Goal: Communication & Community: Answer question/provide support

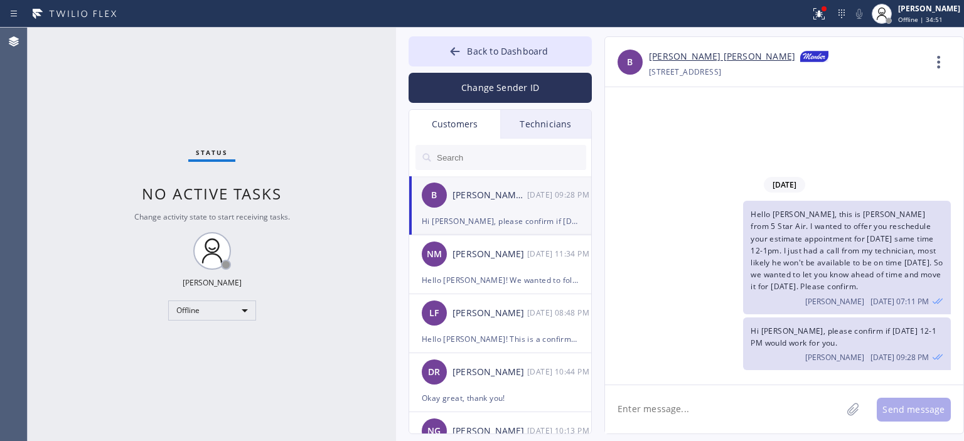
click at [491, 266] on div "NM [PERSON_NAME] [DATE] 11:34 PM" at bounding box center [500, 254] width 183 height 38
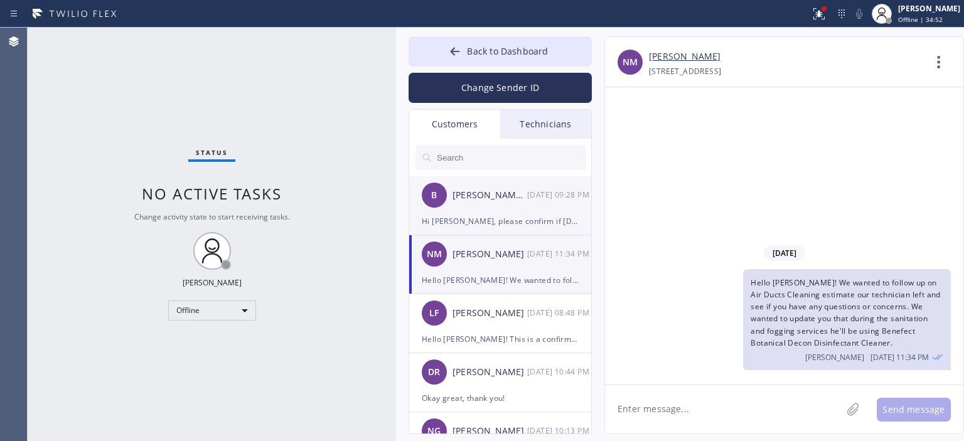
click at [507, 221] on div "Hi [PERSON_NAME], please confirm if [DATE] 12-1 PM would work for you." at bounding box center [500, 221] width 157 height 14
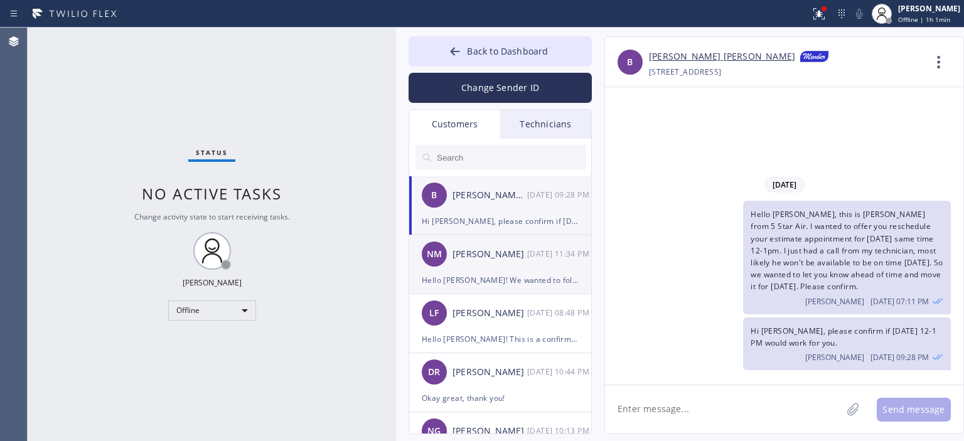
click at [500, 266] on div "NM [PERSON_NAME] [DATE] 11:34 PM" at bounding box center [500, 254] width 183 height 38
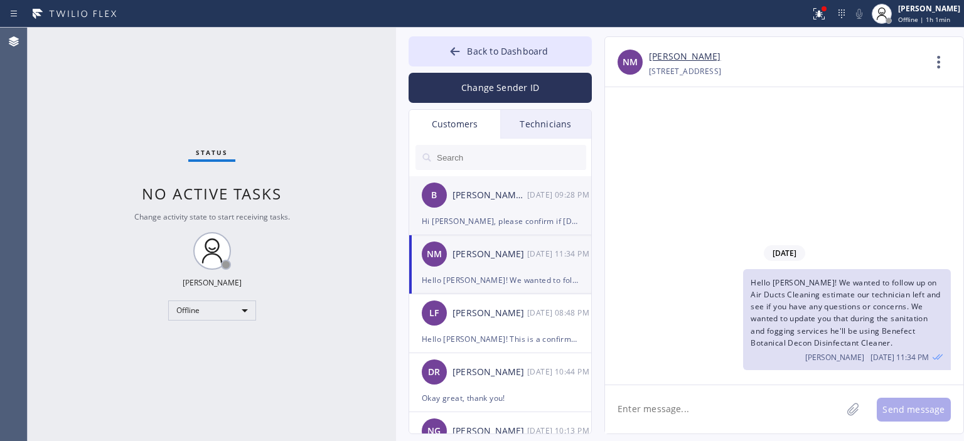
click at [515, 220] on div "Hi [PERSON_NAME], please confirm if [DATE] 12-1 PM would work for you." at bounding box center [500, 221] width 157 height 14
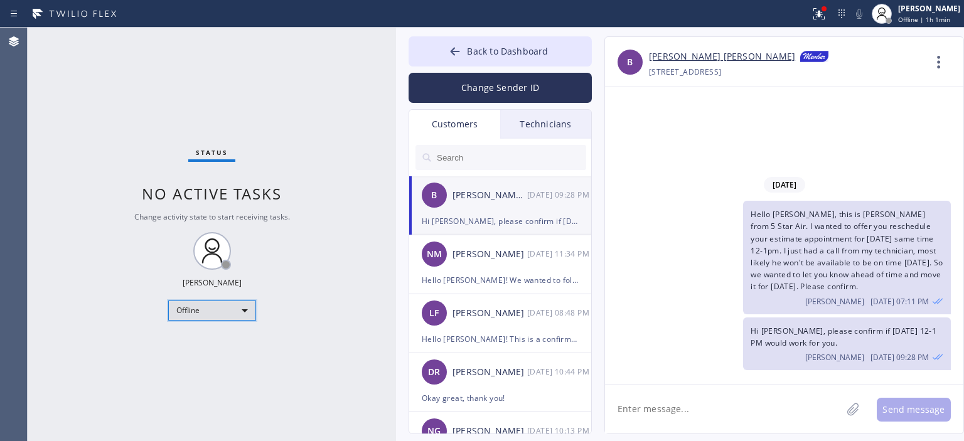
click at [212, 308] on div "Offline" at bounding box center [212, 311] width 88 height 20
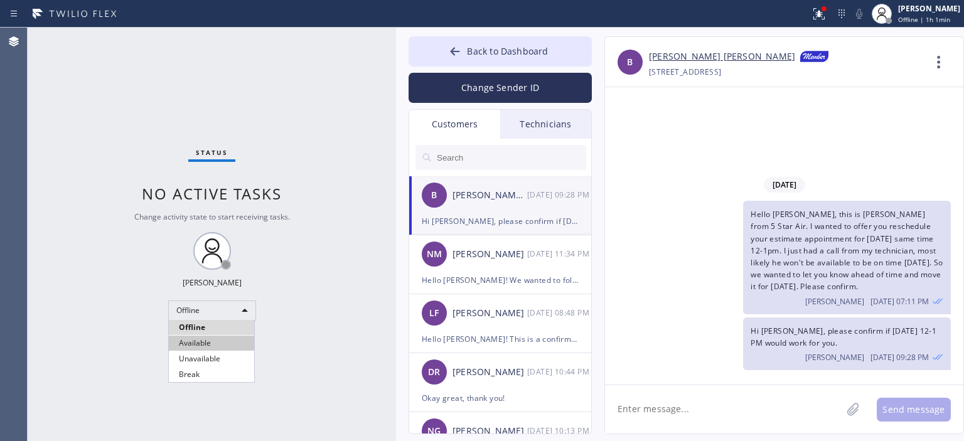
click at [214, 346] on li "Available" at bounding box center [211, 343] width 85 height 15
click at [687, 60] on link "[PERSON_NAME] [PERSON_NAME]" at bounding box center [722, 57] width 146 height 15
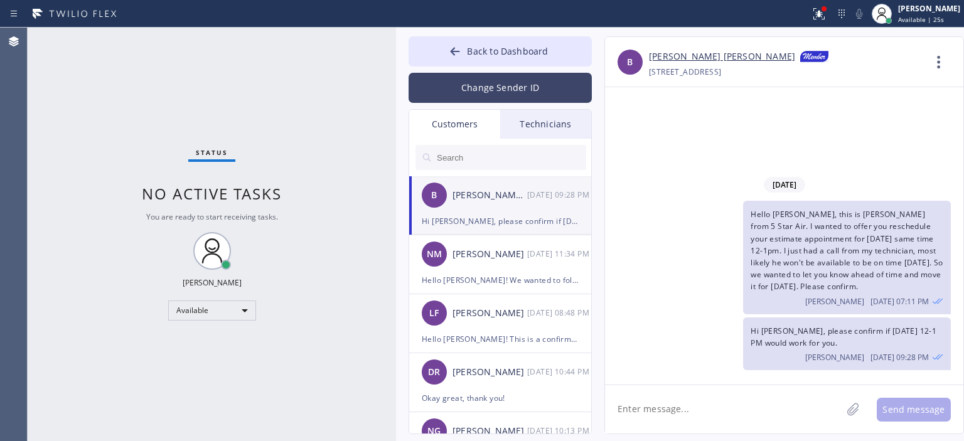
click at [527, 80] on button "Change Sender ID" at bounding box center [500, 88] width 183 height 30
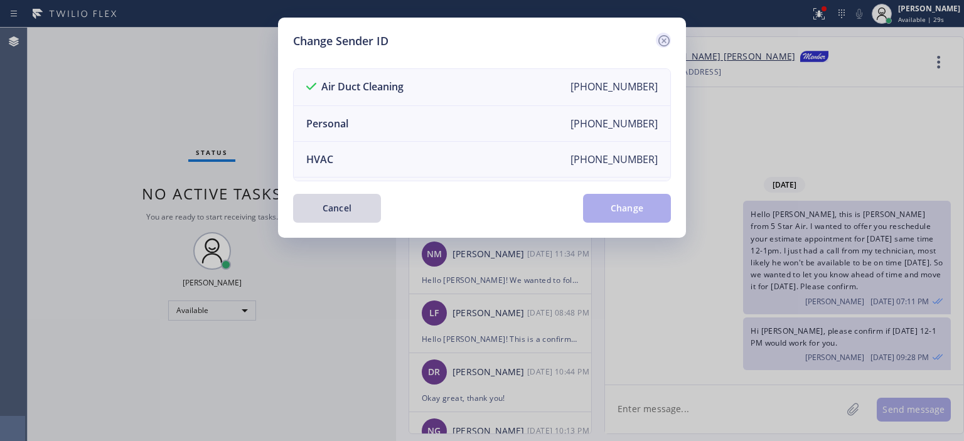
click at [662, 40] on icon at bounding box center [664, 40] width 15 height 15
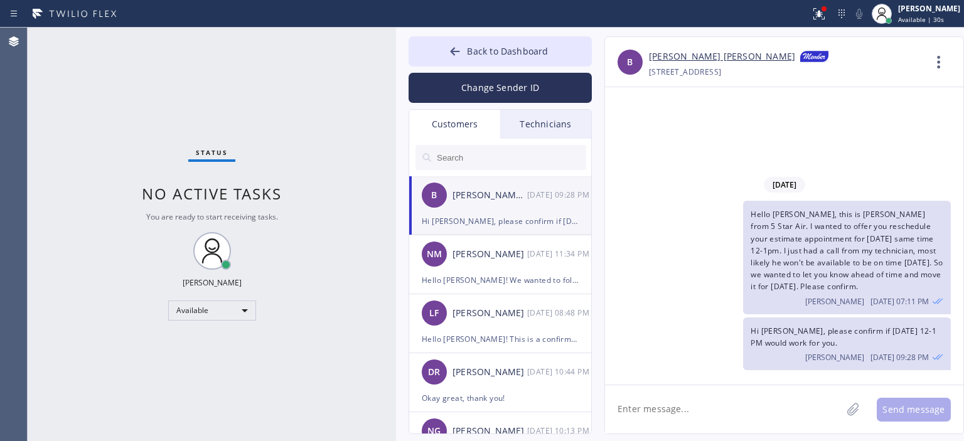
click at [542, 124] on div "Technicians" at bounding box center [545, 124] width 91 height 29
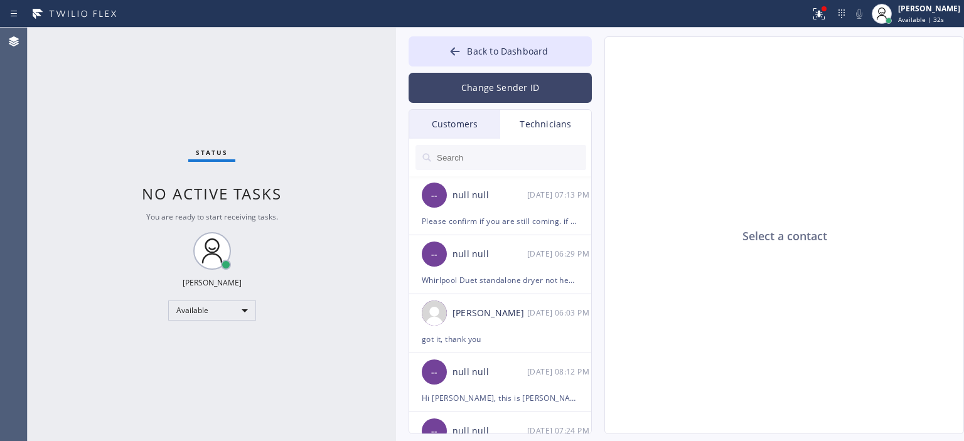
click at [531, 90] on button "Change Sender ID" at bounding box center [500, 88] width 183 height 30
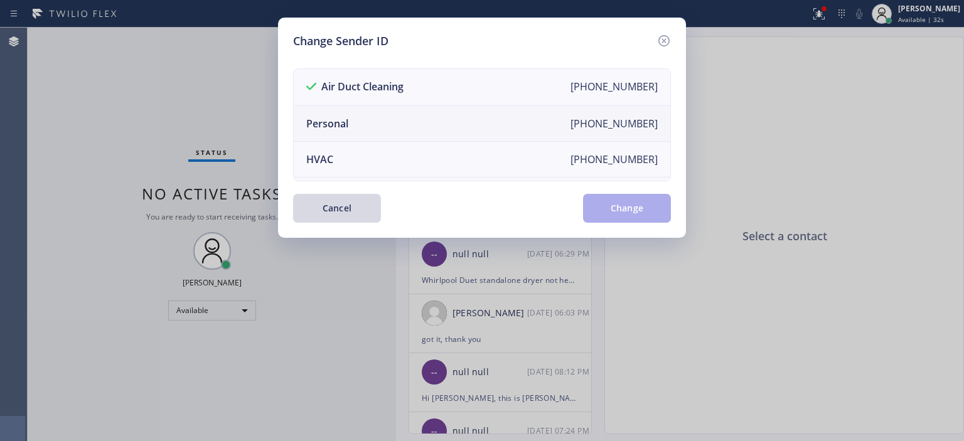
click at [444, 121] on li "Personal [PHONE_NUMBER]" at bounding box center [482, 124] width 377 height 36
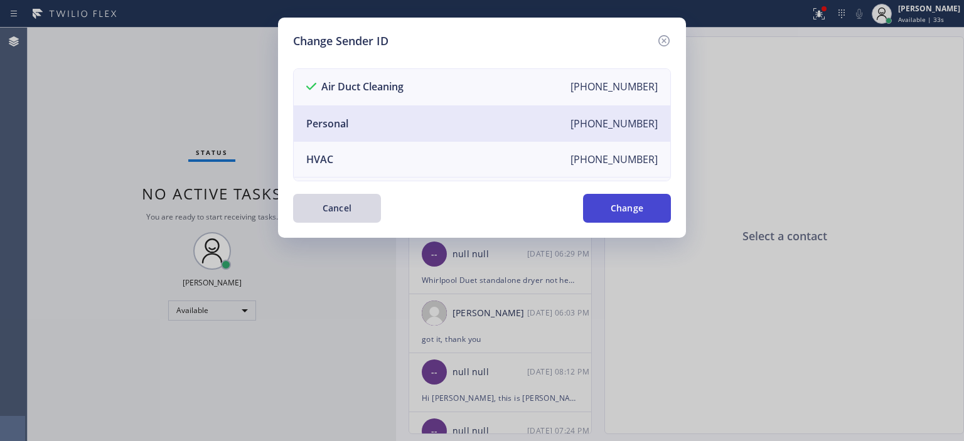
click at [630, 208] on button "Change" at bounding box center [627, 208] width 88 height 29
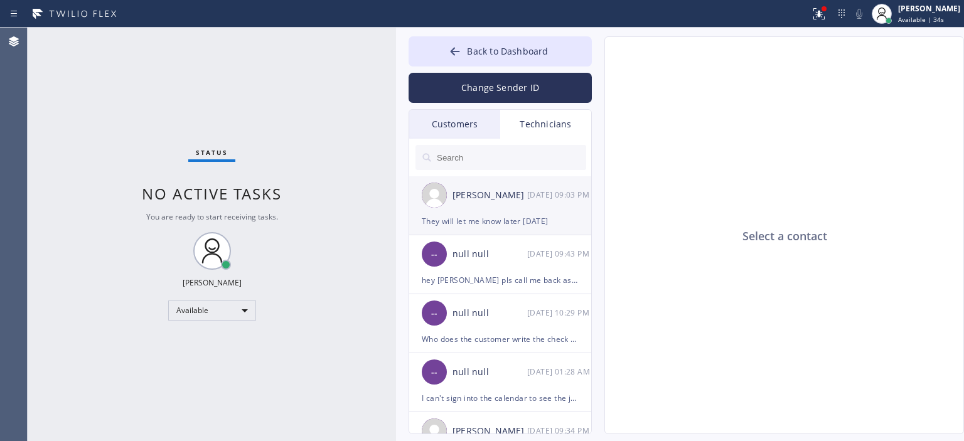
click at [530, 204] on div "[PERSON_NAME] [DATE] 09:03 PM" at bounding box center [500, 195] width 183 height 38
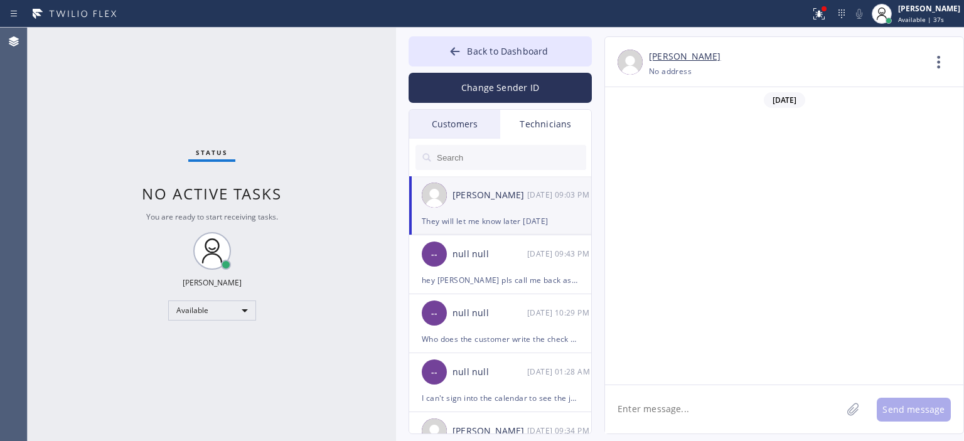
scroll to position [82897, 0]
click at [449, 48] on icon at bounding box center [455, 51] width 13 height 13
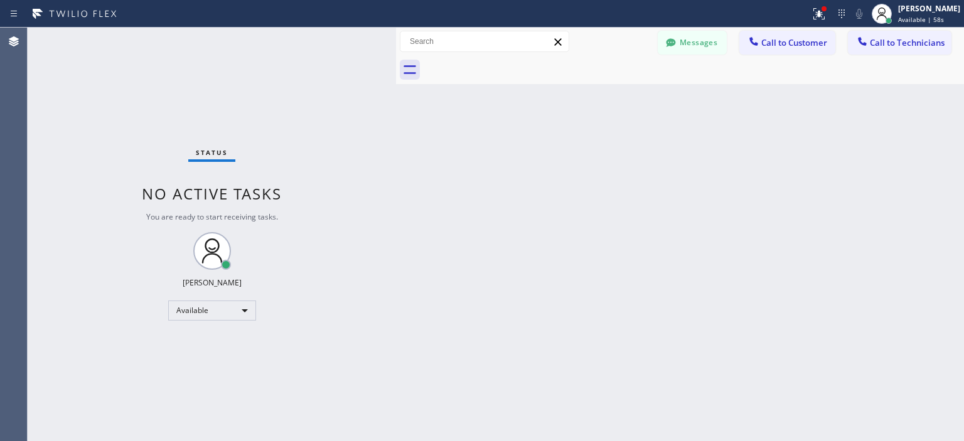
click at [84, 65] on div "Status No active tasks You are ready to start receiving tasks. [PERSON_NAME] Av…" at bounding box center [212, 235] width 368 height 414
click at [55, 199] on div "Status No active tasks You are ready to start receiving tasks. [PERSON_NAME] Av…" at bounding box center [212, 235] width 368 height 414
click at [94, 207] on div "Status No active tasks You are ready to start receiving tasks. [PERSON_NAME] Av…" at bounding box center [212, 235] width 368 height 414
click at [688, 37] on button "Messages" at bounding box center [692, 43] width 69 height 24
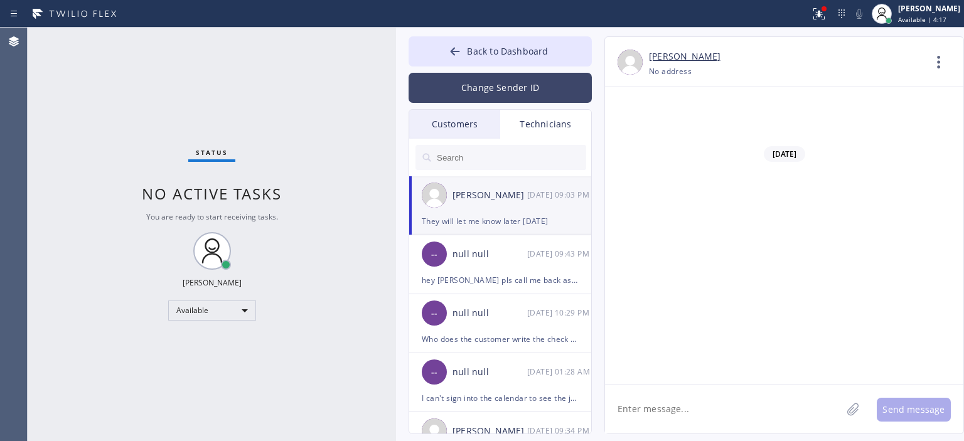
click at [507, 95] on button "Change Sender ID" at bounding box center [500, 88] width 183 height 30
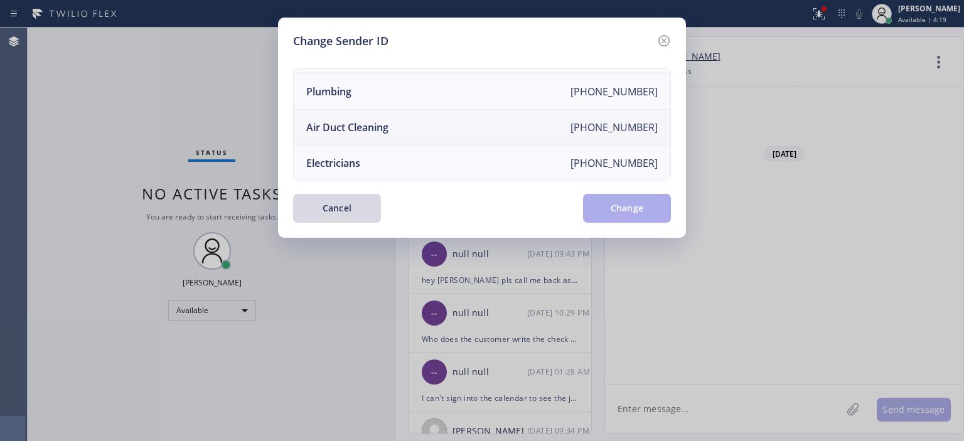
scroll to position [141, 0]
click at [414, 120] on li "Air Duct Cleaning [PHONE_NUMBER]" at bounding box center [482, 128] width 377 height 36
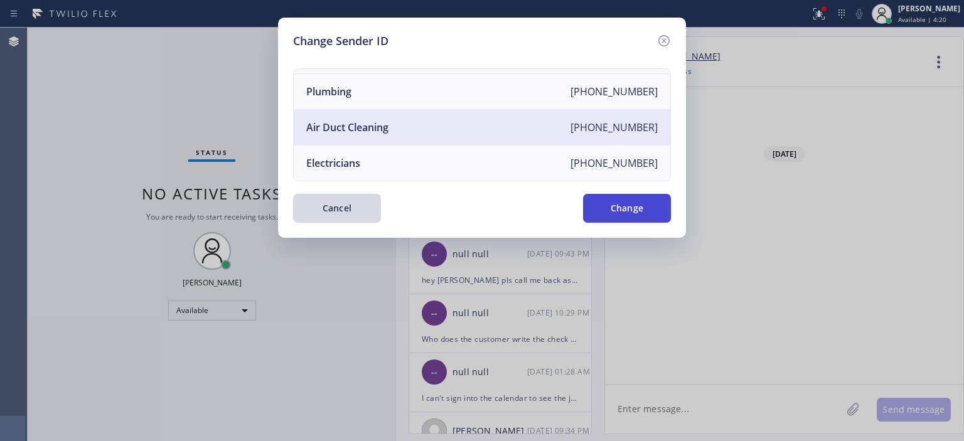
click at [621, 203] on button "Change" at bounding box center [627, 208] width 88 height 29
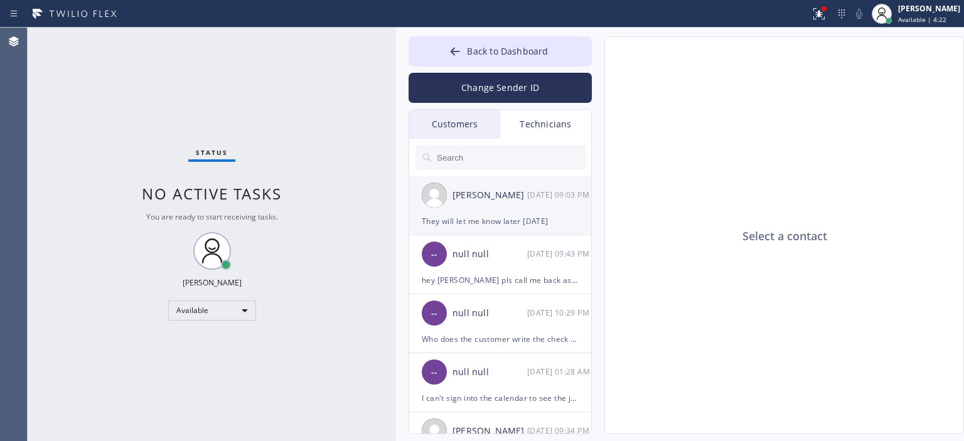
click at [520, 204] on div "[PERSON_NAME] [DATE] 09:03 PM" at bounding box center [500, 195] width 183 height 38
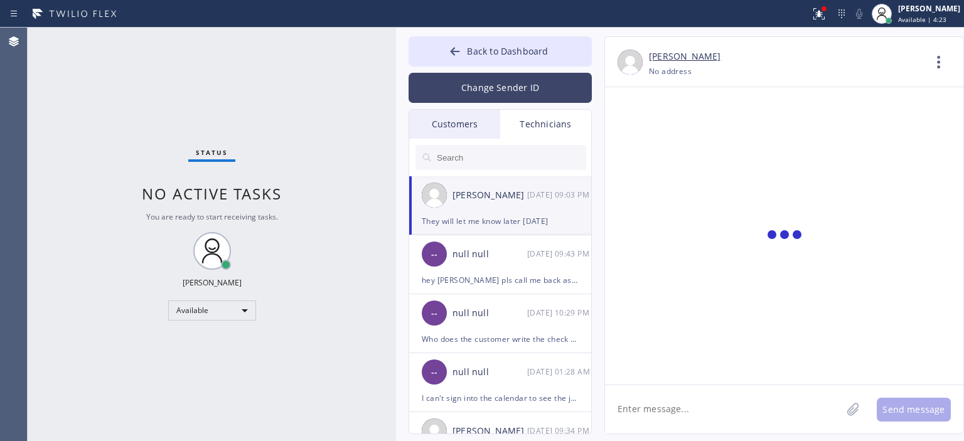
click at [483, 83] on button "Change Sender ID" at bounding box center [500, 88] width 183 height 30
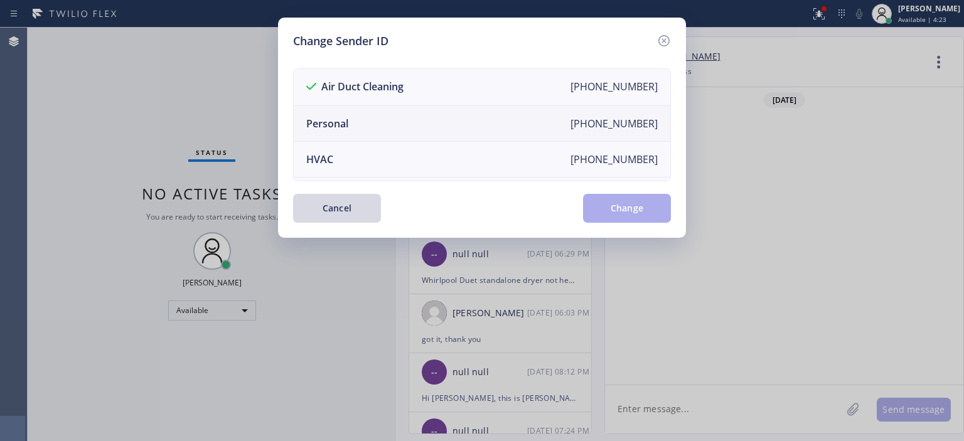
scroll to position [416, 0]
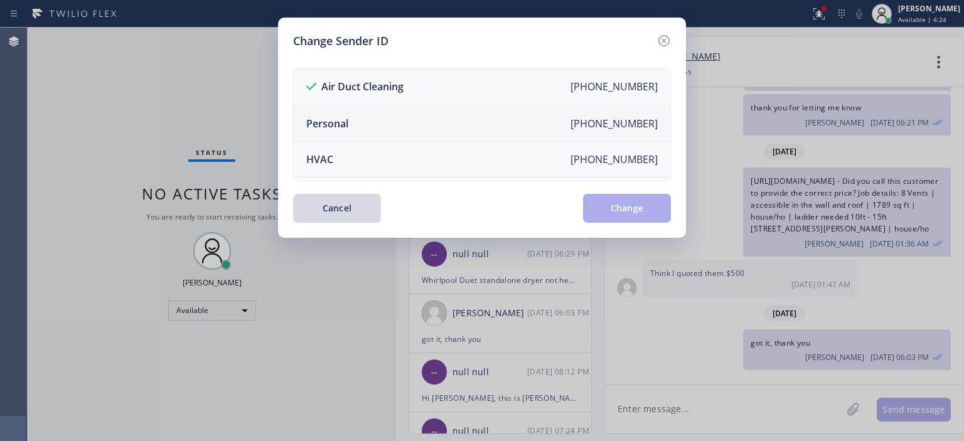
click at [412, 119] on li "Personal [PHONE_NUMBER]" at bounding box center [482, 124] width 377 height 36
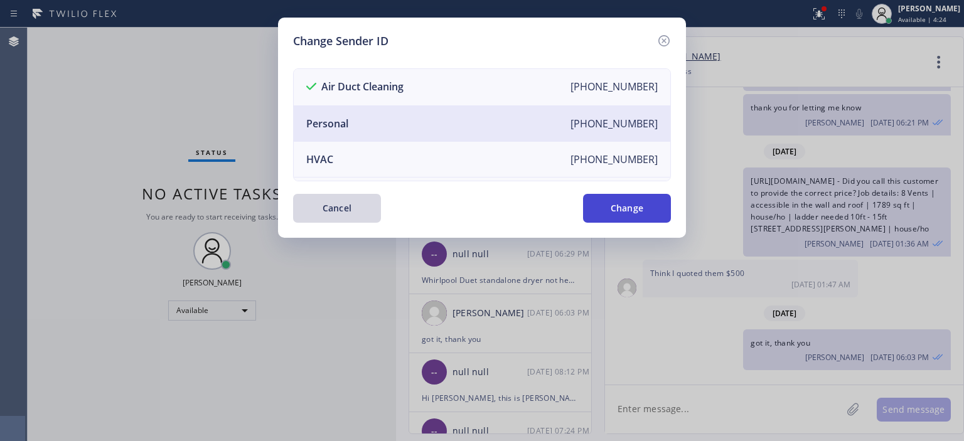
click at [638, 210] on button "Change" at bounding box center [627, 208] width 88 height 29
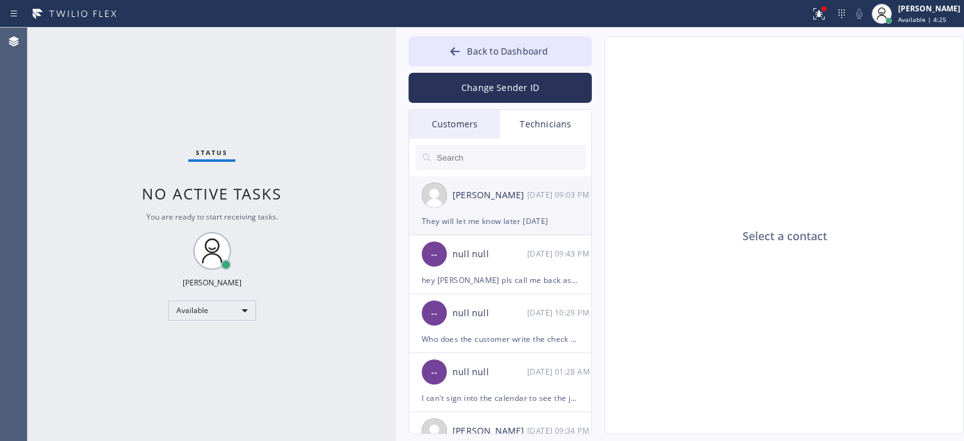
click at [552, 200] on div "[DATE] 09:03 PM" at bounding box center [559, 195] width 65 height 14
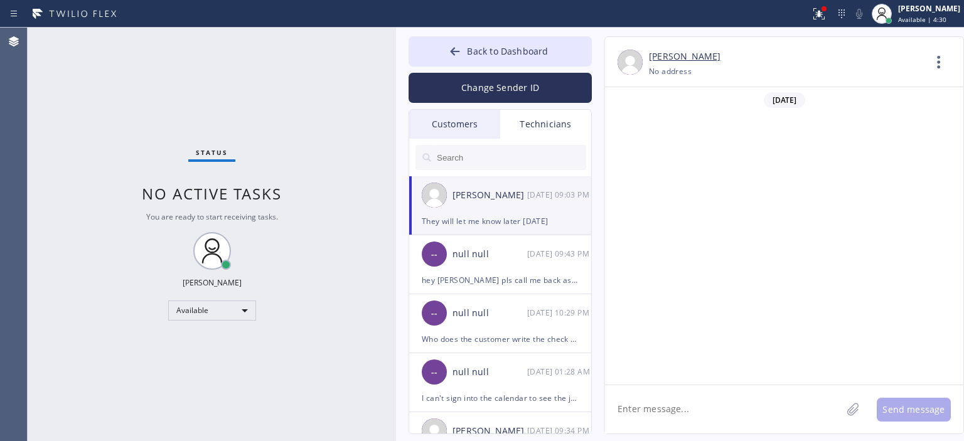
scroll to position [82897, 0]
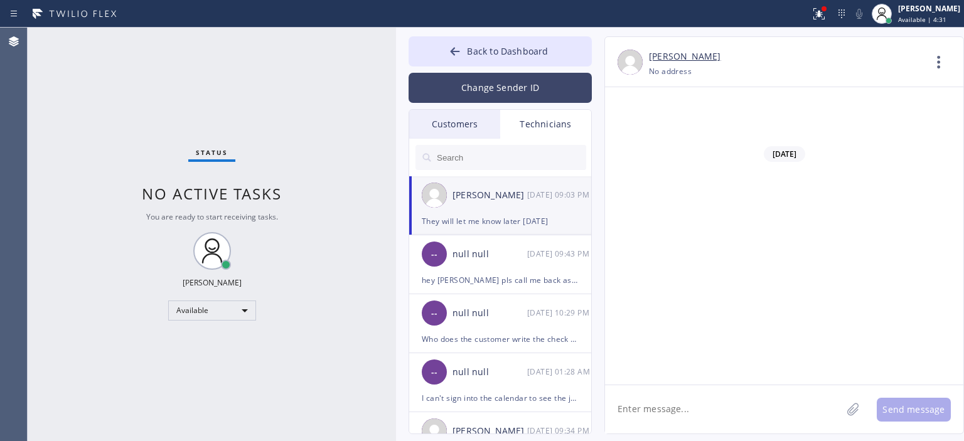
click at [498, 87] on button "Change Sender ID" at bounding box center [500, 88] width 183 height 30
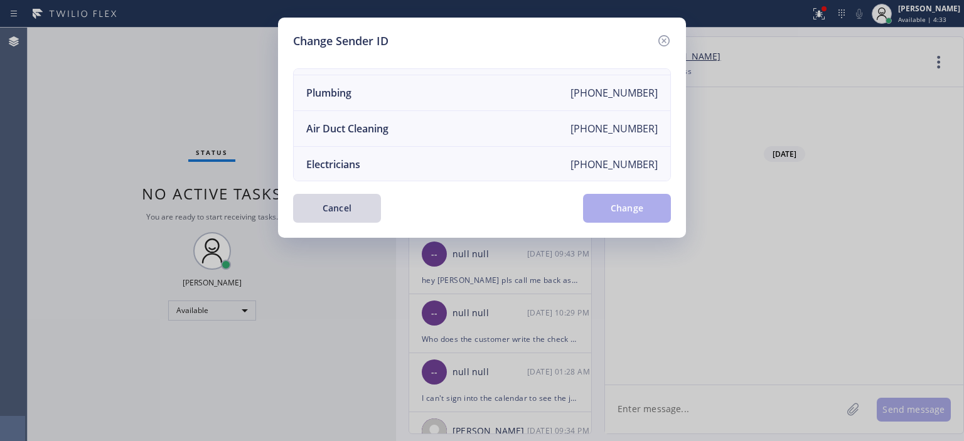
scroll to position [138, 0]
click at [431, 134] on li "Air Duct Cleaning [PHONE_NUMBER]" at bounding box center [482, 129] width 377 height 36
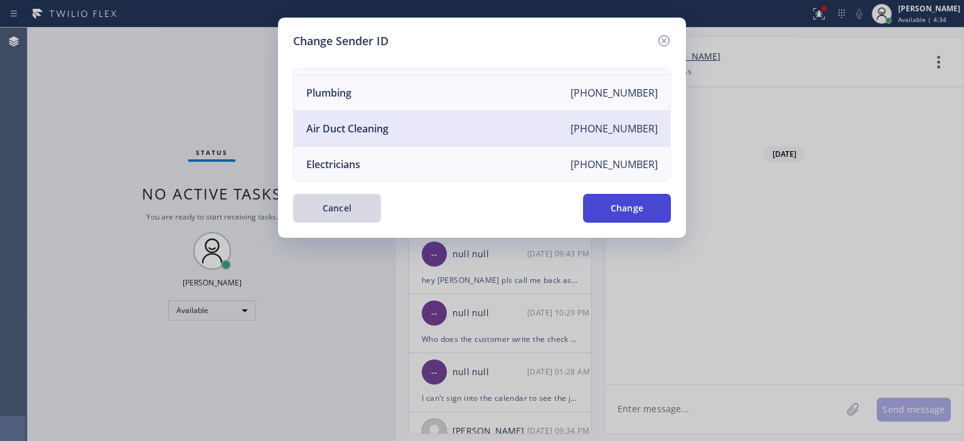
click at [615, 209] on button "Change" at bounding box center [627, 208] width 88 height 29
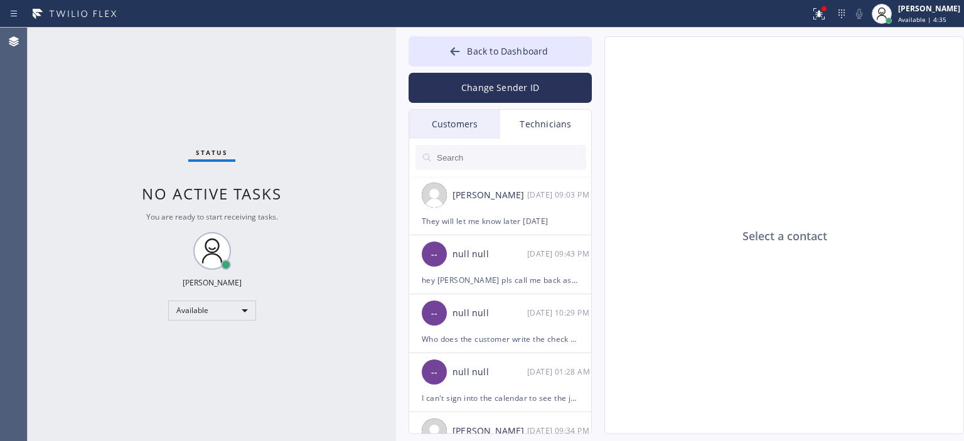
click at [479, 120] on div "Customers" at bounding box center [454, 124] width 91 height 29
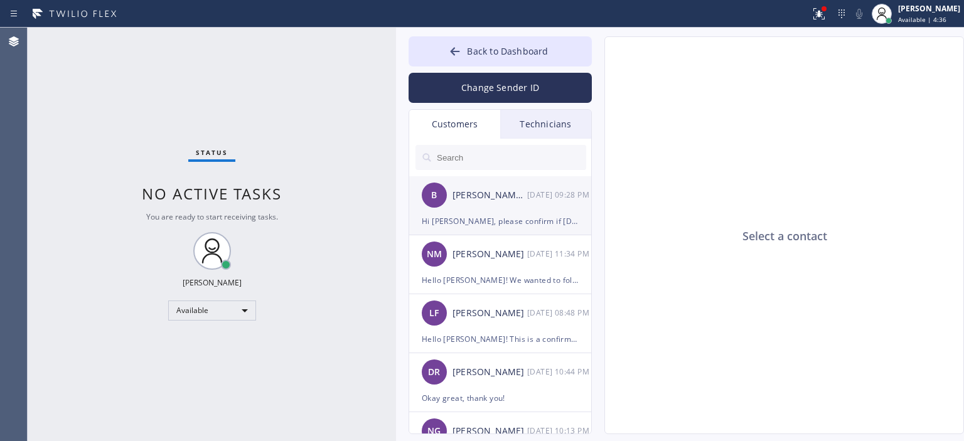
click at [497, 215] on div "Hi [PERSON_NAME], please confirm if [DATE] 12-1 PM would work for you." at bounding box center [500, 221] width 157 height 14
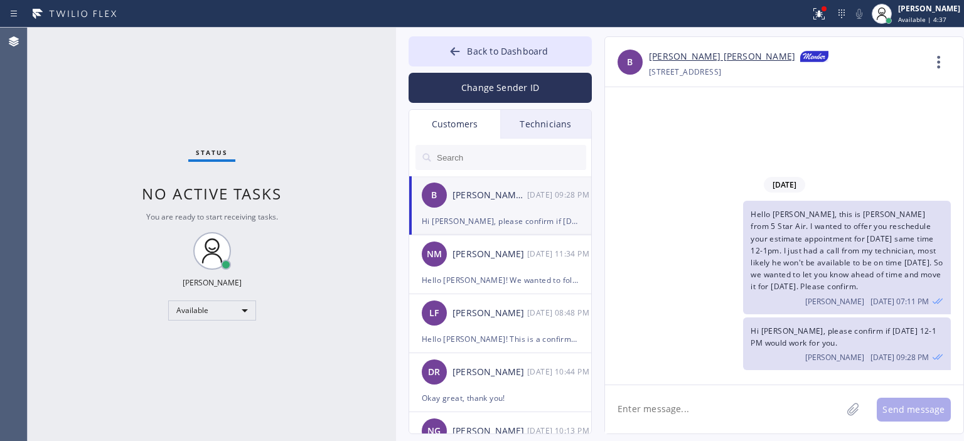
click at [493, 161] on input "text" at bounding box center [511, 157] width 151 height 25
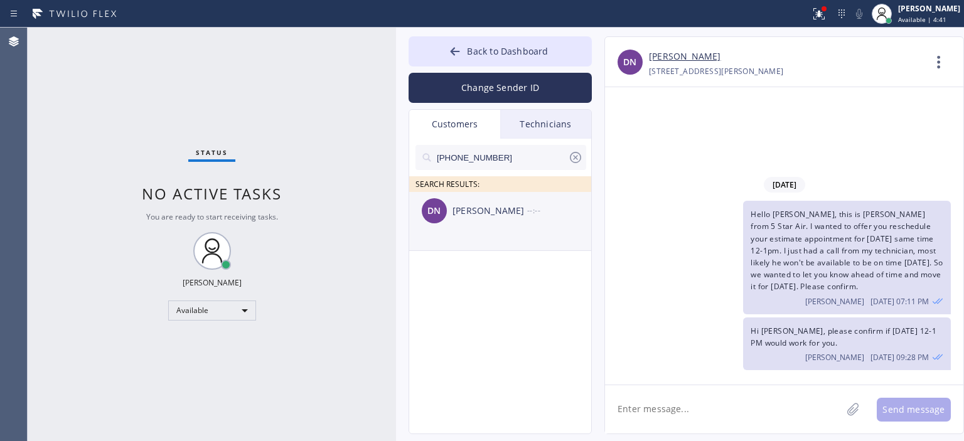
click at [519, 217] on div "[PERSON_NAME]" at bounding box center [490, 211] width 75 height 14
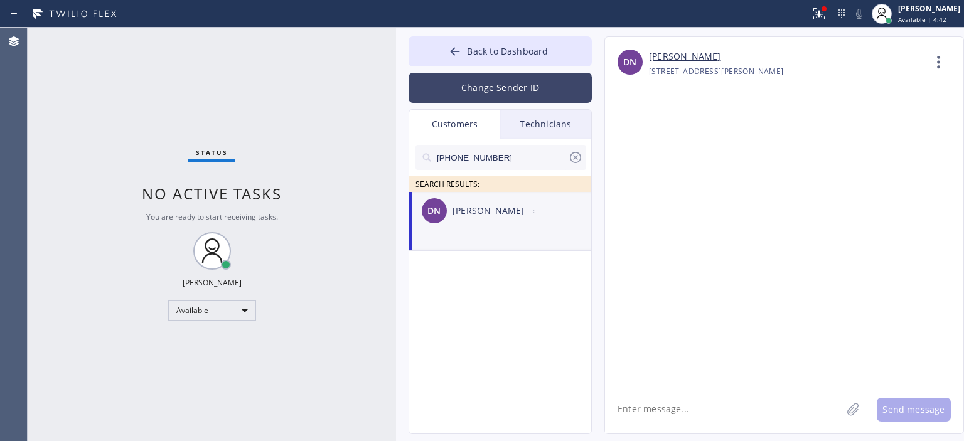
click at [543, 83] on button "Change Sender ID" at bounding box center [500, 88] width 183 height 30
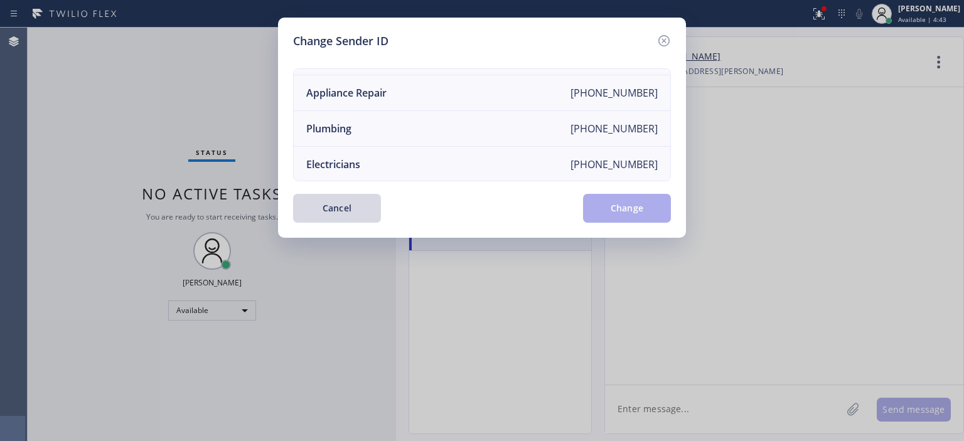
scroll to position [0, 0]
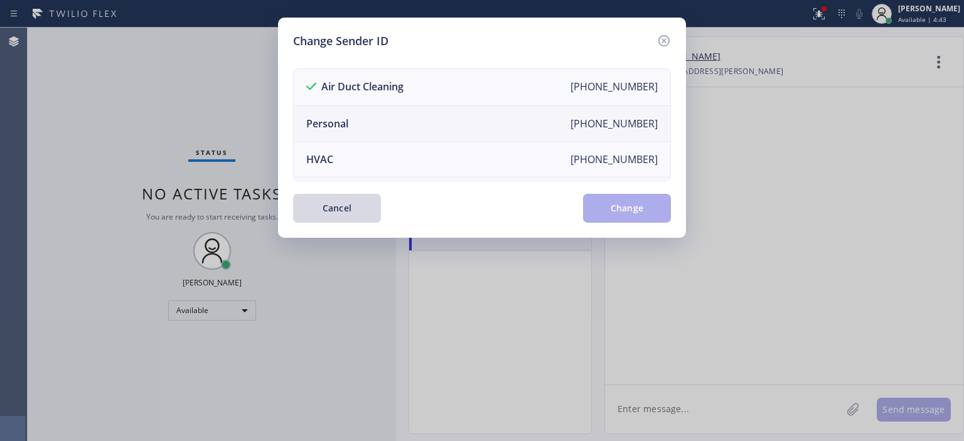
click at [412, 120] on li "Personal [PHONE_NUMBER]" at bounding box center [482, 124] width 377 height 36
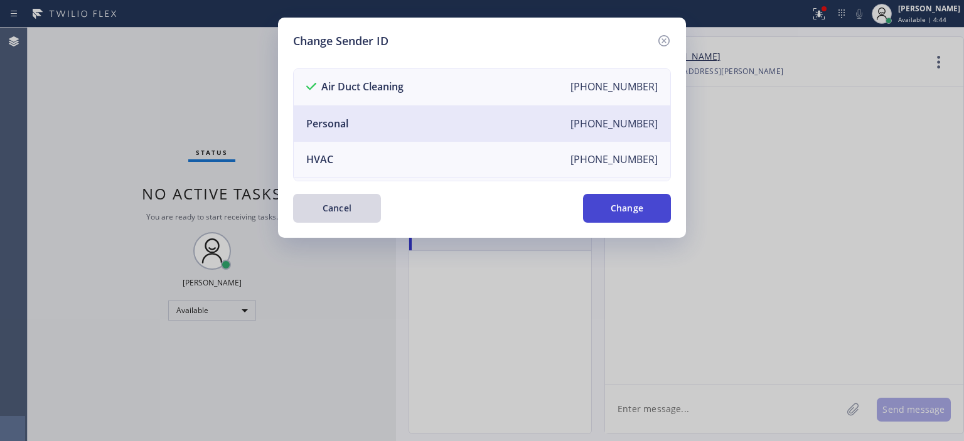
click at [640, 218] on button "Change" at bounding box center [627, 208] width 88 height 29
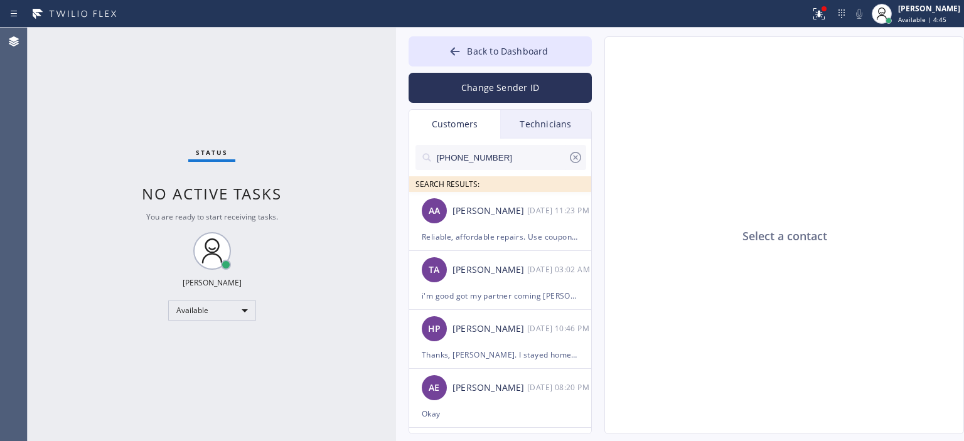
click at [546, 124] on div "Technicians" at bounding box center [545, 124] width 91 height 29
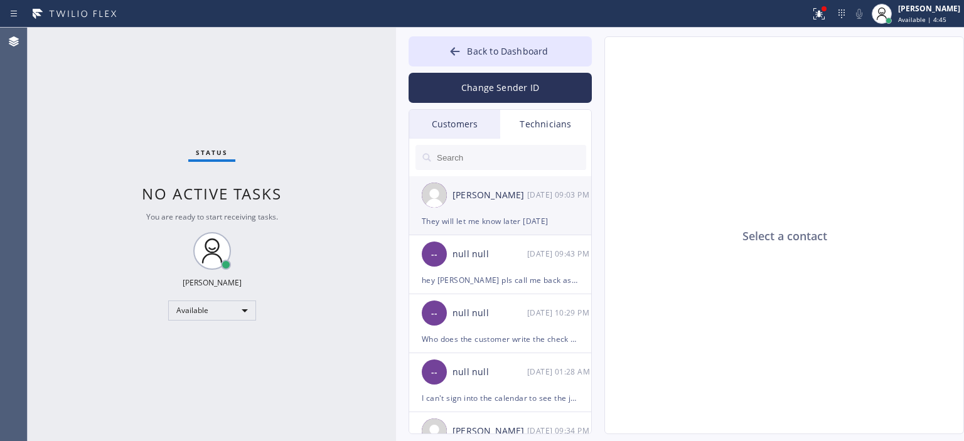
click at [547, 198] on div "[DATE] 09:03 PM" at bounding box center [559, 195] width 65 height 14
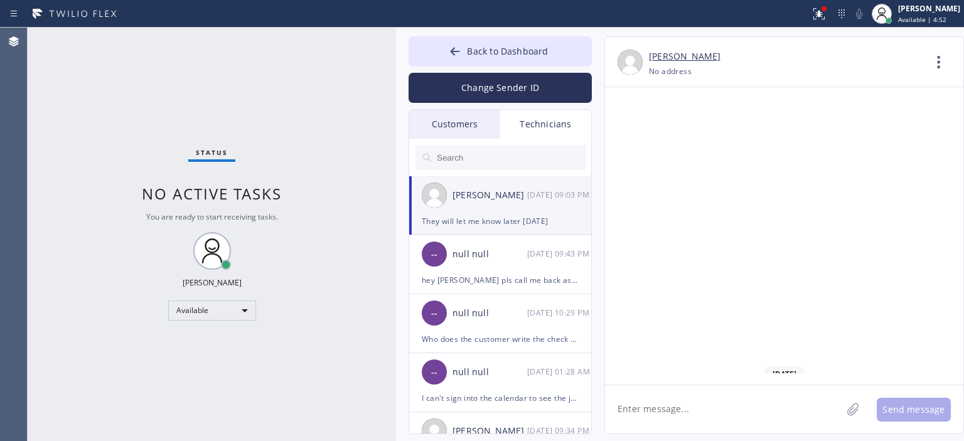
scroll to position [82676, 0]
click at [467, 125] on div "Customers" at bounding box center [454, 124] width 91 height 29
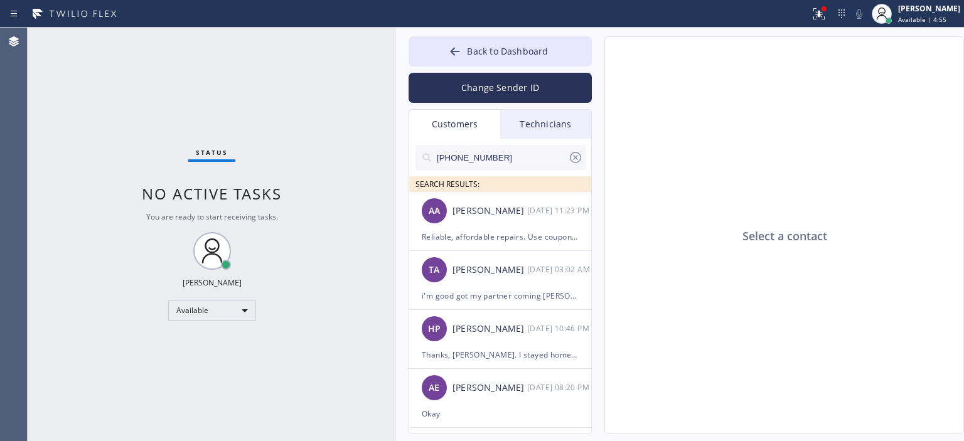
click at [528, 129] on div "Technicians" at bounding box center [545, 124] width 91 height 29
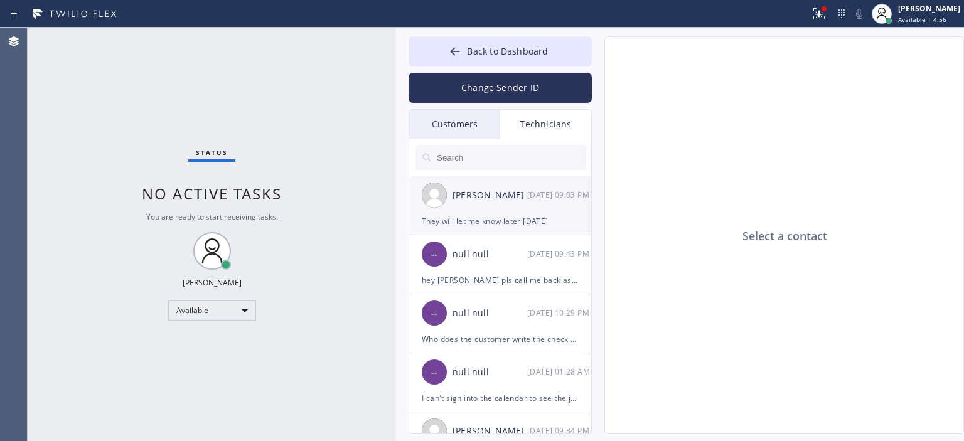
click at [517, 200] on div "[PERSON_NAME]" at bounding box center [490, 195] width 75 height 14
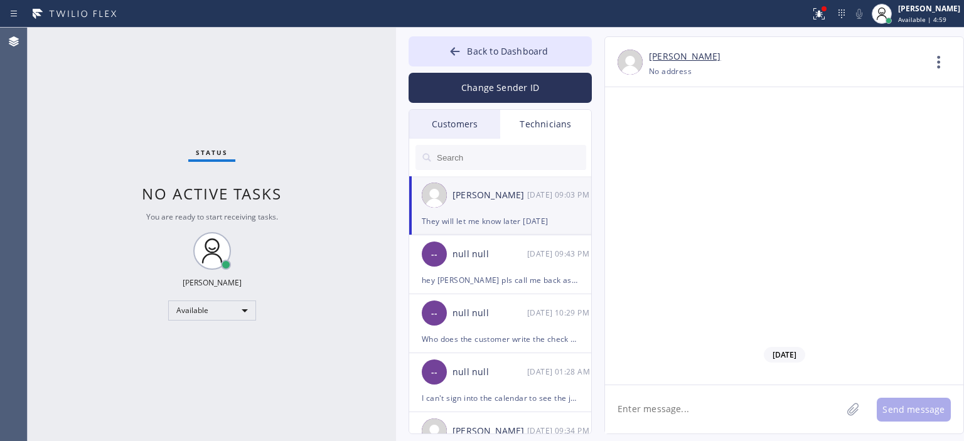
scroll to position [82686, 0]
click at [460, 122] on div "Customers" at bounding box center [454, 124] width 91 height 29
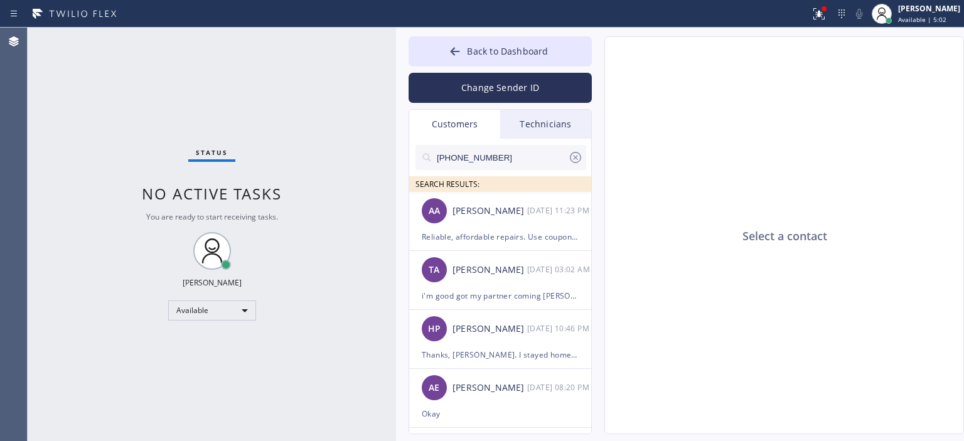
click at [517, 160] on input "[PHONE_NUMBER]" at bounding box center [502, 157] width 132 height 25
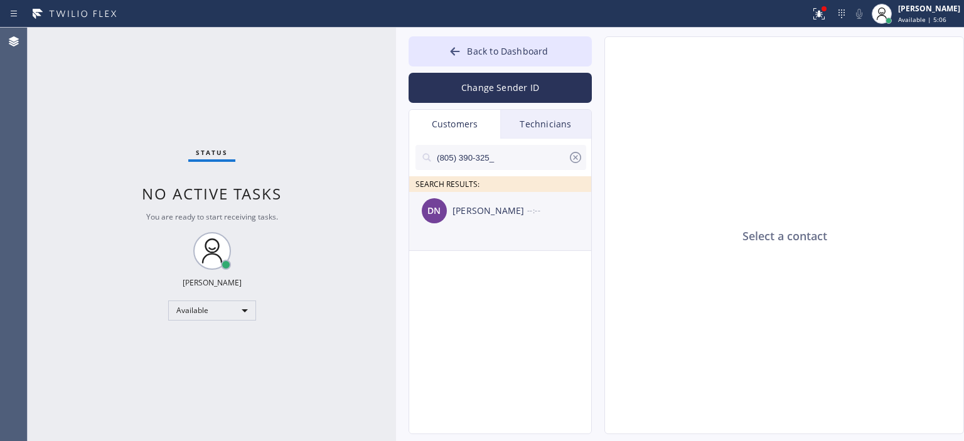
click at [518, 215] on div "[PERSON_NAME]" at bounding box center [490, 211] width 75 height 14
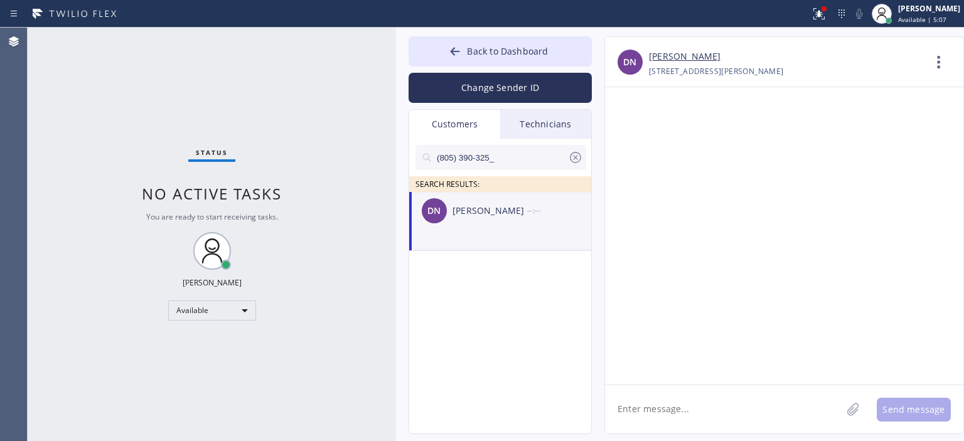
click at [685, 403] on textarea at bounding box center [723, 409] width 237 height 48
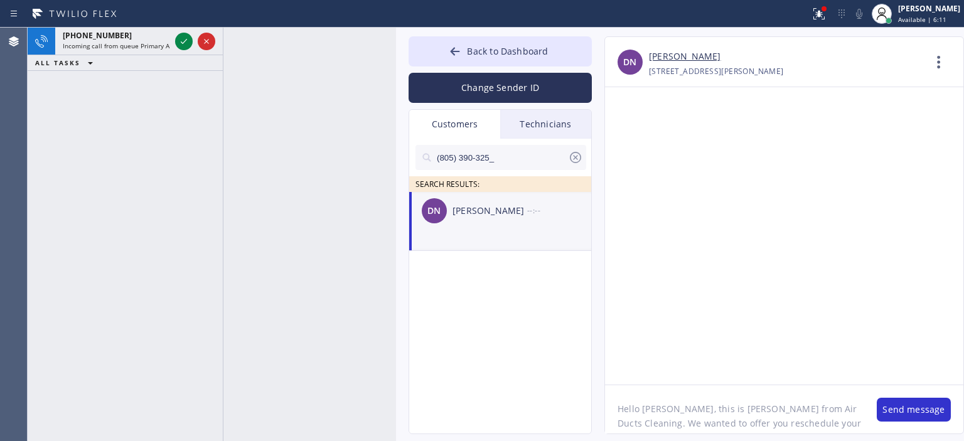
scroll to position [10, 0]
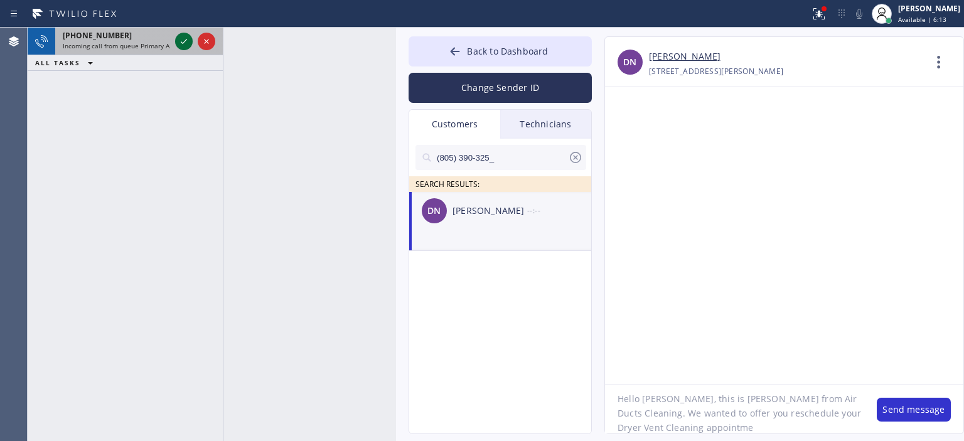
type textarea "Hello [PERSON_NAME], this is [PERSON_NAME] from Air Ducts Cleaning. We wanted t…"
click at [180, 45] on icon at bounding box center [183, 41] width 15 height 15
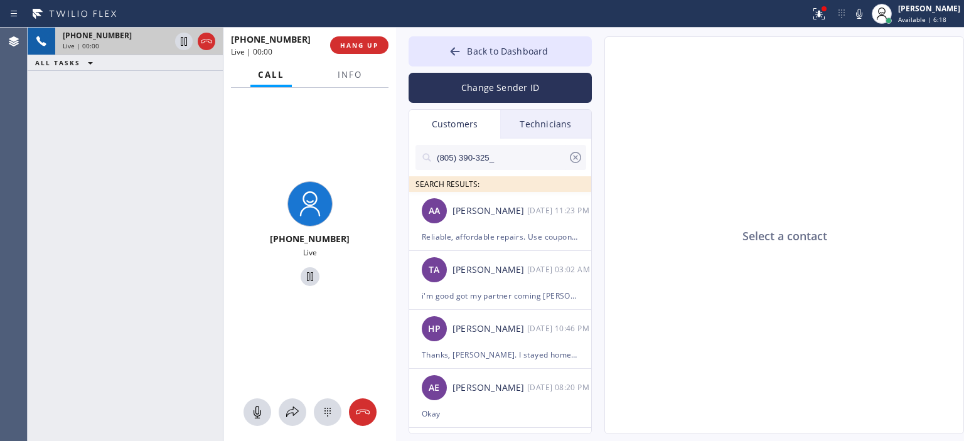
type input "[PHONE_NUMBER]"
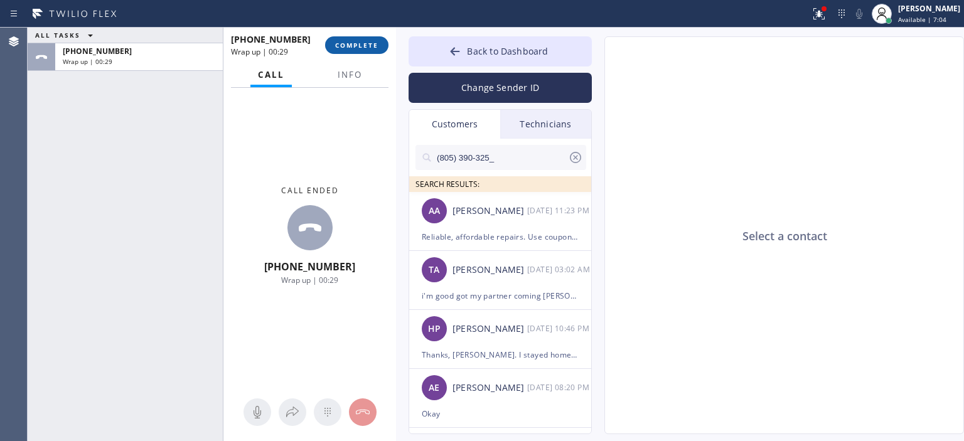
click at [379, 43] on button "COMPLETE" at bounding box center [356, 45] width 63 height 18
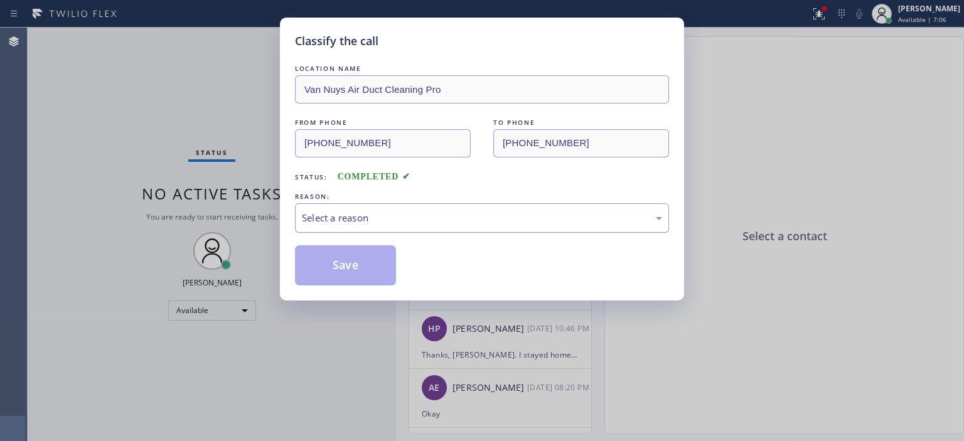
click at [606, 209] on div "Select a reason" at bounding box center [482, 218] width 374 height 30
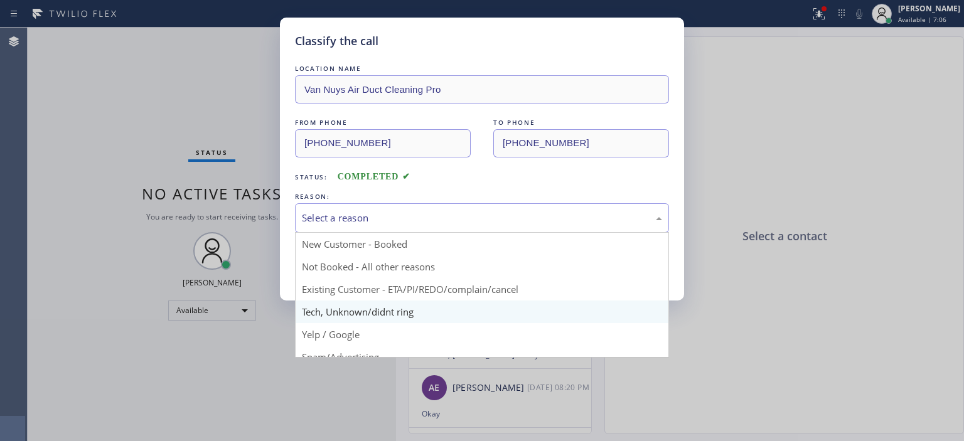
scroll to position [78, 0]
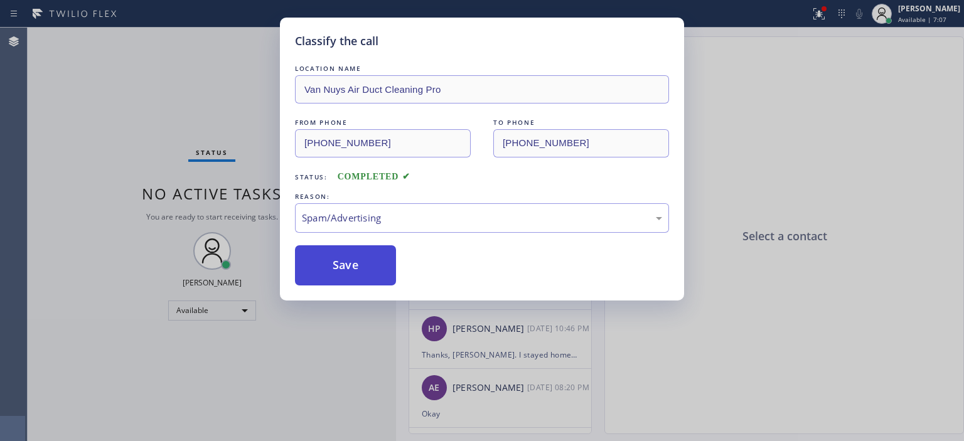
click at [342, 271] on button "Save" at bounding box center [345, 265] width 101 height 40
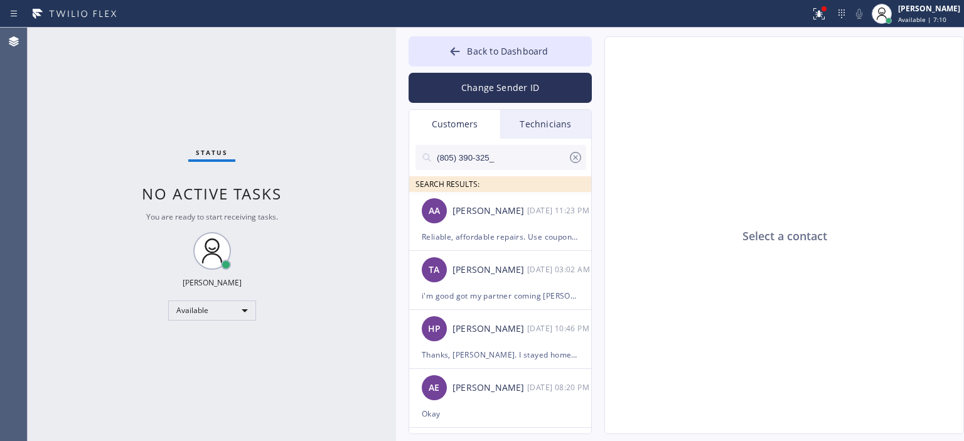
click at [508, 158] on input "(805) 390-325_" at bounding box center [502, 157] width 132 height 25
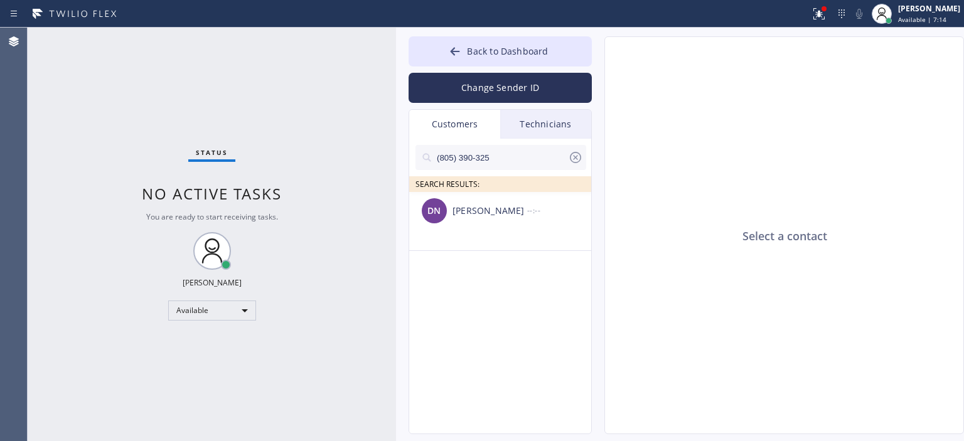
type input "(805) 390-325"
click at [498, 212] on div "[PERSON_NAME]" at bounding box center [490, 211] width 75 height 14
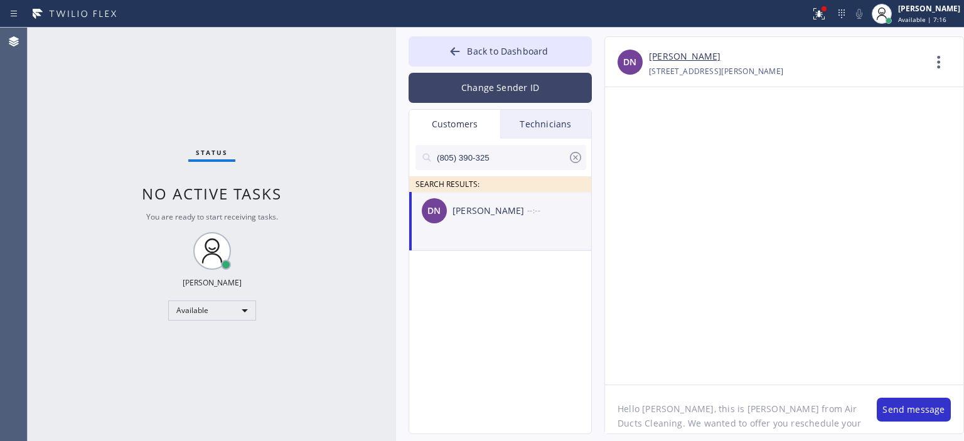
click at [486, 85] on button "Change Sender ID" at bounding box center [500, 88] width 183 height 30
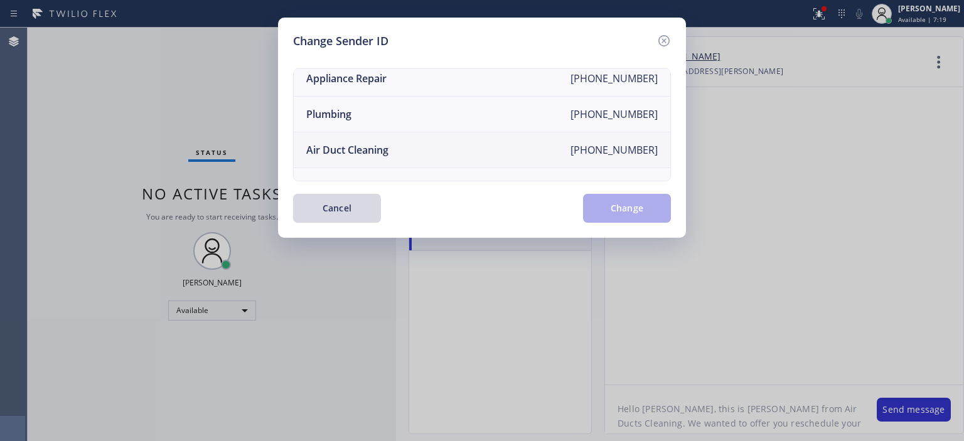
scroll to position [117, 0]
click at [421, 145] on li "Air Duct Cleaning [PHONE_NUMBER]" at bounding box center [482, 150] width 377 height 36
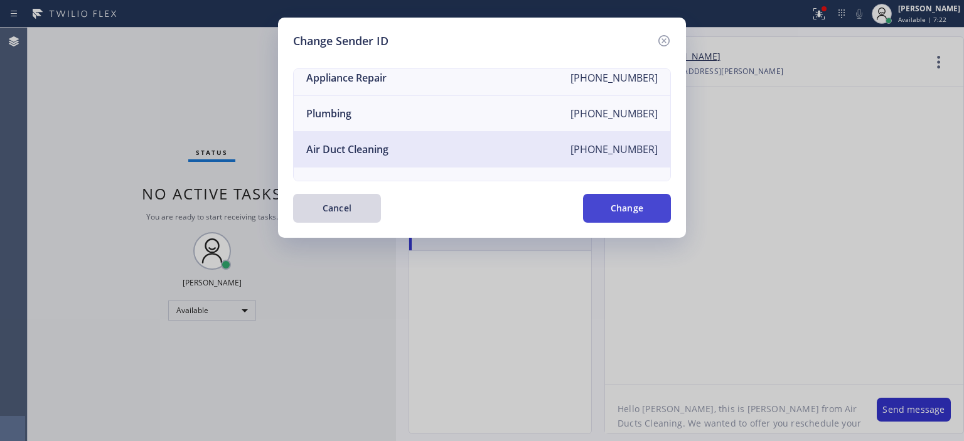
click at [645, 208] on button "Change" at bounding box center [627, 208] width 88 height 29
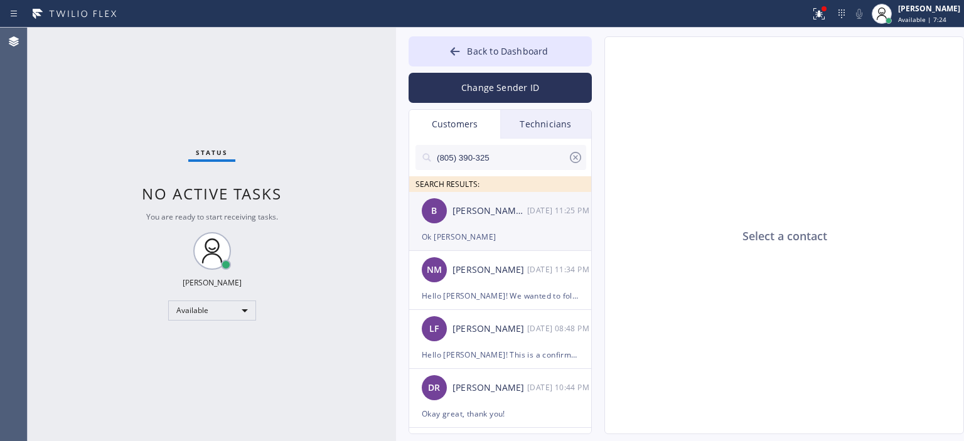
click at [499, 204] on div "[PERSON_NAME] [PERSON_NAME]" at bounding box center [490, 211] width 75 height 14
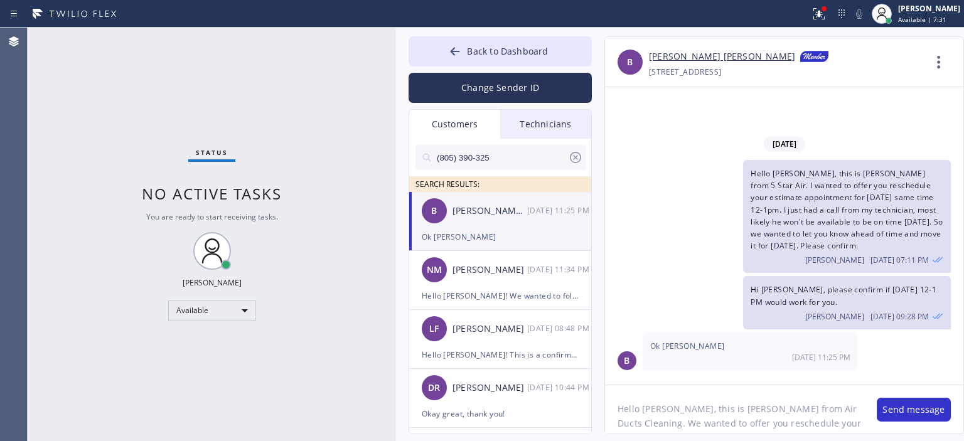
click at [763, 424] on textarea "Hello [PERSON_NAME], this is [PERSON_NAME] from Air Ducts Cleaning. We wanted t…" at bounding box center [734, 409] width 259 height 48
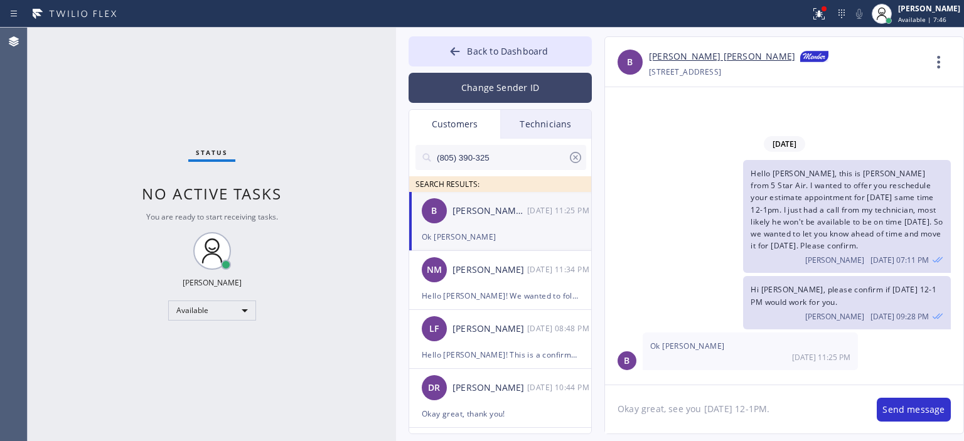
type textarea "Okay great, see you [DATE] 12-1PM."
click at [519, 79] on button "Change Sender ID" at bounding box center [500, 88] width 183 height 30
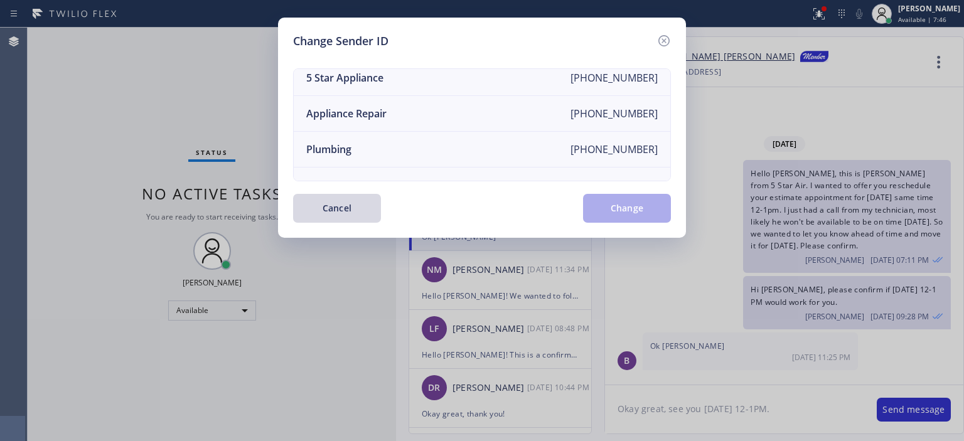
scroll to position [0, 0]
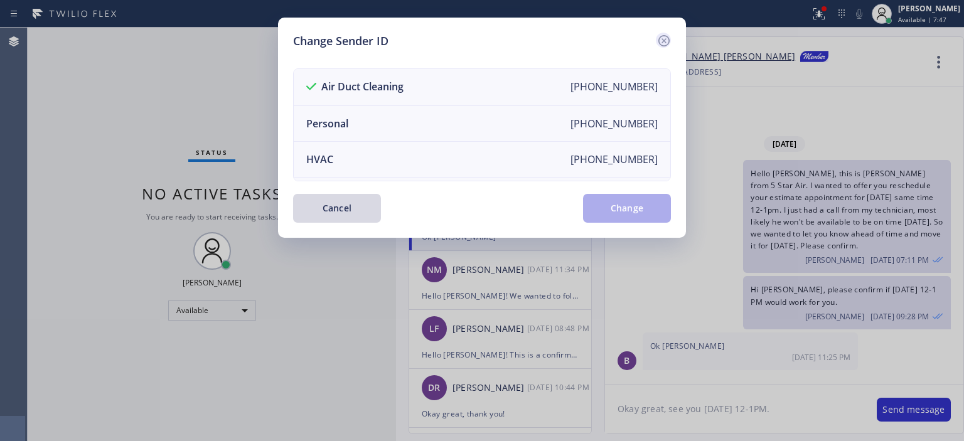
click at [670, 40] on icon at bounding box center [664, 40] width 15 height 15
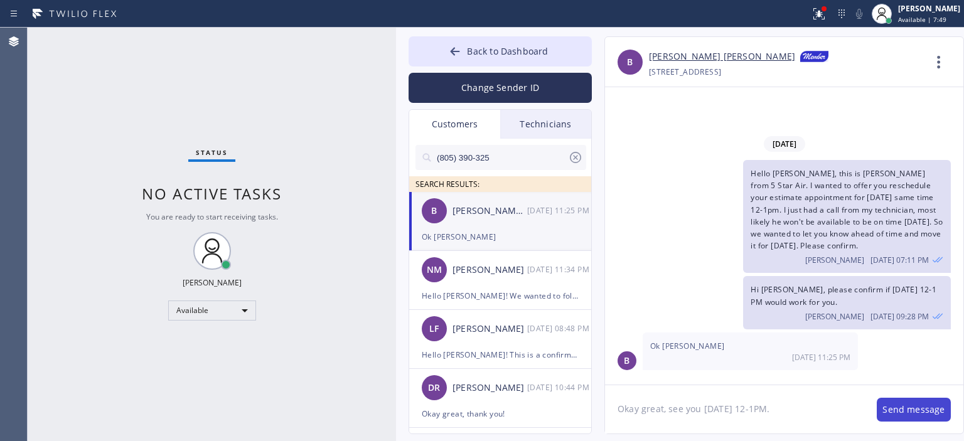
click at [898, 412] on button "Send message" at bounding box center [914, 410] width 74 height 24
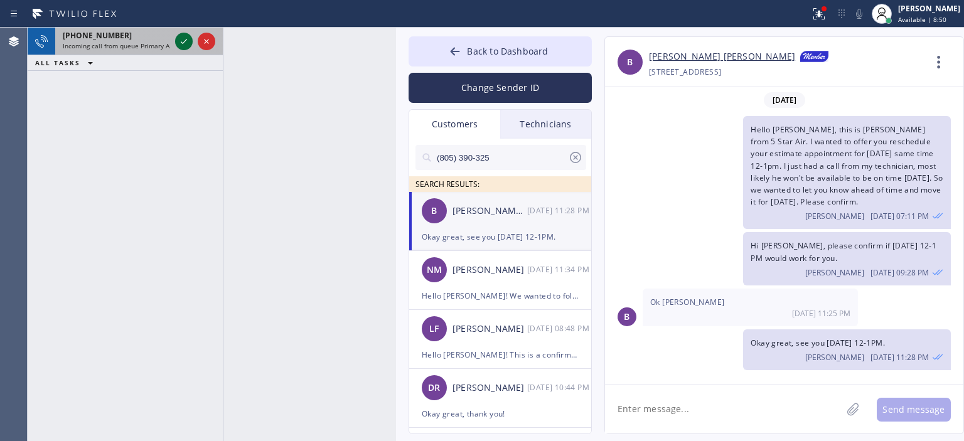
click at [182, 40] on icon at bounding box center [183, 41] width 15 height 15
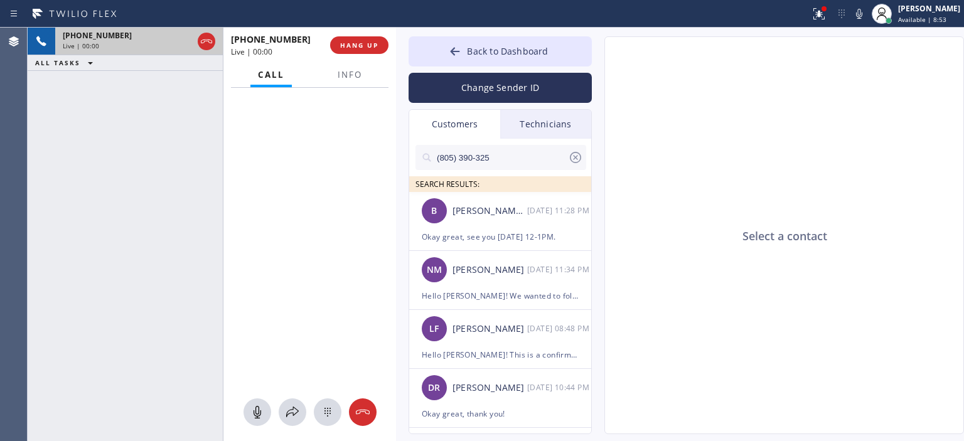
type input "[PHONE_NUMBER]"
click at [365, 409] on icon at bounding box center [362, 412] width 15 height 15
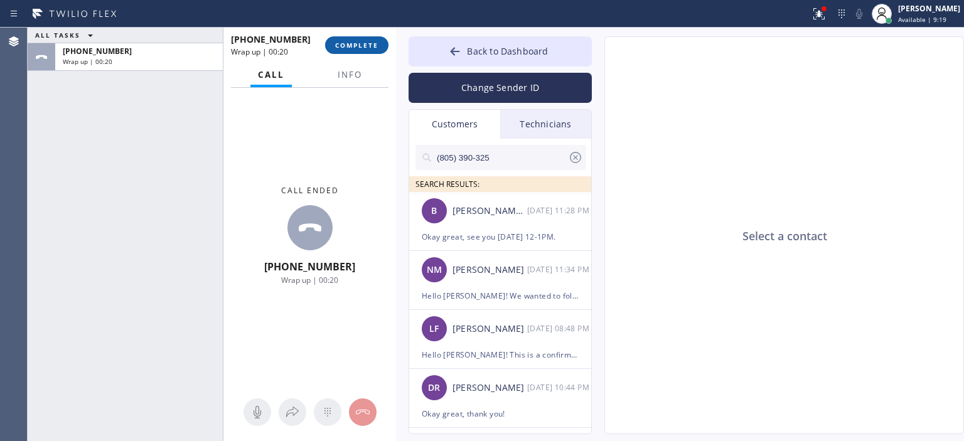
click at [359, 45] on span "COMPLETE" at bounding box center [356, 45] width 43 height 9
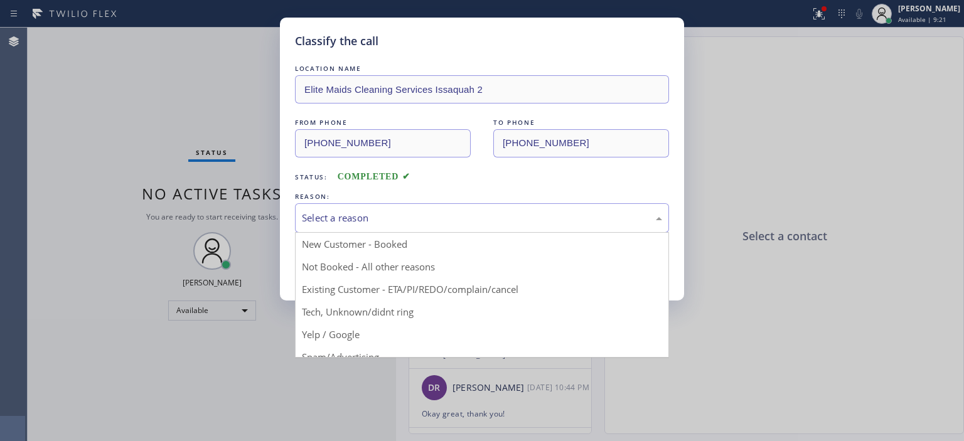
click at [459, 212] on div "Select a reason" at bounding box center [482, 218] width 360 height 14
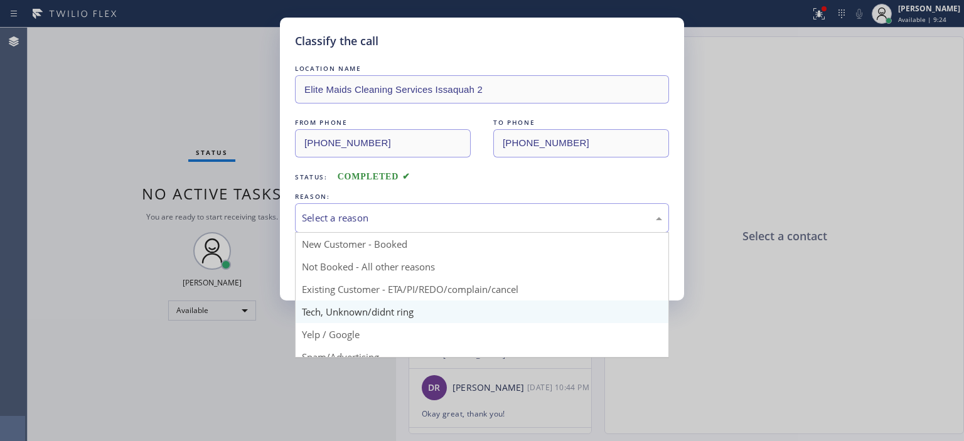
scroll to position [78, 0]
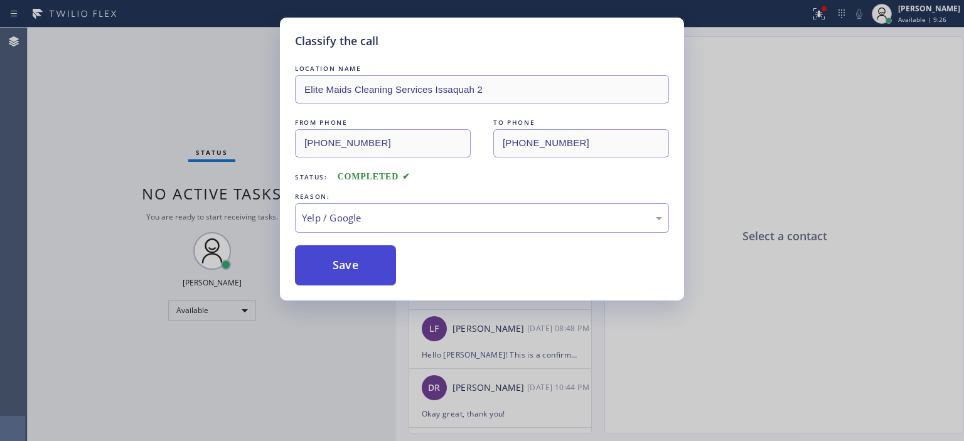
click at [351, 271] on button "Save" at bounding box center [345, 265] width 101 height 40
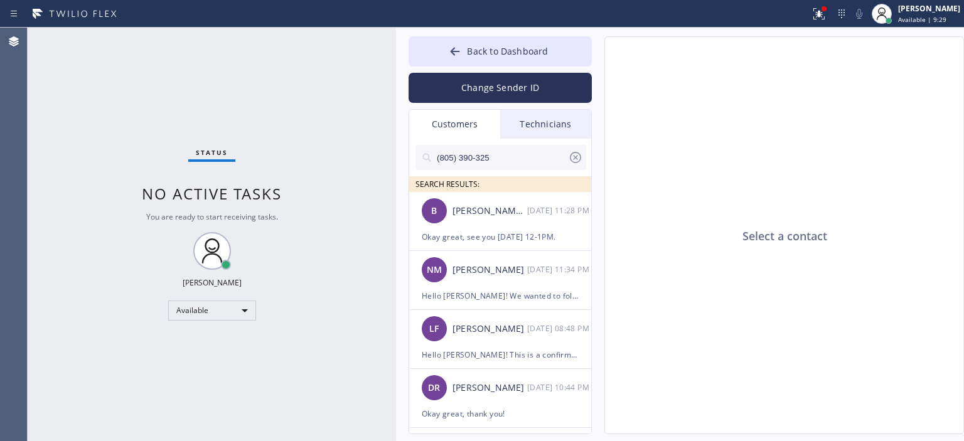
click at [513, 160] on input "(805) 390-325" at bounding box center [502, 157] width 132 height 25
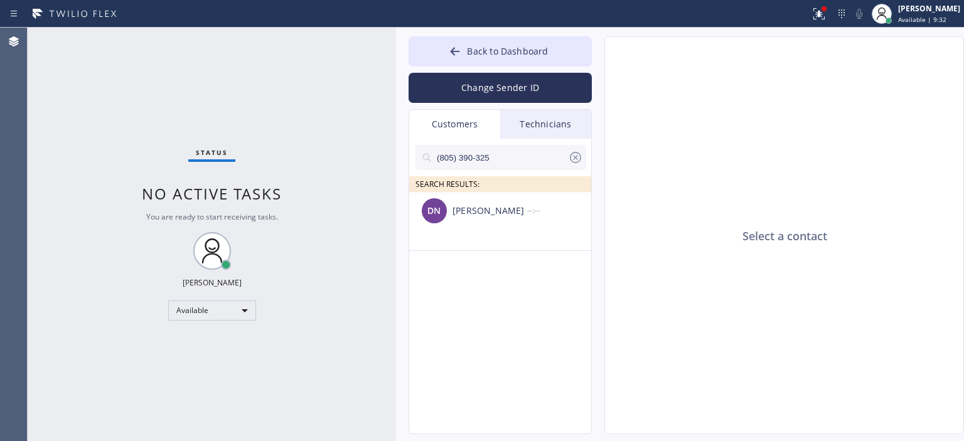
type input "(805) 390-325"
click at [487, 210] on div "[PERSON_NAME]" at bounding box center [490, 211] width 75 height 14
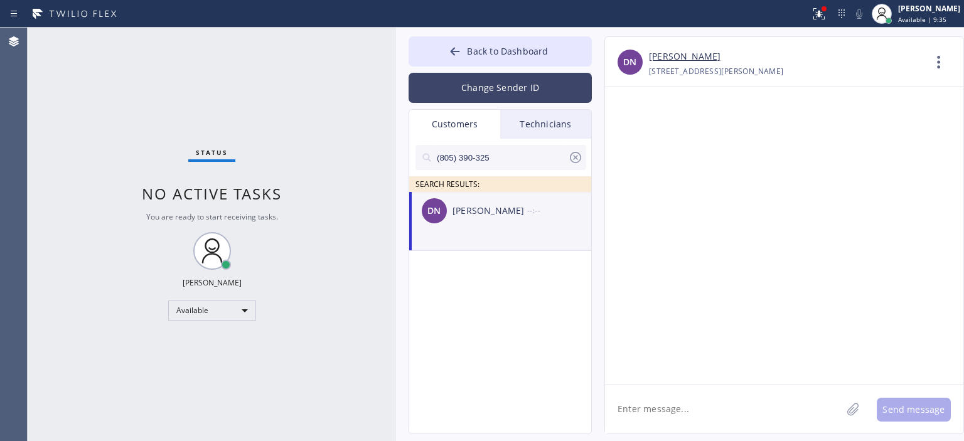
click at [486, 87] on button "Change Sender ID" at bounding box center [500, 88] width 183 height 30
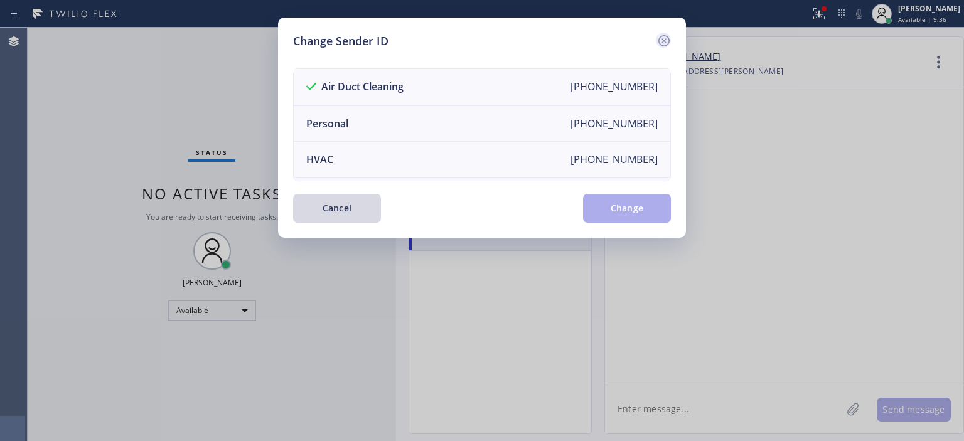
click at [660, 40] on icon at bounding box center [664, 40] width 15 height 15
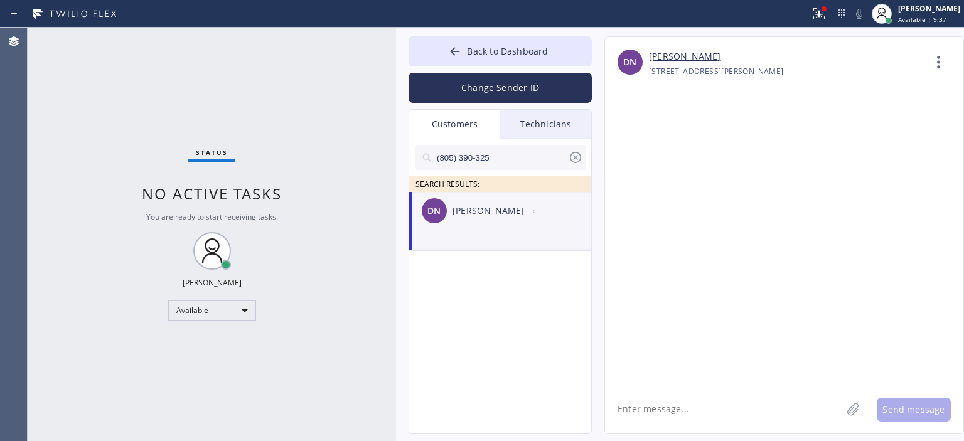
click at [697, 416] on textarea at bounding box center [723, 409] width 237 height 48
type textarea "Р"
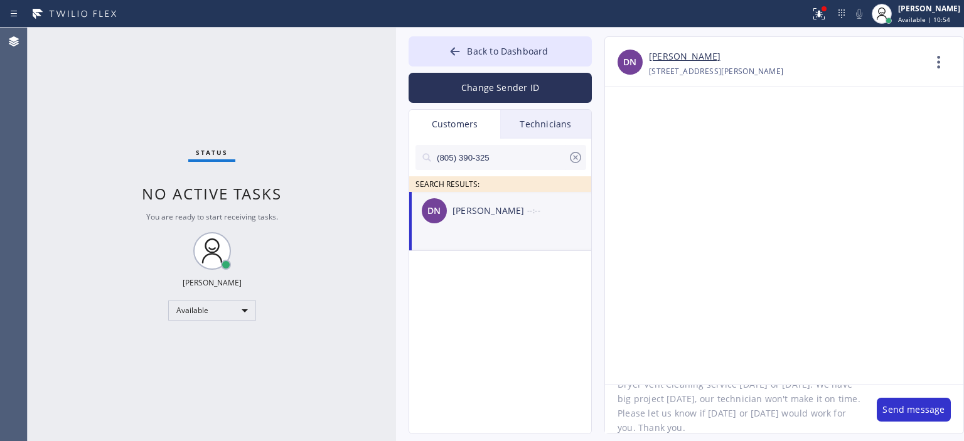
scroll to position [0, 0]
drag, startPoint x: 698, startPoint y: 430, endPoint x: 603, endPoint y: 380, distance: 107.5
click at [603, 380] on div "DN [PERSON_NAME] [PHONE_NUMBER] Choose phone number [PHONE_NUMBER] [STREET_ADDR…" at bounding box center [772, 235] width 360 height 398
type textarea "Hello [PERSON_NAME], hope you're doing well! We wanted to check if we can offer…"
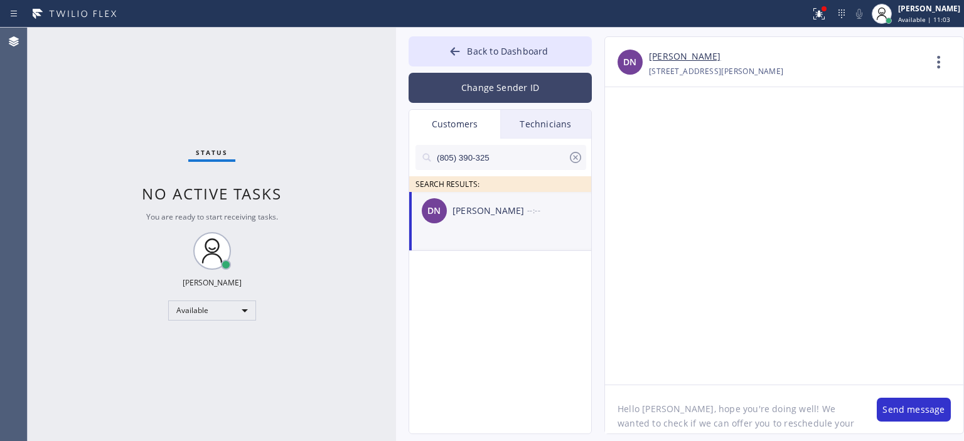
click at [499, 83] on button "Change Sender ID" at bounding box center [500, 88] width 183 height 30
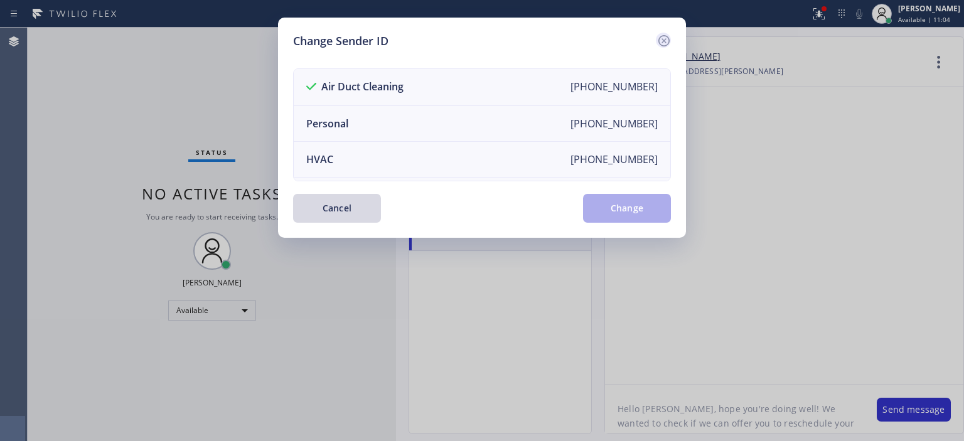
click at [662, 39] on icon at bounding box center [663, 40] width 11 height 11
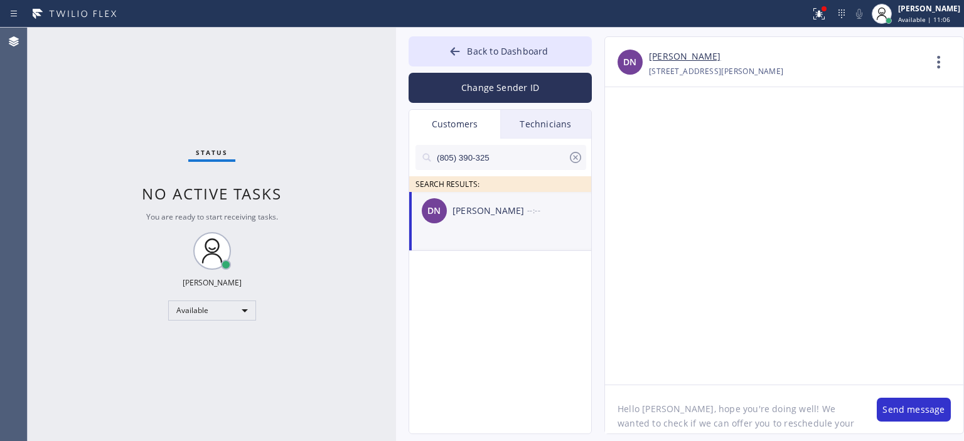
click at [770, 417] on textarea "Hello [PERSON_NAME], hope you're doing well! We wanted to check if we can offer…" at bounding box center [734, 409] width 259 height 48
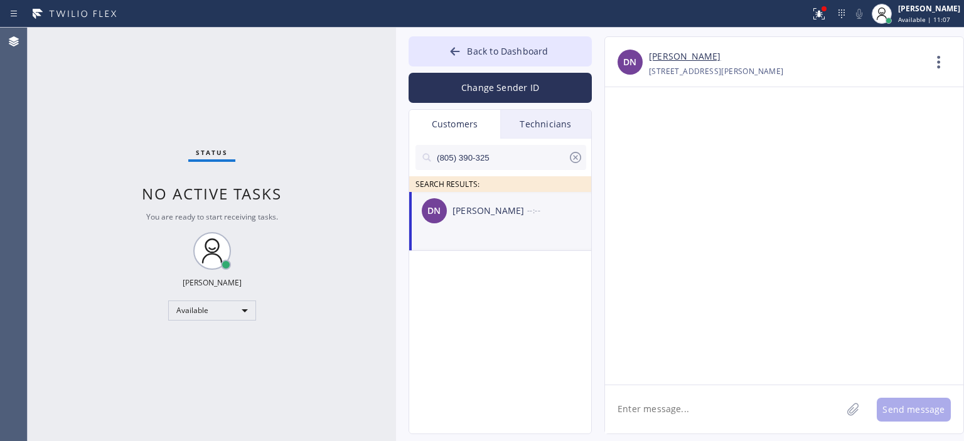
paste textarea "Hello [PERSON_NAME], hope you're doing well! We wanted to check if we can offer…"
type textarea "Hello [PERSON_NAME], hope you're doing well! We wanted to check if we can offer…"
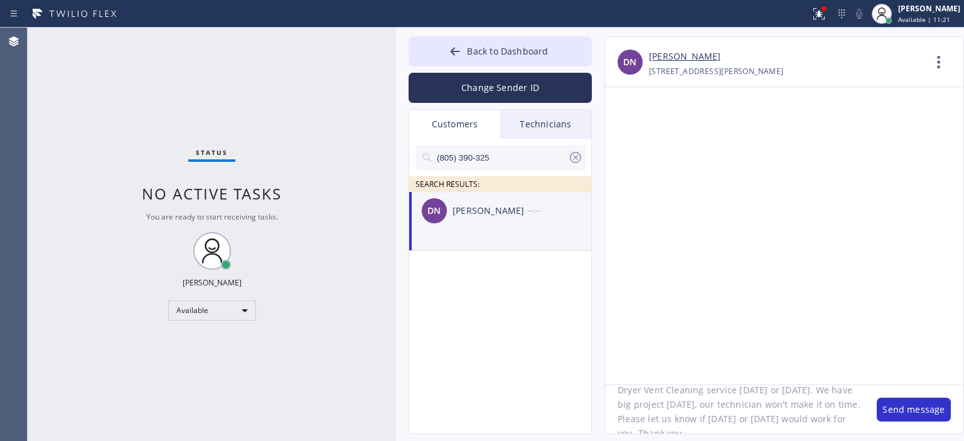
scroll to position [55, 0]
click at [905, 407] on button "Send message" at bounding box center [914, 410] width 74 height 24
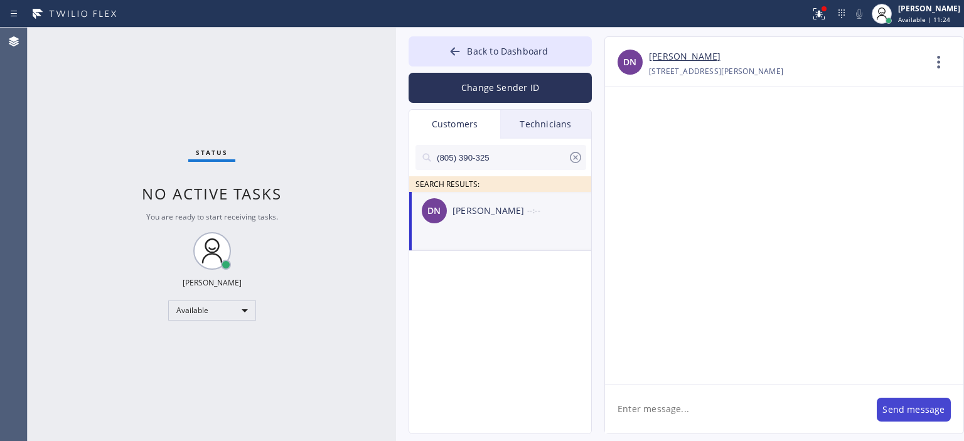
scroll to position [0, 0]
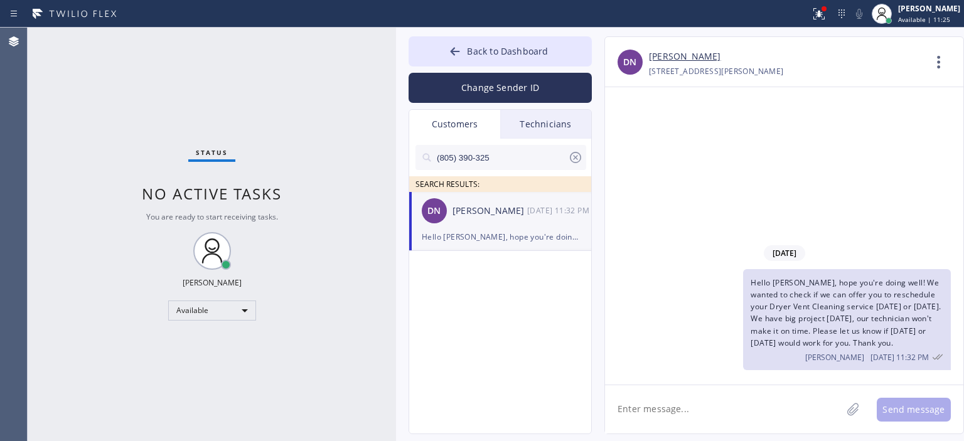
click at [574, 154] on icon at bounding box center [575, 157] width 15 height 15
click at [447, 50] on button "Back to Dashboard" at bounding box center [500, 51] width 183 height 30
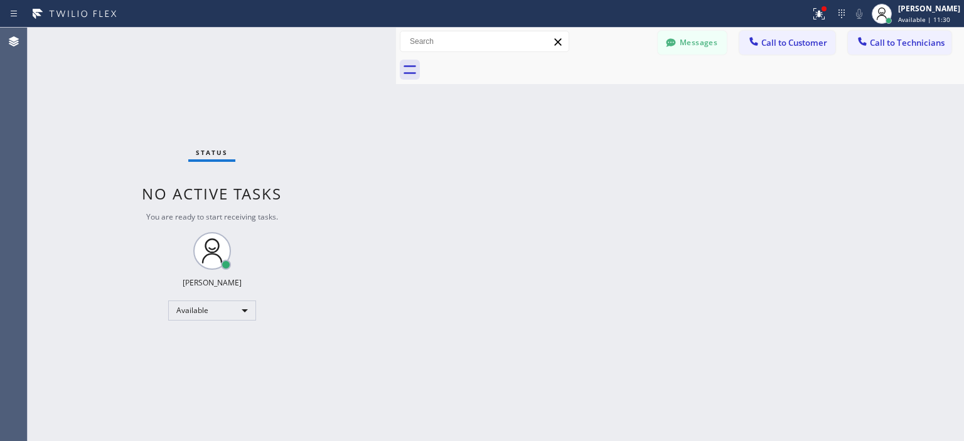
click at [73, 95] on div "Status No active tasks You are ready to start receiving tasks. [PERSON_NAME] Av…" at bounding box center [212, 235] width 368 height 414
click at [884, 47] on span "Call to Technicians" at bounding box center [907, 42] width 75 height 11
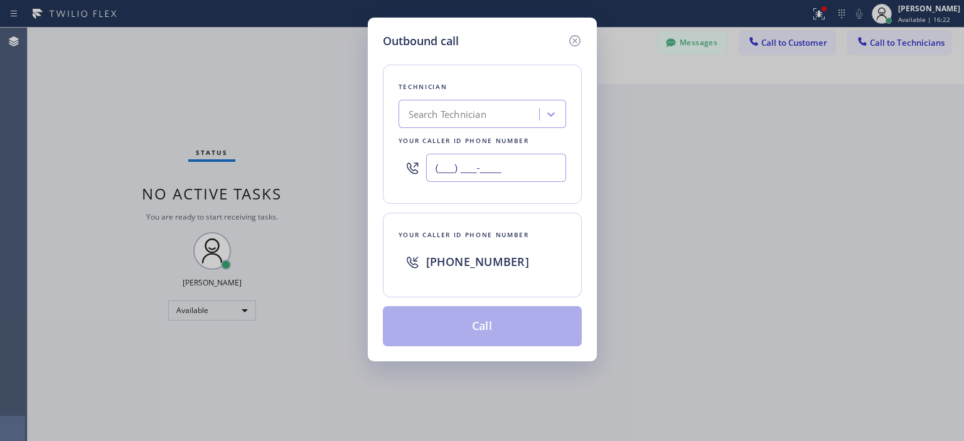
click at [504, 168] on input "(___) ___-____" at bounding box center [496, 168] width 140 height 28
paste input "909) 848-0048"
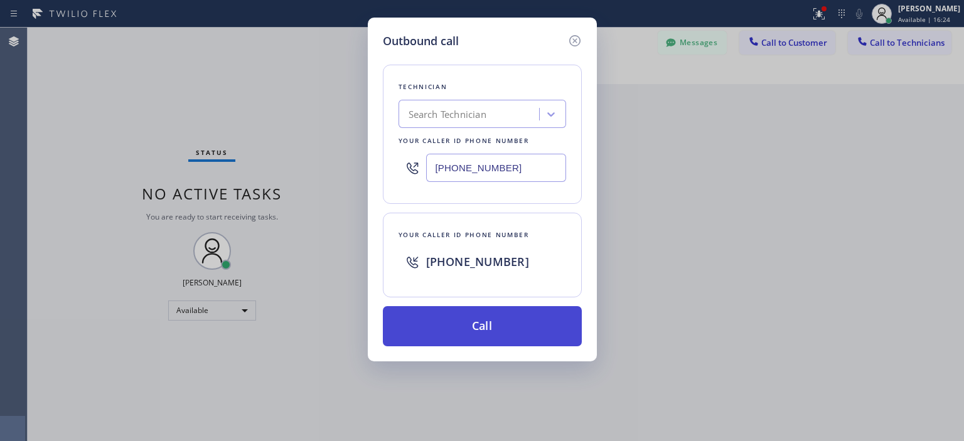
type input "[PHONE_NUMBER]"
click at [532, 333] on button "Call" at bounding box center [482, 326] width 199 height 40
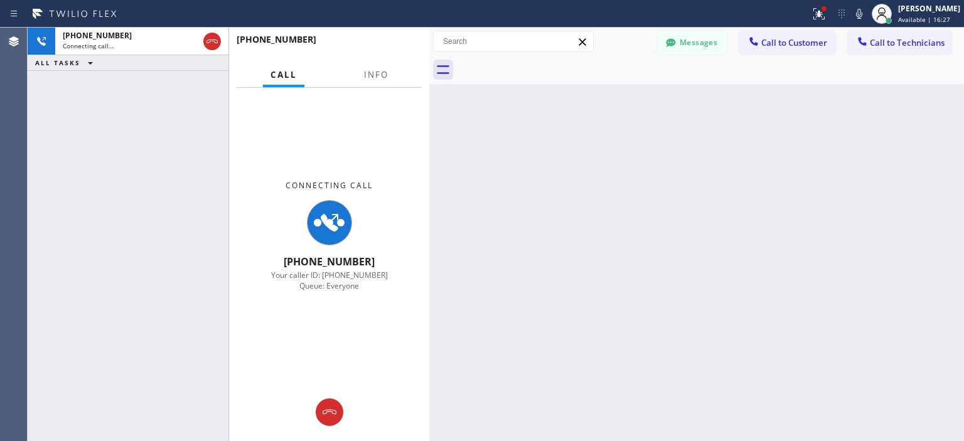
drag, startPoint x: 394, startPoint y: 47, endPoint x: 427, endPoint y: 55, distance: 34.1
click at [429, 55] on div at bounding box center [429, 235] width 0 height 414
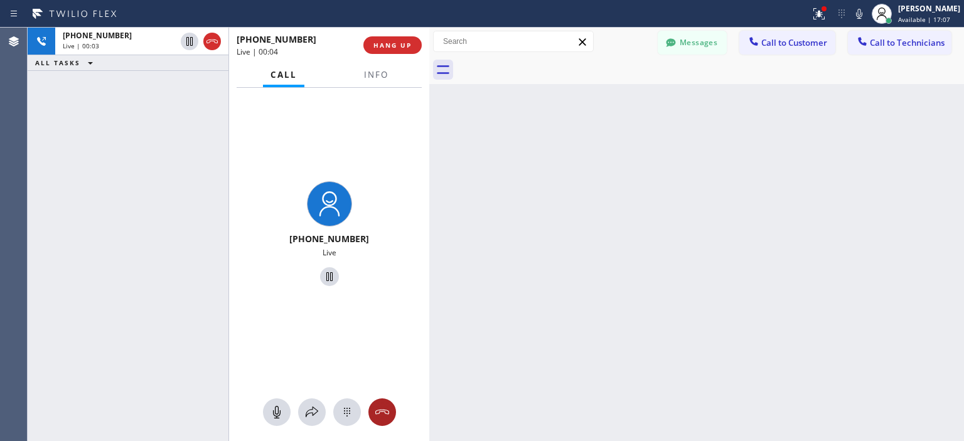
click at [385, 409] on icon at bounding box center [382, 412] width 15 height 15
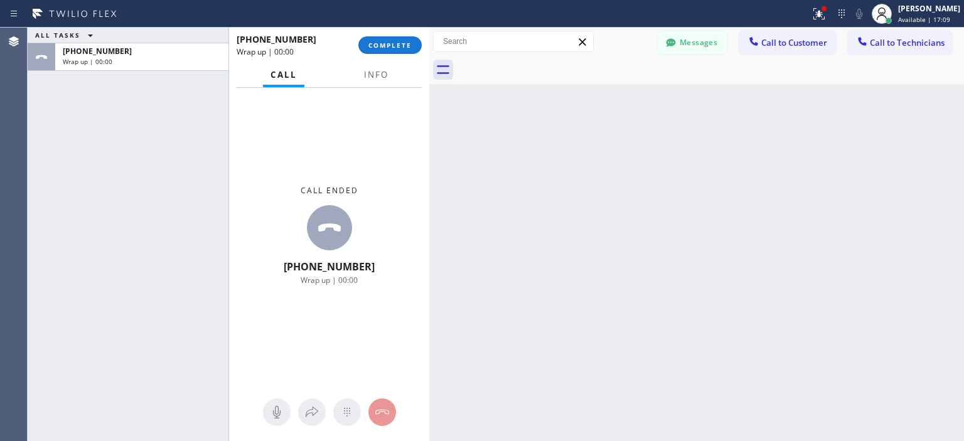
click at [394, 32] on div "[PHONE_NUMBER] Wrap up | 00:00 COMPLETE" at bounding box center [329, 45] width 185 height 33
click at [399, 41] on span "COMPLETE" at bounding box center [389, 45] width 43 height 9
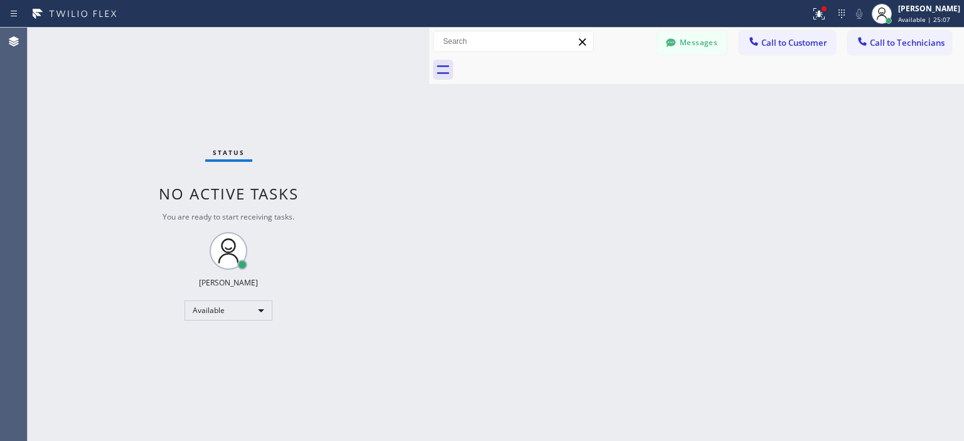
click at [53, 134] on div "Status No active tasks You are ready to start receiving tasks. [PERSON_NAME] Av…" at bounding box center [229, 235] width 402 height 414
click at [701, 47] on button "Messages" at bounding box center [692, 43] width 69 height 24
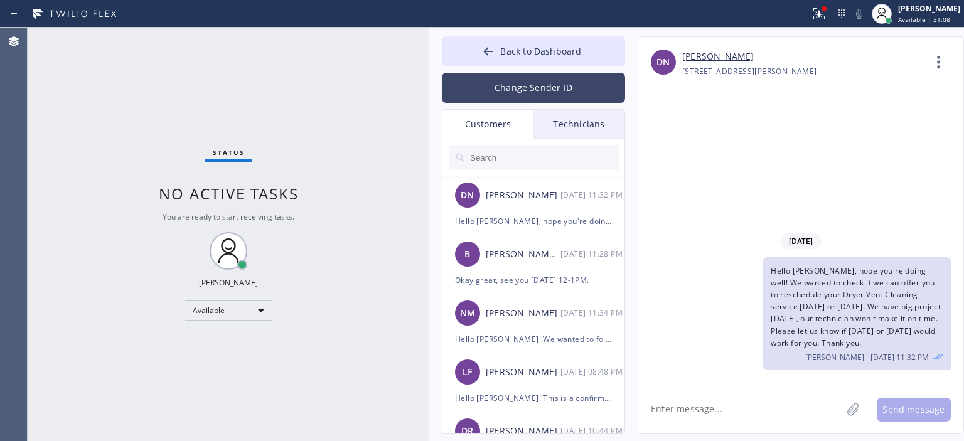
click at [547, 83] on button "Change Sender ID" at bounding box center [533, 88] width 183 height 30
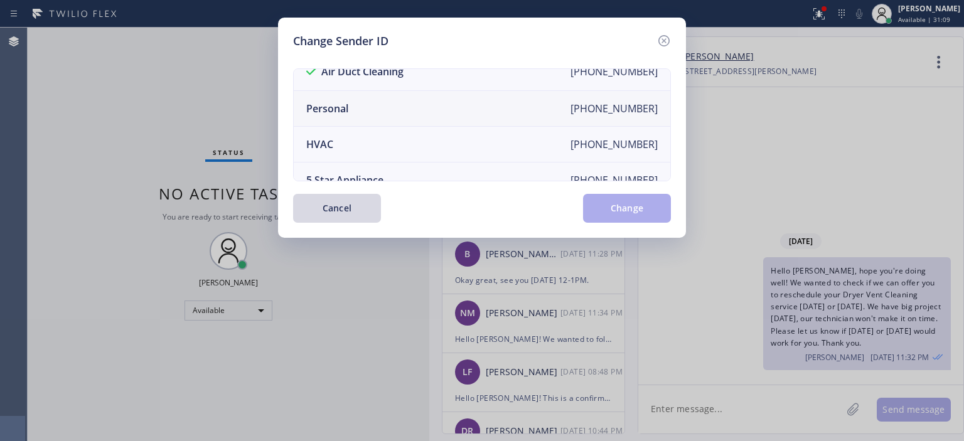
scroll to position [15, 0]
click at [422, 105] on li "Personal [PHONE_NUMBER]" at bounding box center [482, 109] width 377 height 36
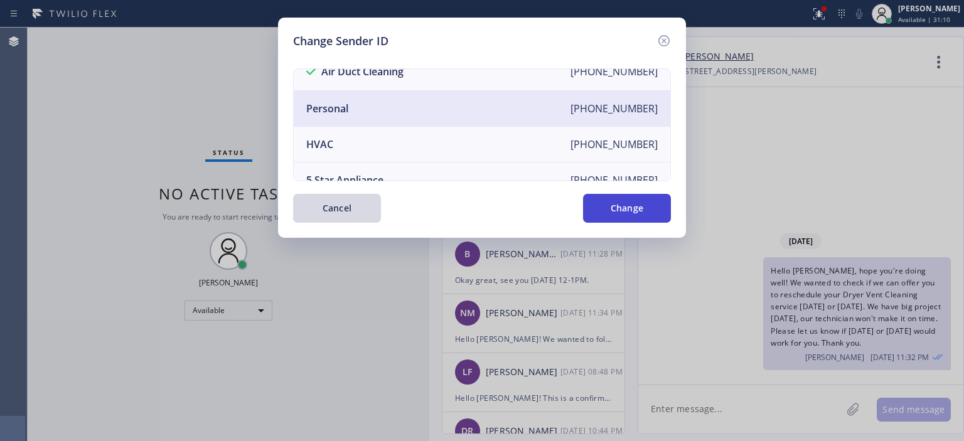
click at [635, 210] on button "Change" at bounding box center [627, 208] width 88 height 29
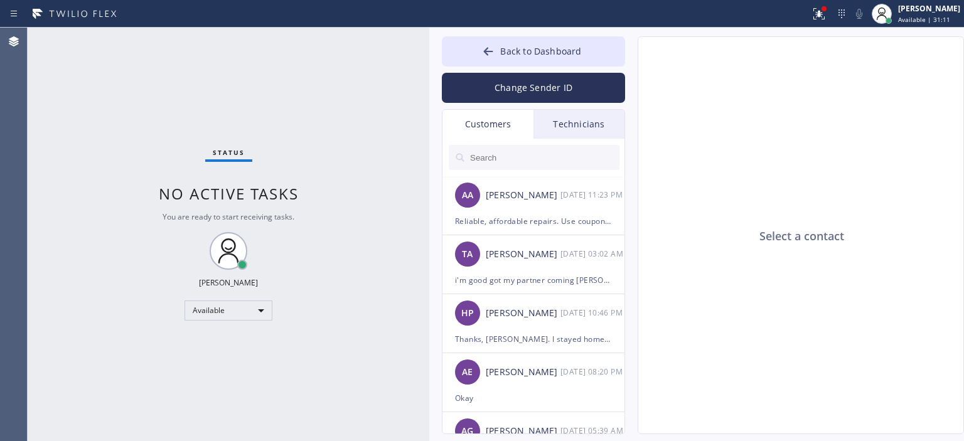
click at [572, 123] on div "Technicians" at bounding box center [579, 124] width 91 height 29
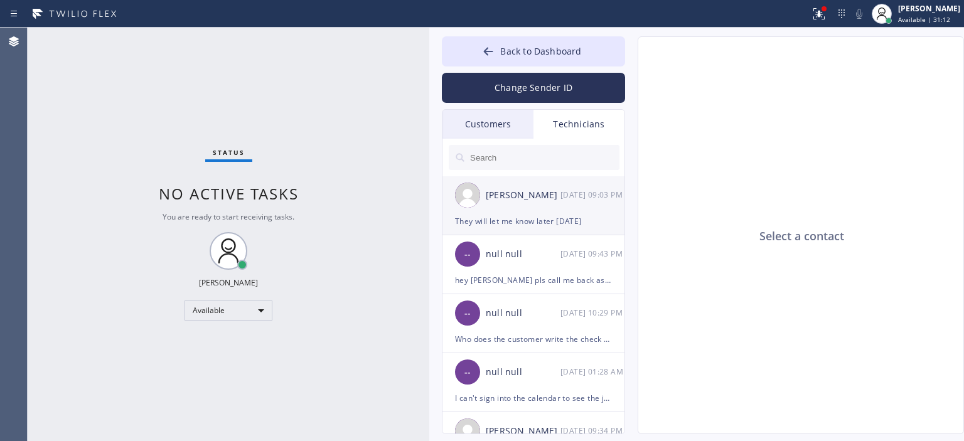
click at [581, 207] on div "[PERSON_NAME] [DATE] 09:03 PM" at bounding box center [534, 195] width 183 height 38
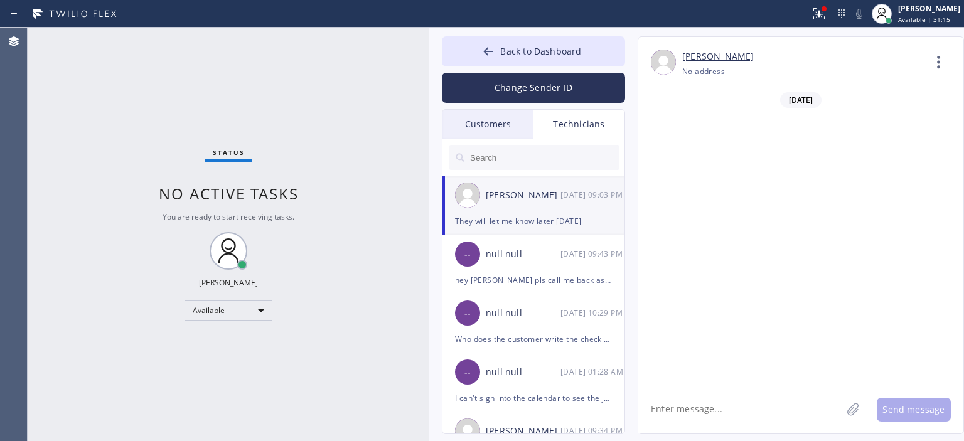
scroll to position [85030, 0]
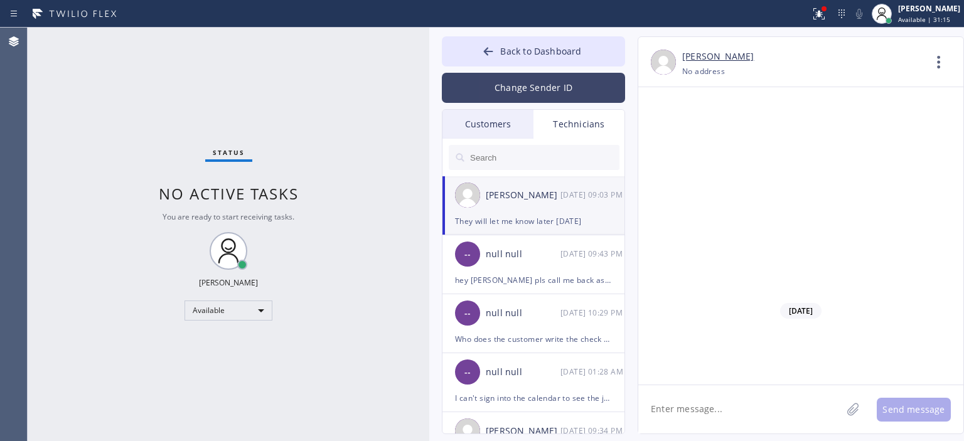
click at [510, 90] on button "Change Sender ID" at bounding box center [533, 88] width 183 height 30
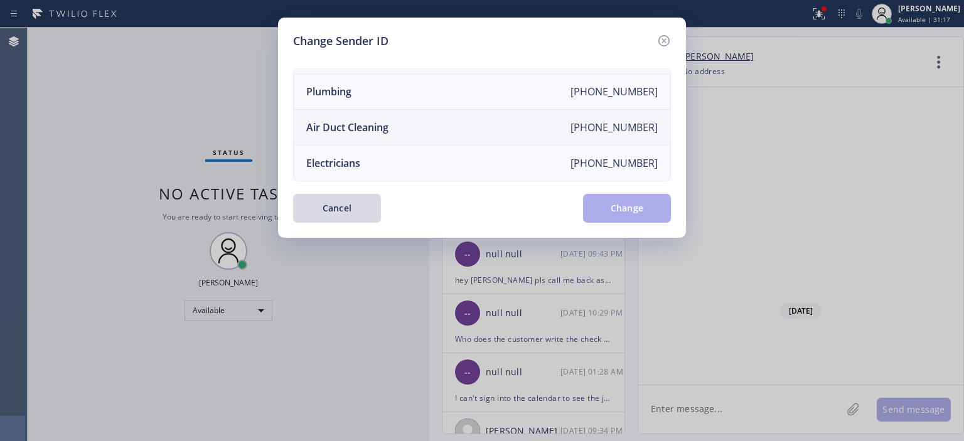
scroll to position [138, 0]
click at [443, 122] on li "Air Duct Cleaning [PHONE_NUMBER]" at bounding box center [482, 129] width 377 height 36
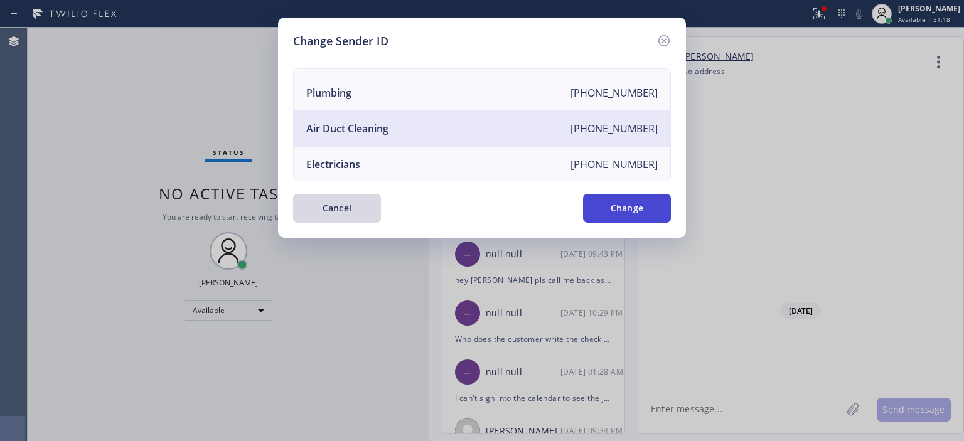
click at [642, 201] on button "Change" at bounding box center [627, 208] width 88 height 29
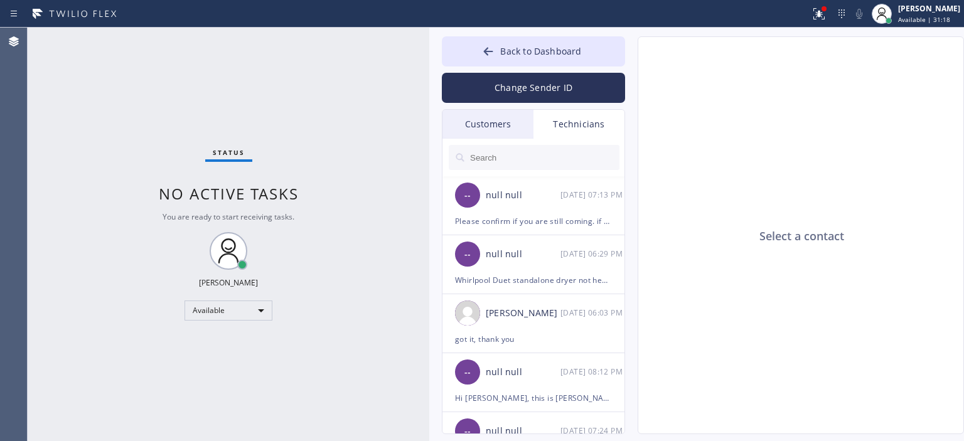
click at [512, 122] on div "Customers" at bounding box center [488, 124] width 91 height 29
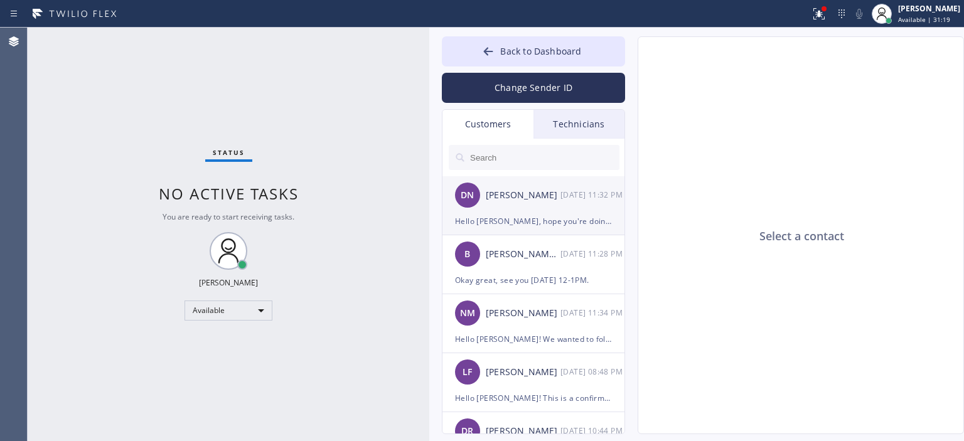
click at [537, 212] on div "DN [PERSON_NAME] [DATE] 11:32 PM" at bounding box center [534, 195] width 183 height 38
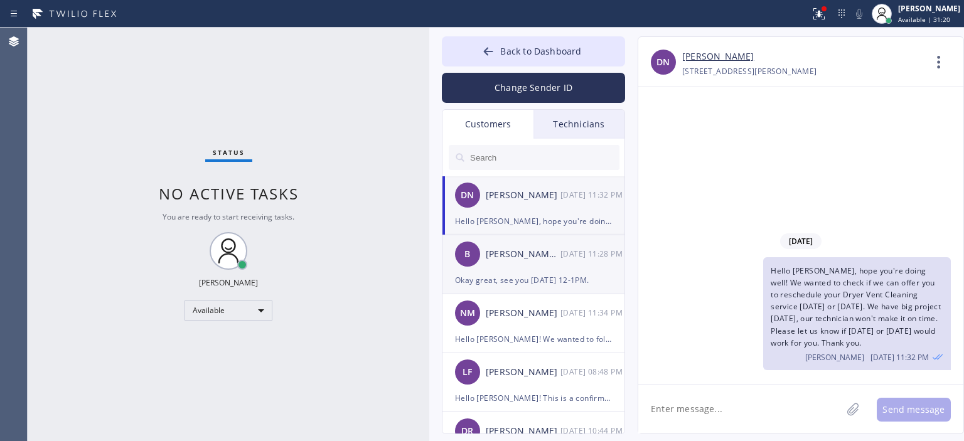
click at [562, 258] on div "[DATE] 11:28 PM" at bounding box center [593, 254] width 65 height 14
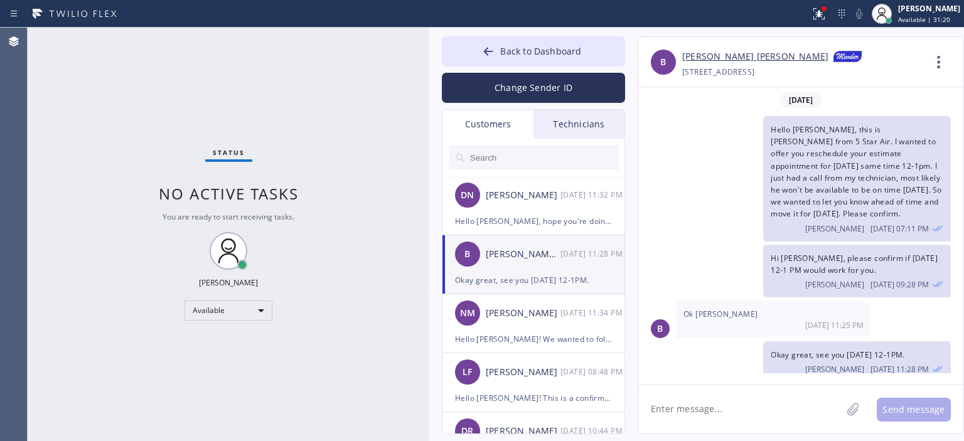
scroll to position [9, 0]
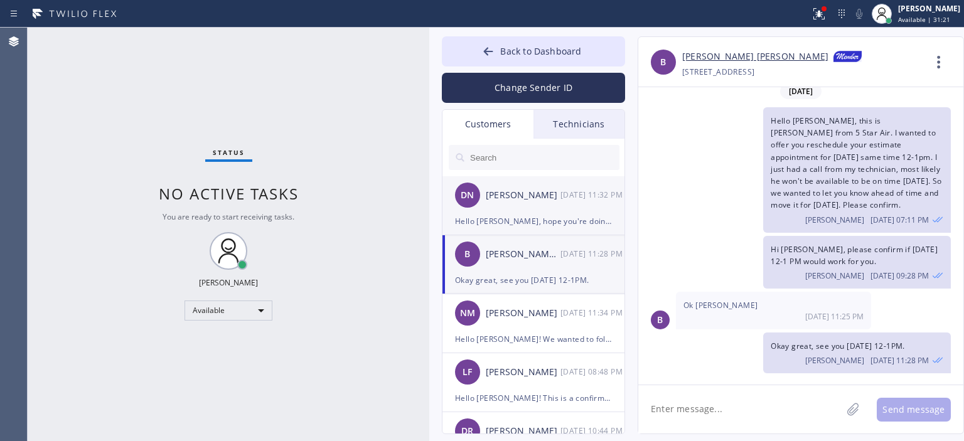
click at [545, 210] on div "DN [PERSON_NAME] [DATE] 11:32 PM" at bounding box center [534, 195] width 183 height 38
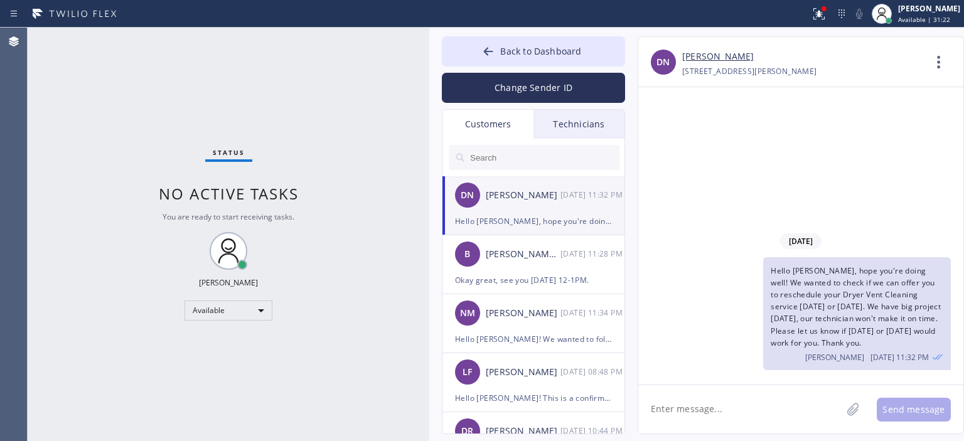
scroll to position [0, 0]
click at [24, 166] on div "Agent Desktop" at bounding box center [13, 235] width 27 height 414
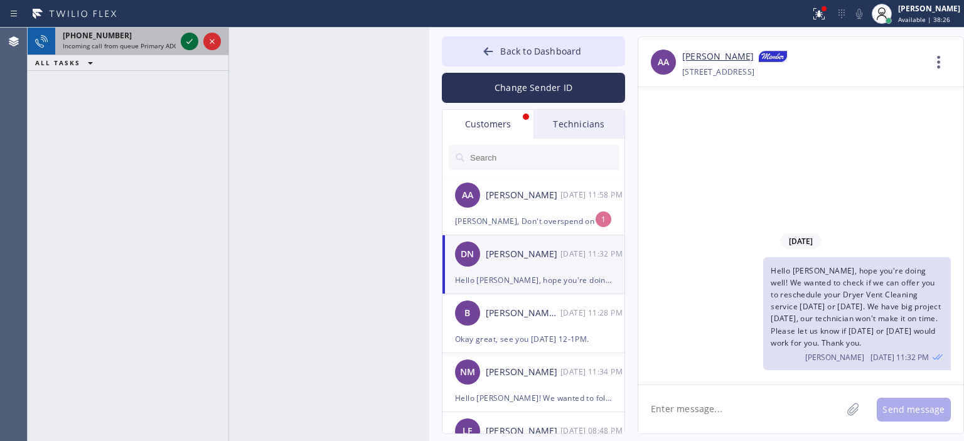
click at [188, 45] on icon at bounding box center [189, 41] width 15 height 15
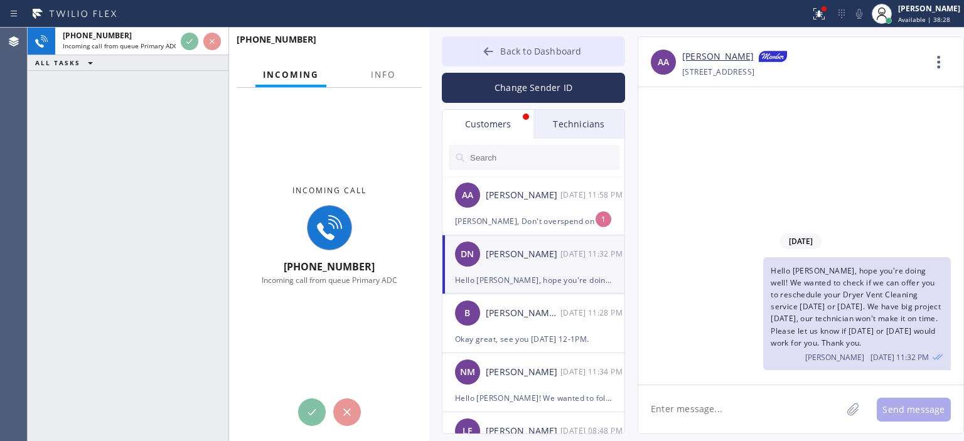
click at [485, 52] on icon at bounding box center [488, 51] width 13 height 13
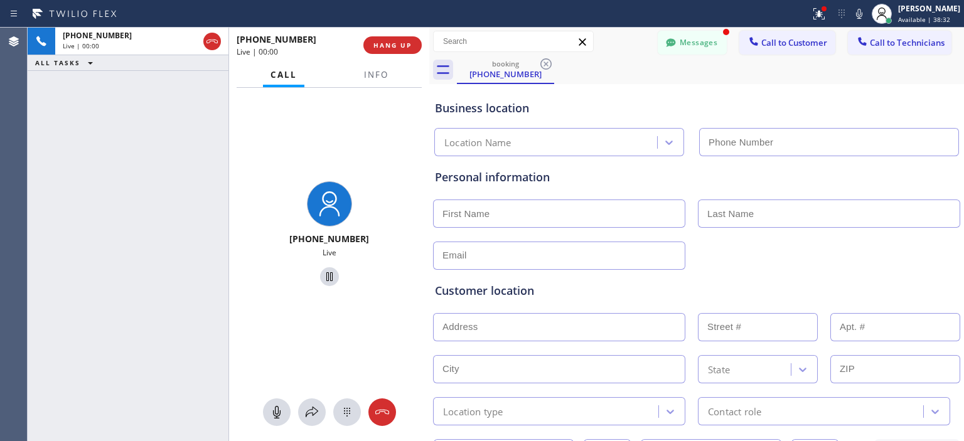
type input "[PHONE_NUMBER]"
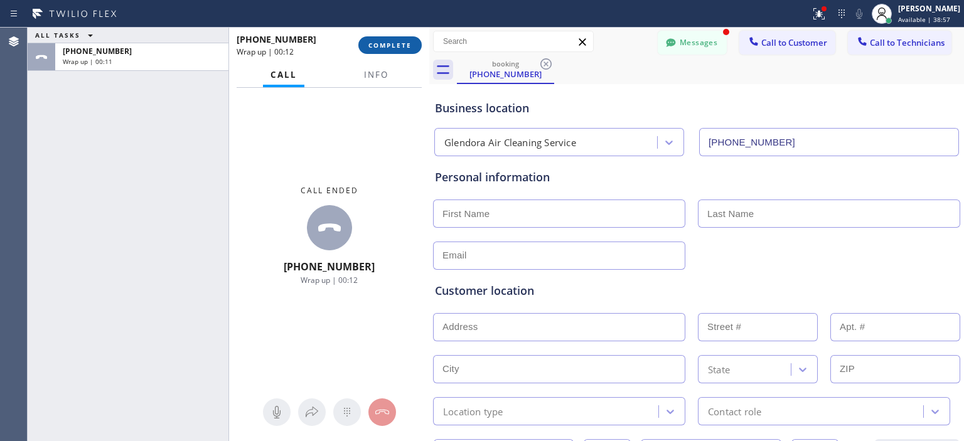
click at [404, 51] on button "COMPLETE" at bounding box center [389, 45] width 63 height 18
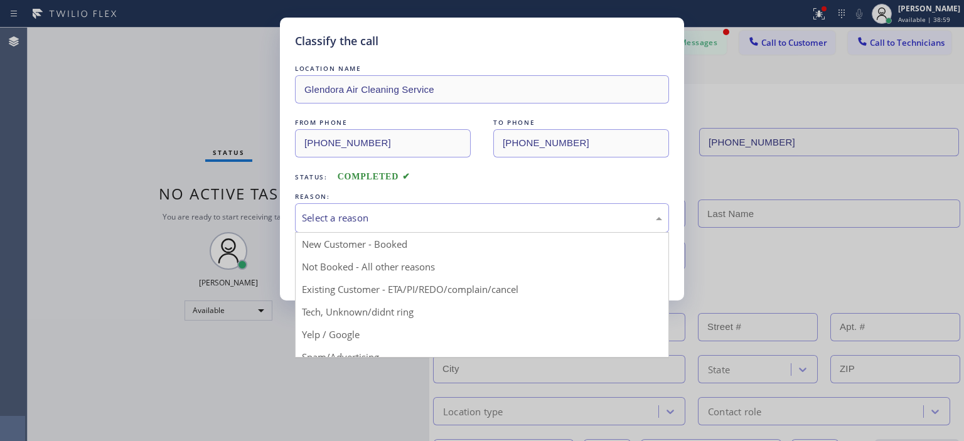
click at [412, 217] on div "Select a reason" at bounding box center [482, 218] width 360 height 14
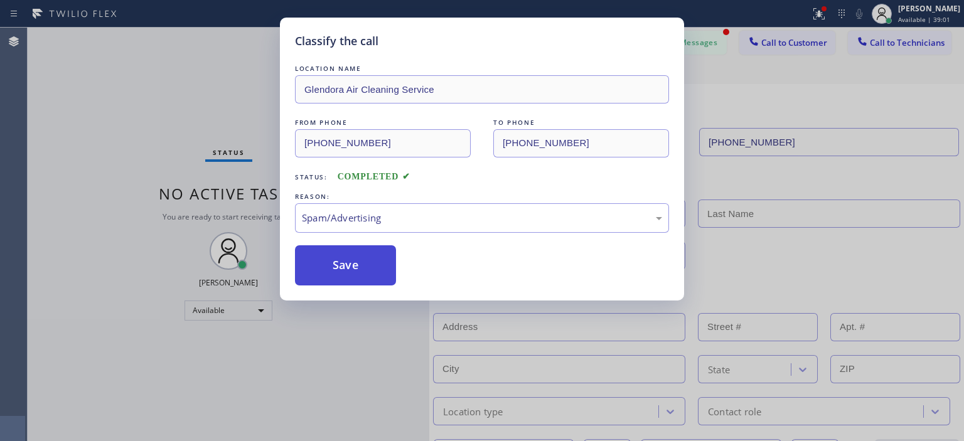
click at [323, 270] on button "Save" at bounding box center [345, 265] width 101 height 40
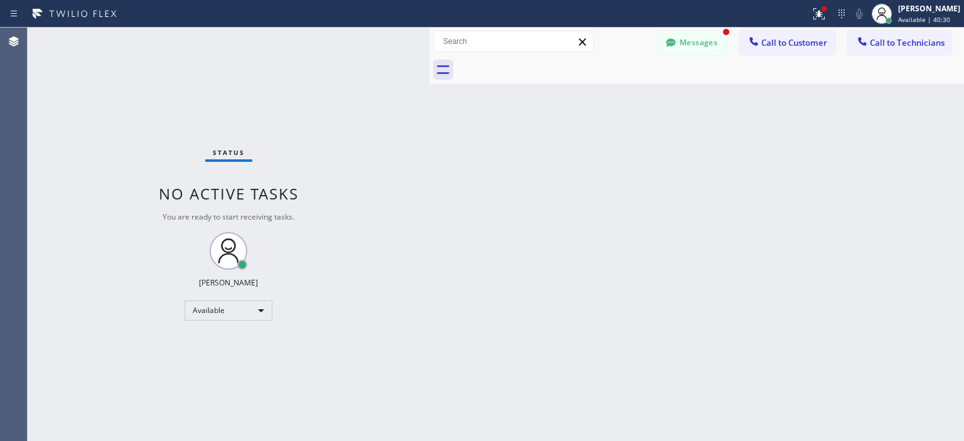
click at [102, 200] on div "Status No active tasks You are ready to start receiving tasks. [PERSON_NAME] Av…" at bounding box center [229, 235] width 402 height 414
click at [694, 41] on button "Messages" at bounding box center [692, 43] width 69 height 24
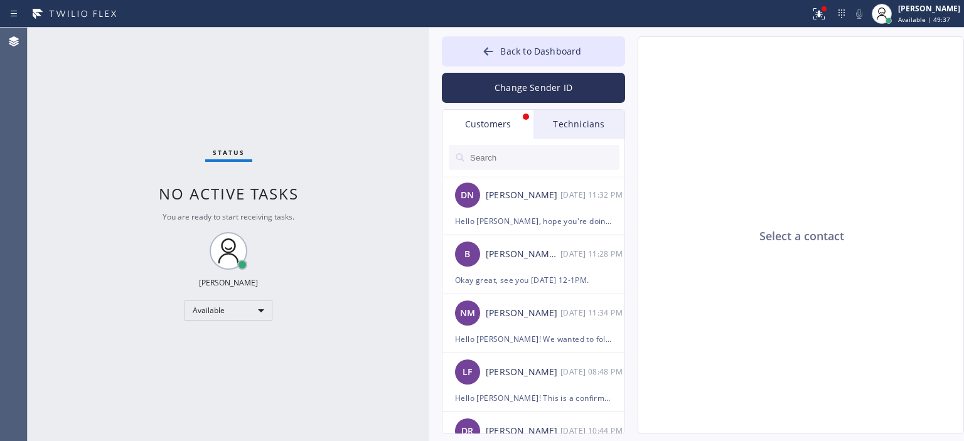
click at [55, 127] on div "Status No active tasks You are ready to start receiving tasks. [PERSON_NAME] Av…" at bounding box center [229, 235] width 402 height 414
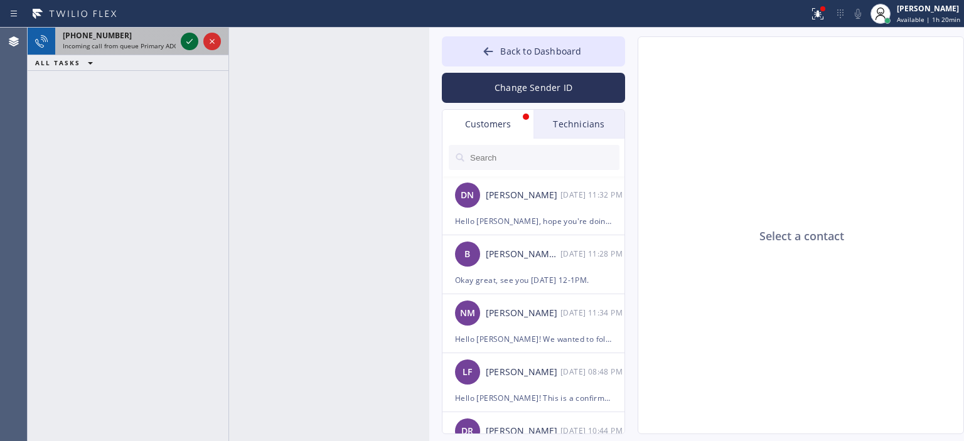
click at [188, 39] on icon at bounding box center [189, 41] width 15 height 15
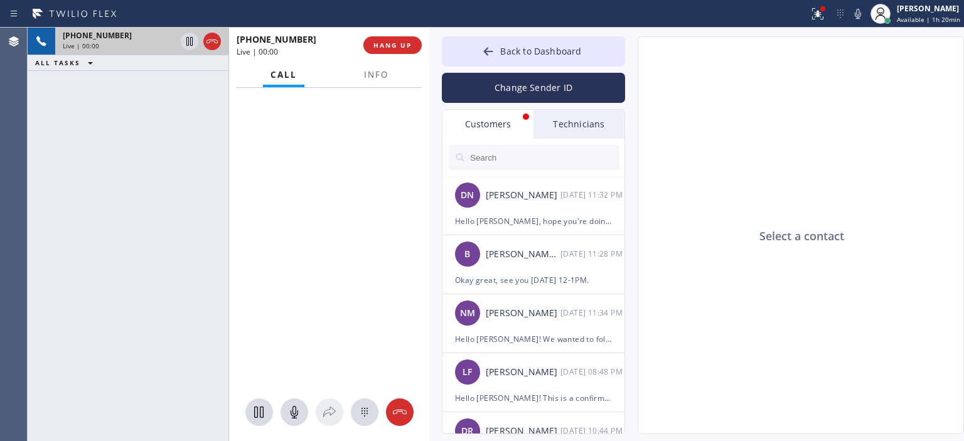
type input "[PHONE_NUMBER]"
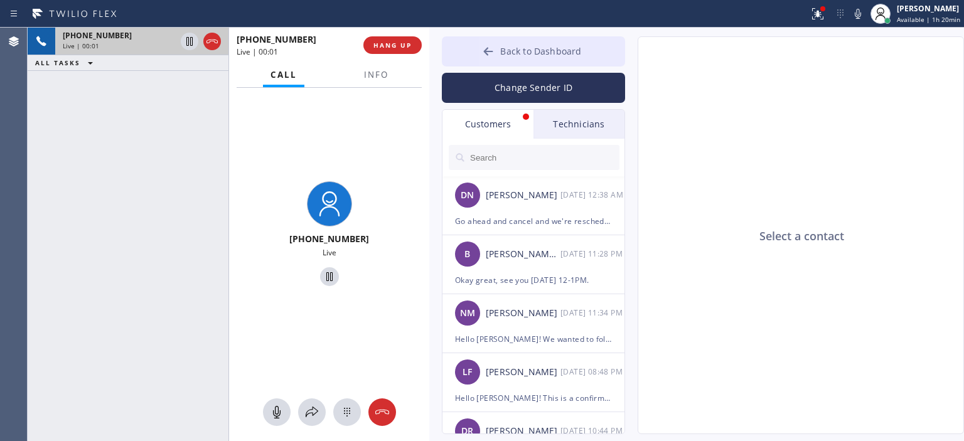
click at [501, 47] on span "Back to Dashboard" at bounding box center [540, 51] width 81 height 12
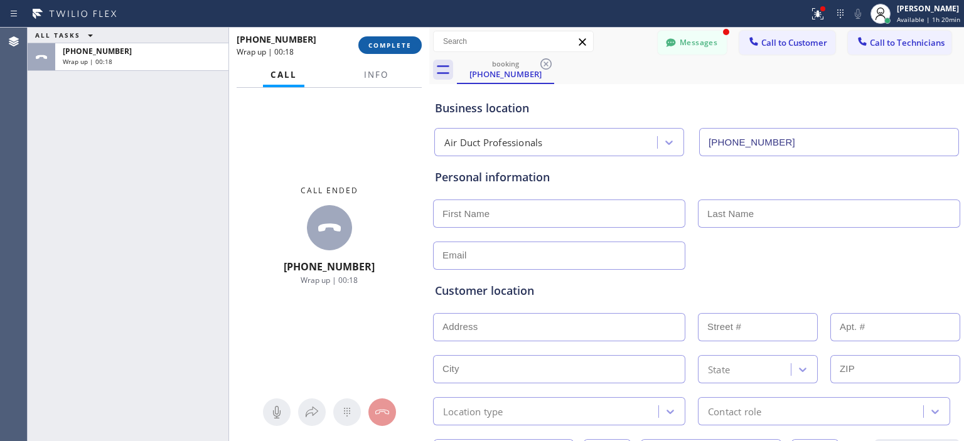
click at [398, 40] on button "COMPLETE" at bounding box center [389, 45] width 63 height 18
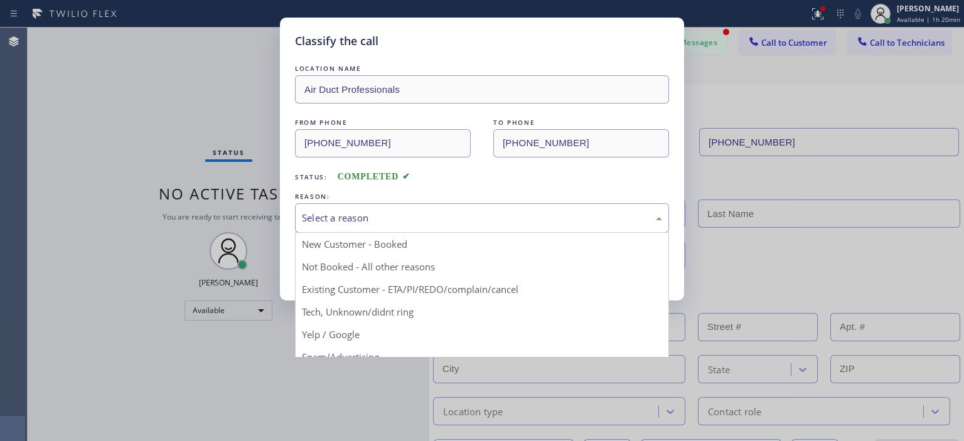
click at [471, 220] on div "Select a reason" at bounding box center [482, 218] width 360 height 14
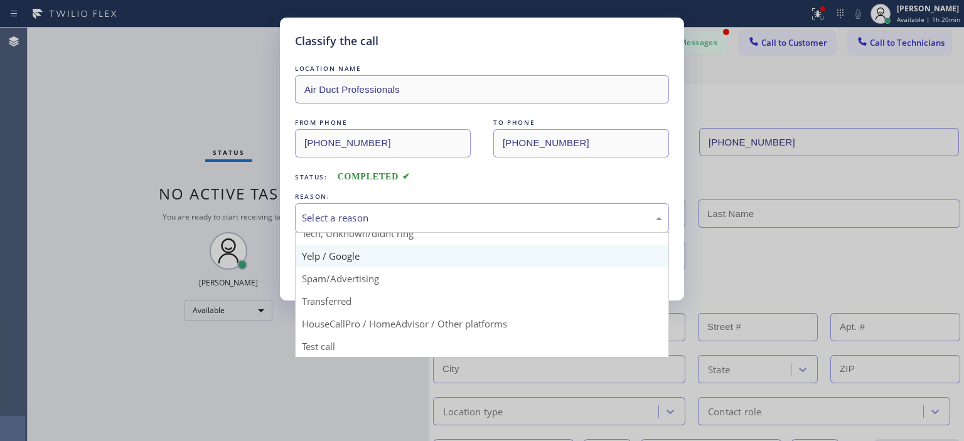
scroll to position [58, 0]
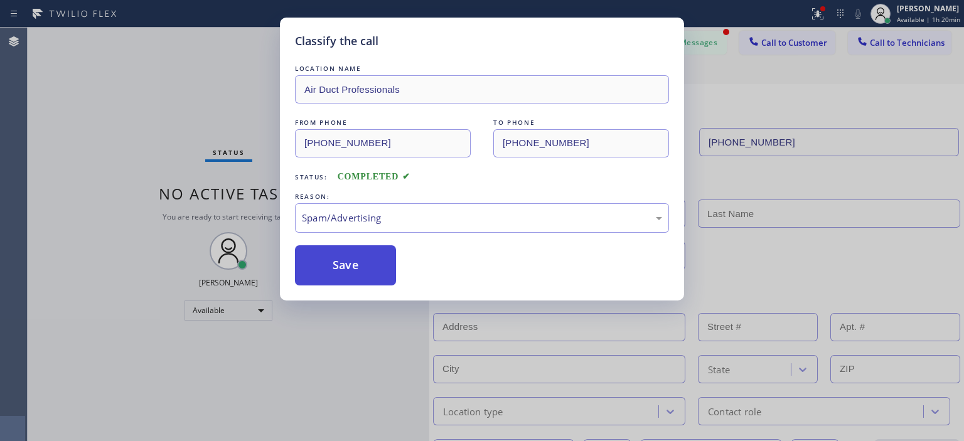
click at [336, 267] on button "Save" at bounding box center [345, 265] width 101 height 40
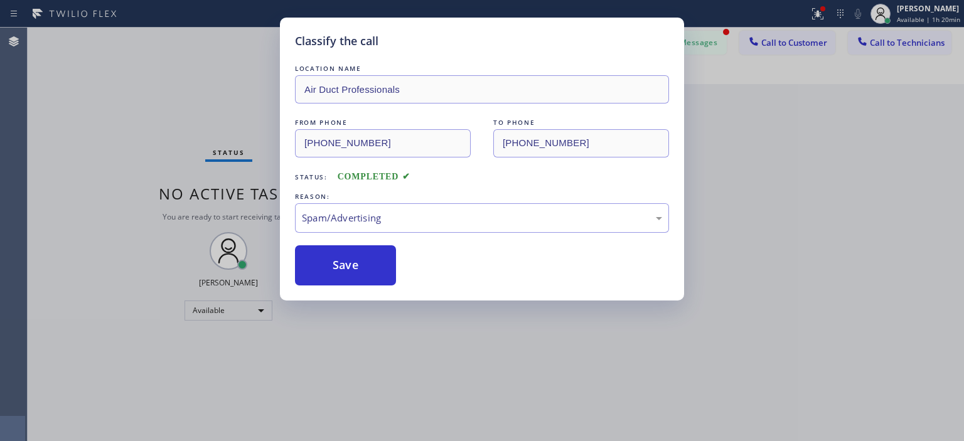
click at [714, 41] on div "Classify the call LOCATION NAME Air Duct Professionals FROM PHONE [PHONE_NUMBER…" at bounding box center [482, 220] width 964 height 441
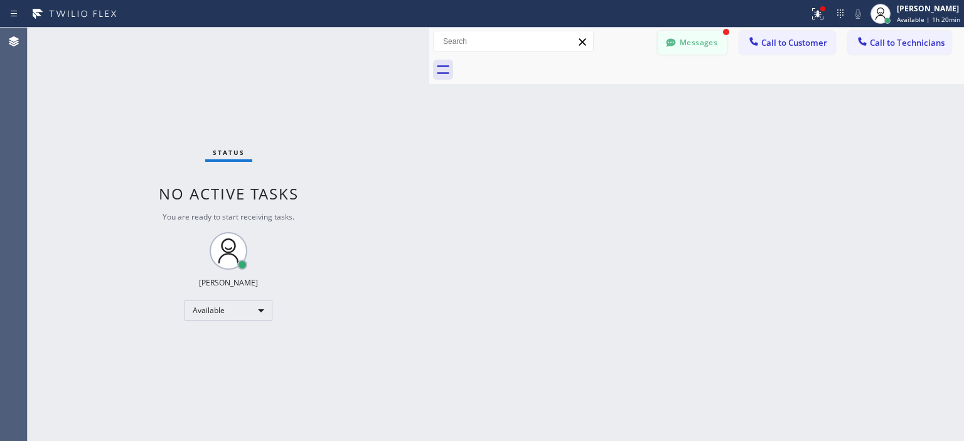
click at [702, 45] on button "Messages" at bounding box center [692, 43] width 69 height 24
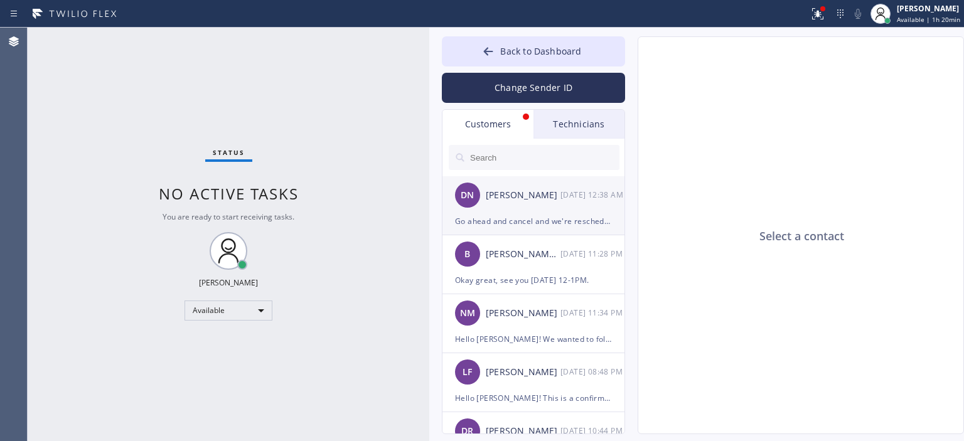
click at [532, 197] on div "[PERSON_NAME]" at bounding box center [523, 195] width 75 height 14
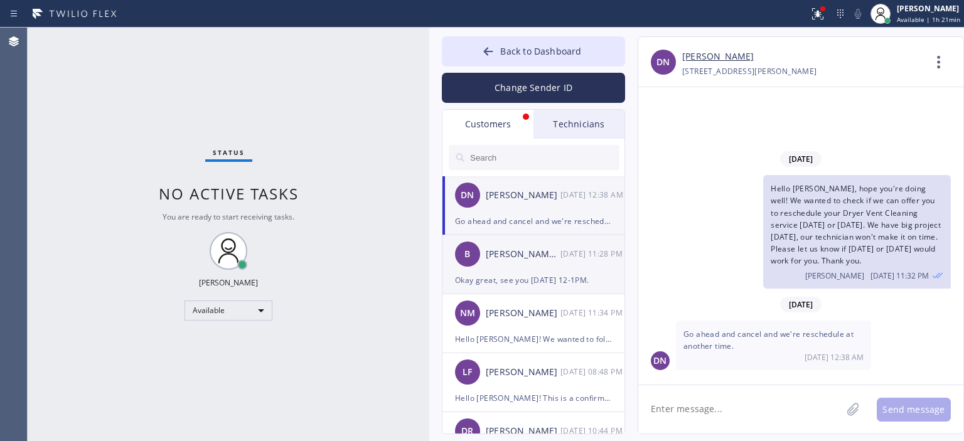
click at [554, 264] on div "B [PERSON_NAME] [PERSON_NAME] [DATE] 11:28 PM" at bounding box center [534, 254] width 183 height 38
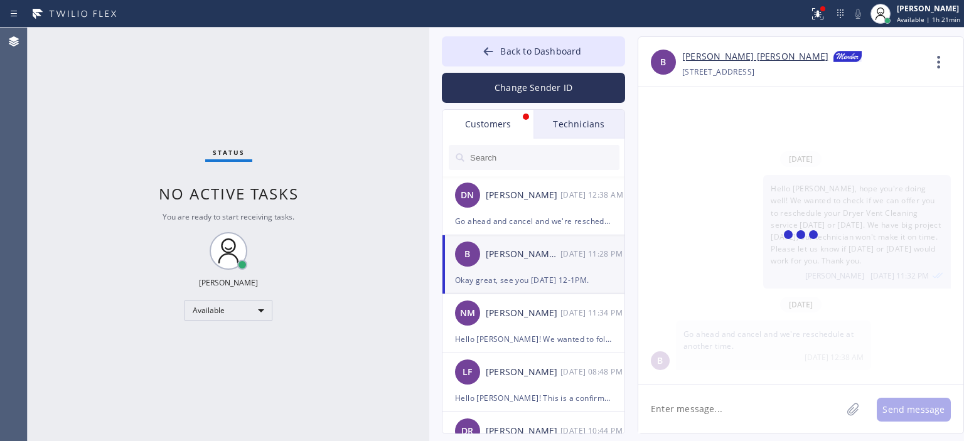
scroll to position [9, 0]
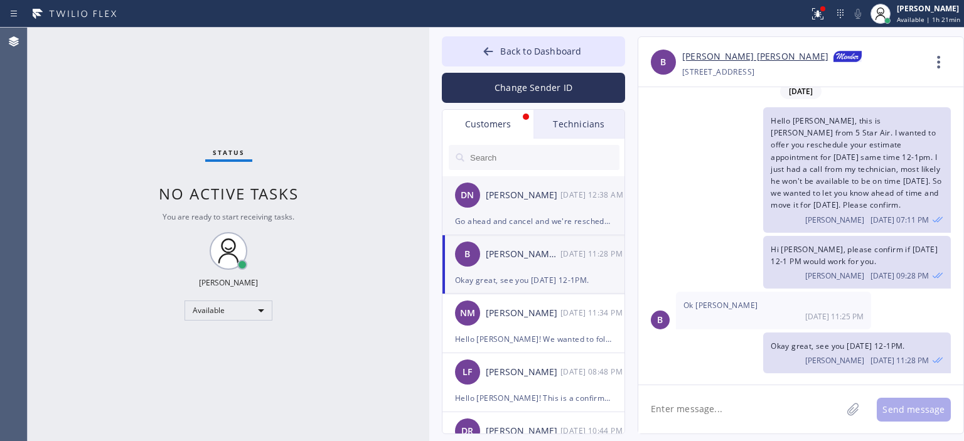
click at [524, 208] on div "DN [PERSON_NAME] [DATE] 12:38 AM" at bounding box center [534, 195] width 183 height 38
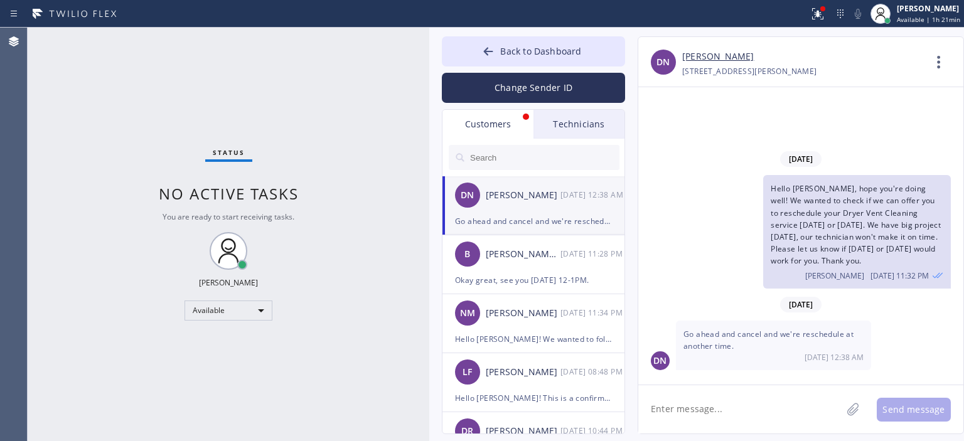
scroll to position [0, 0]
click at [707, 58] on link "[PERSON_NAME]" at bounding box center [718, 57] width 72 height 14
click at [739, 412] on textarea at bounding box center [739, 409] width 203 height 48
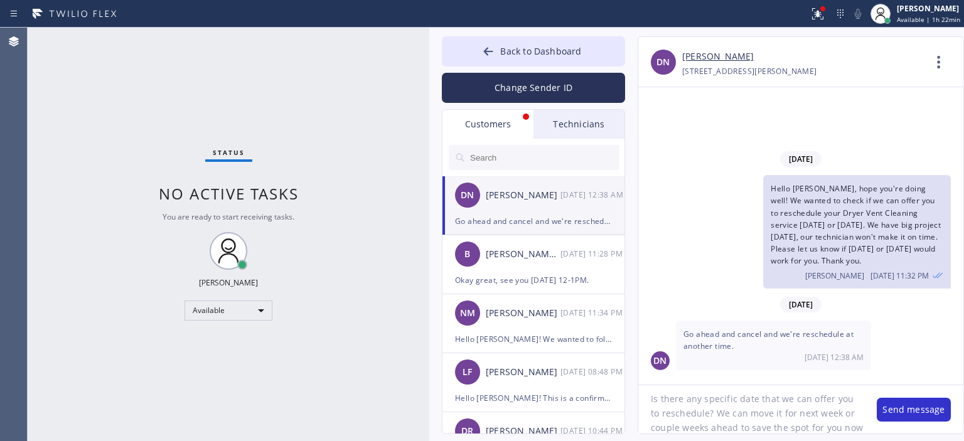
scroll to position [25, 0]
click at [741, 415] on textarea "Is there any specific date that we can offer you to reschedule? We can move it …" at bounding box center [751, 409] width 226 height 48
type textarea "Is there any specific date that we can offer you to reschedule? We can move it …"
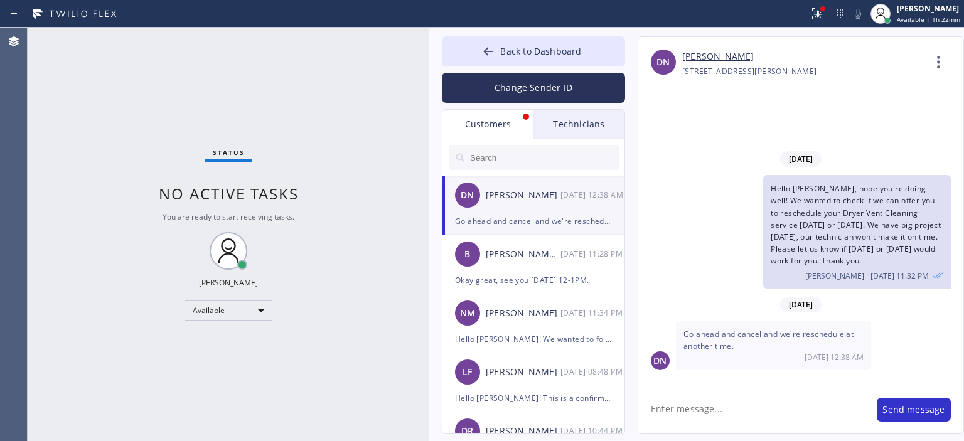
scroll to position [0, 0]
paste textarea "Is there any specific date that we can offer you to reschedule? We can move it …"
type textarea "Is there any specific date that we can offer you to reschedule? We can move it …"
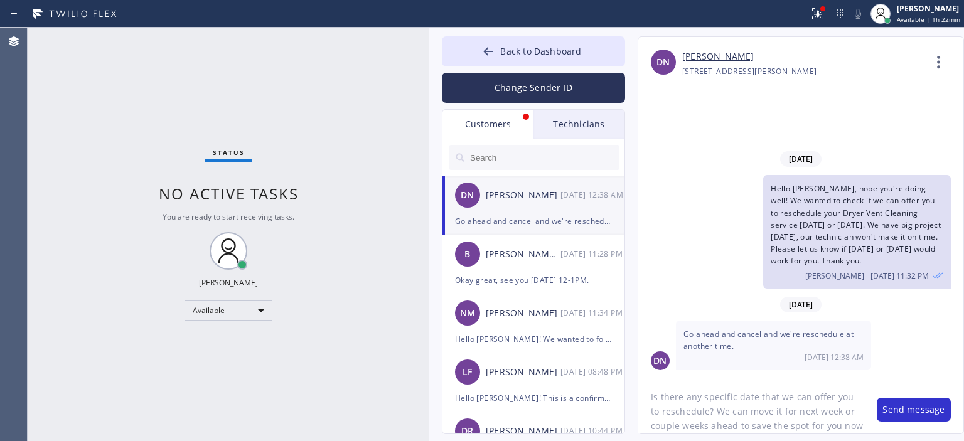
drag, startPoint x: 860, startPoint y: 70, endPoint x: 682, endPoint y: 76, distance: 178.4
click at [682, 76] on div "[PHONE_NUMBER] Choose phone number [PHONE_NUMBER] [STREET_ADDRESS]" at bounding box center [803, 71] width 242 height 14
copy div "[STREET_ADDRESS][PERSON_NAME]"
click at [723, 424] on textarea "Is there any specific date that we can offer you to reschedule? We can move it …" at bounding box center [751, 409] width 226 height 48
click at [701, 422] on textarea "Is there any specific date that we can offer you to reschedule? We can move it …" at bounding box center [751, 409] width 226 height 48
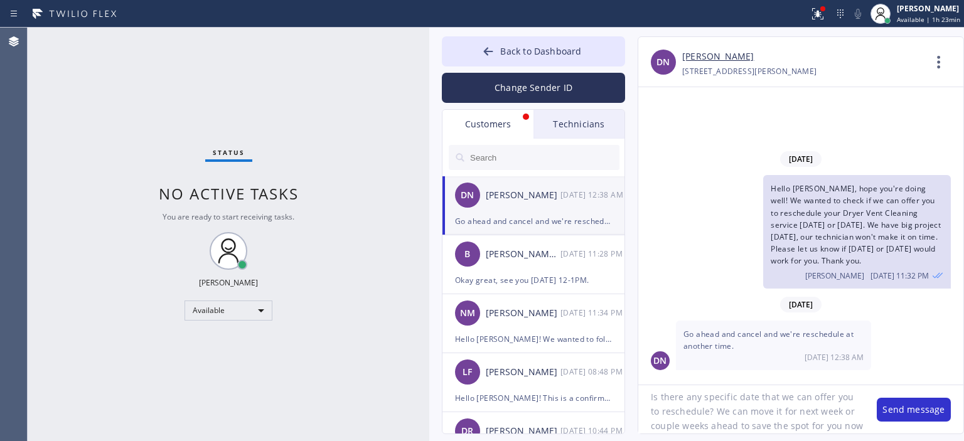
click at [701, 422] on textarea "Is there any specific date that we can offer you to reschedule? We can move it …" at bounding box center [751, 409] width 226 height 48
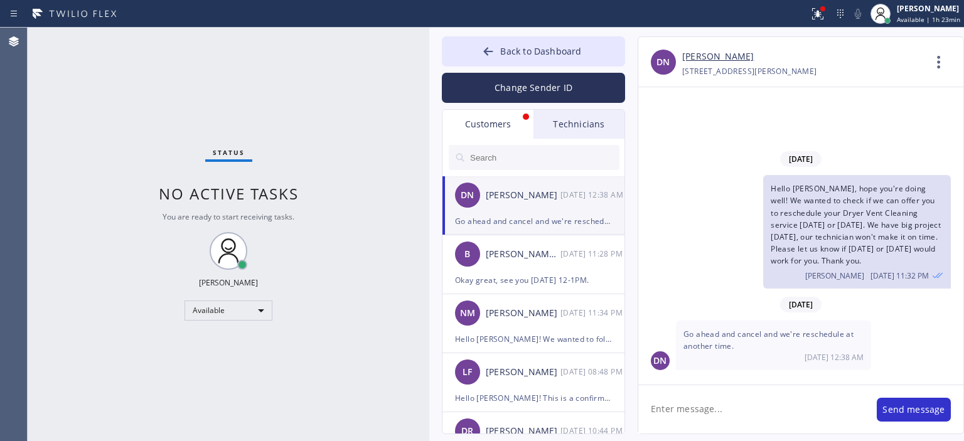
scroll to position [0, 0]
paste textarea "Is there any specific date that we can offer you to reschedule? We can move it …"
type textarea "Is there any specific date that we can offer you to reschedule? We can move it …"
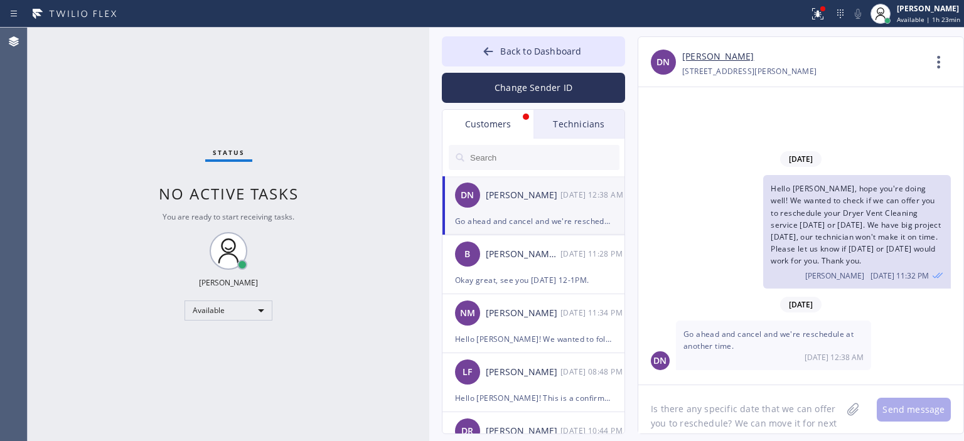
scroll to position [25, 0]
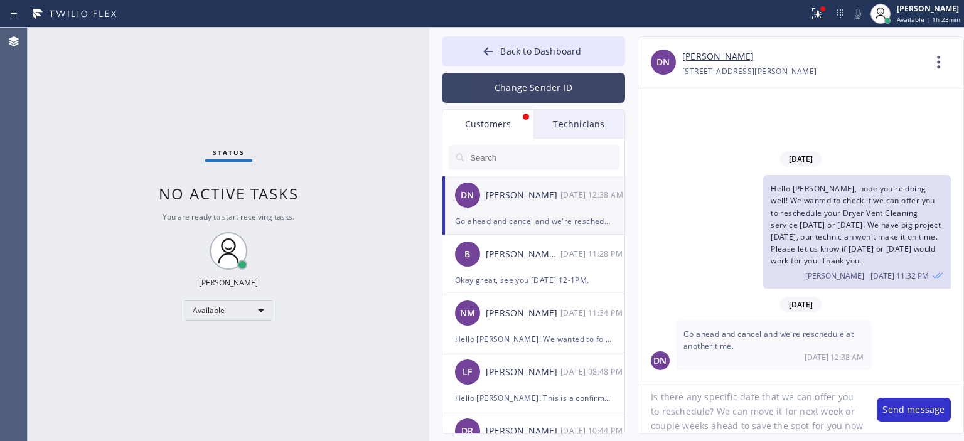
click at [505, 90] on button "Change Sender ID" at bounding box center [533, 88] width 183 height 30
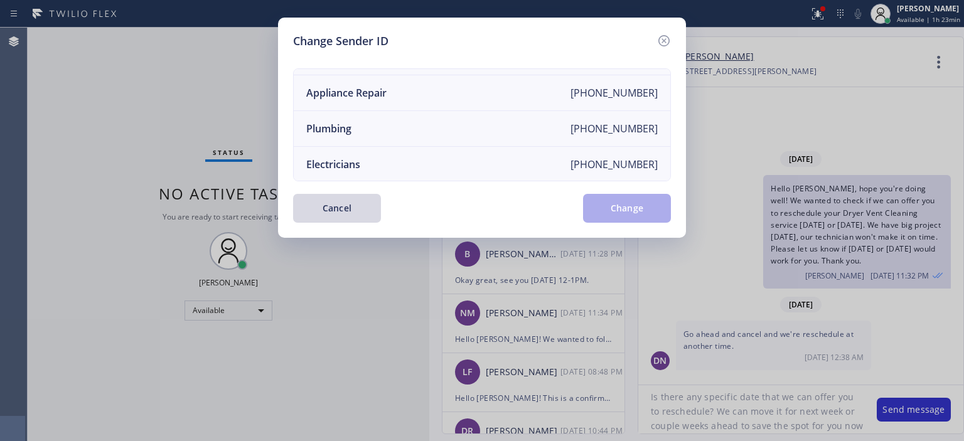
scroll to position [0, 0]
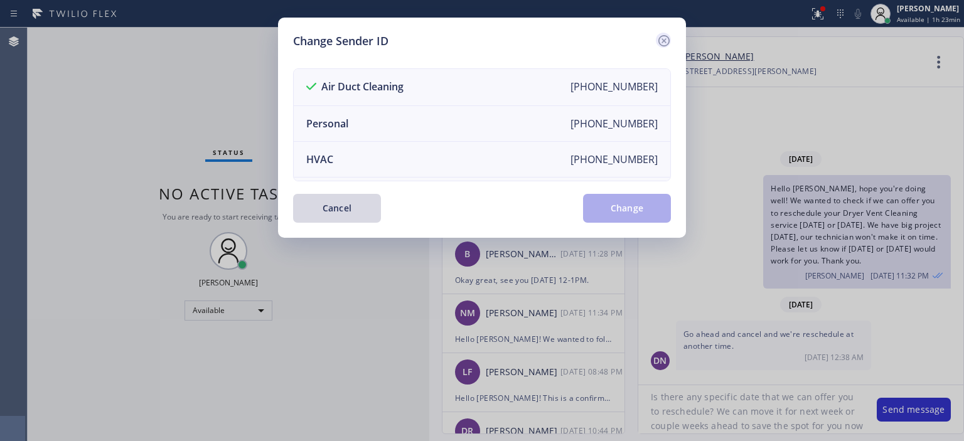
click at [665, 37] on icon at bounding box center [664, 40] width 15 height 15
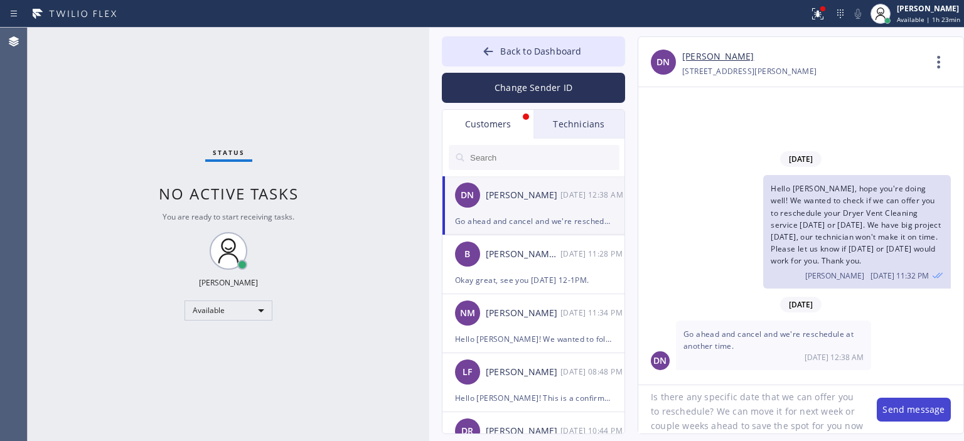
click at [910, 402] on button "Send message" at bounding box center [914, 410] width 74 height 24
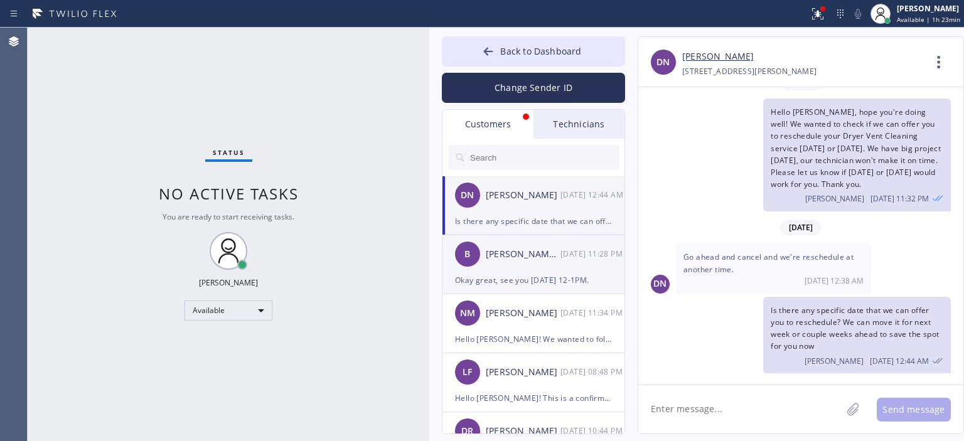
click at [520, 255] on div "[PERSON_NAME] [PERSON_NAME]" at bounding box center [523, 254] width 75 height 14
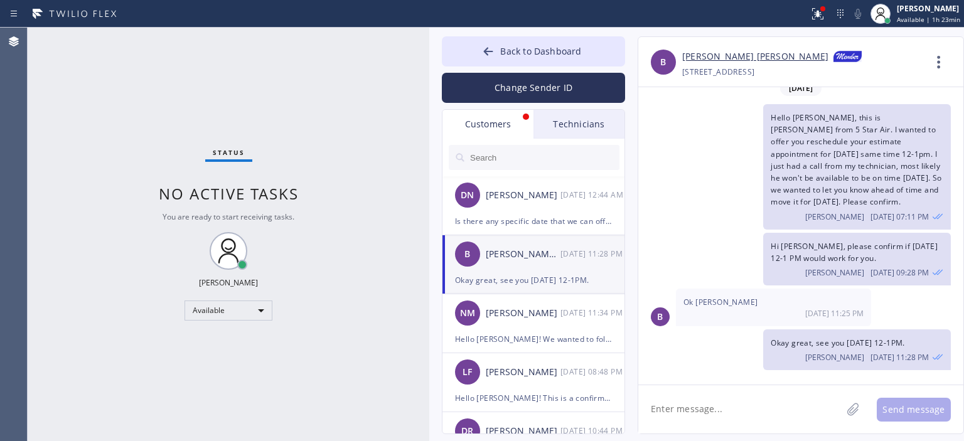
scroll to position [9, 0]
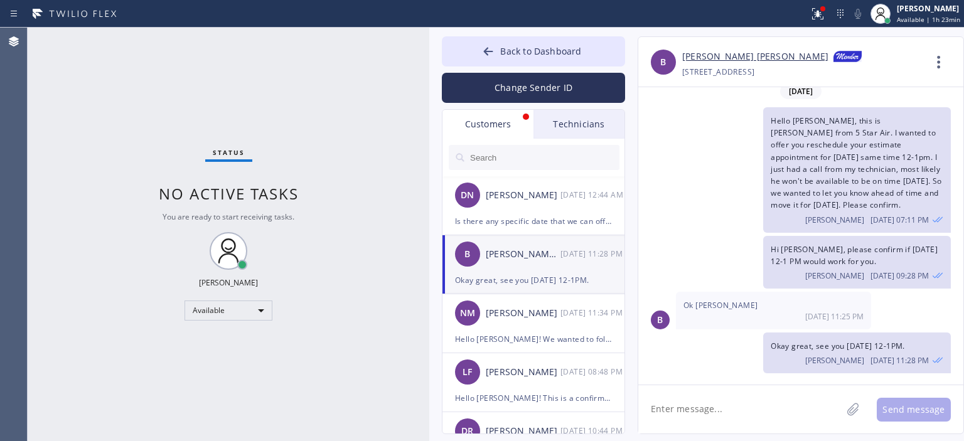
click at [577, 131] on div "Technicians" at bounding box center [579, 124] width 91 height 29
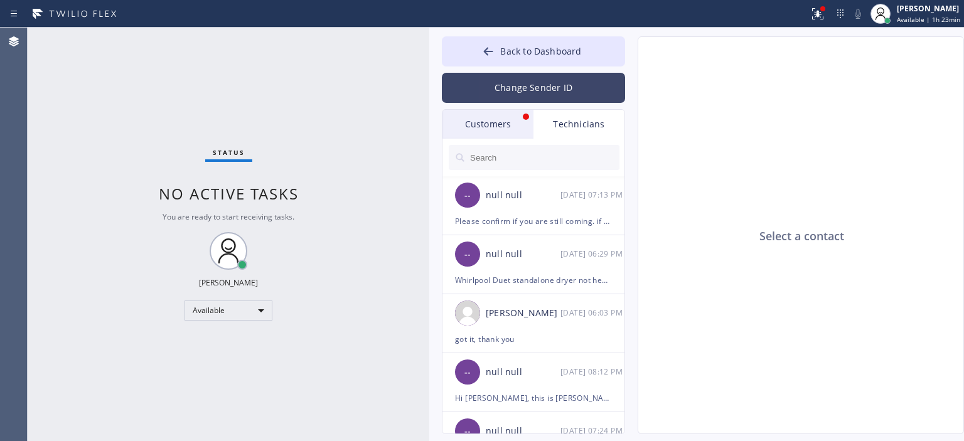
click at [564, 100] on button "Change Sender ID" at bounding box center [533, 88] width 183 height 30
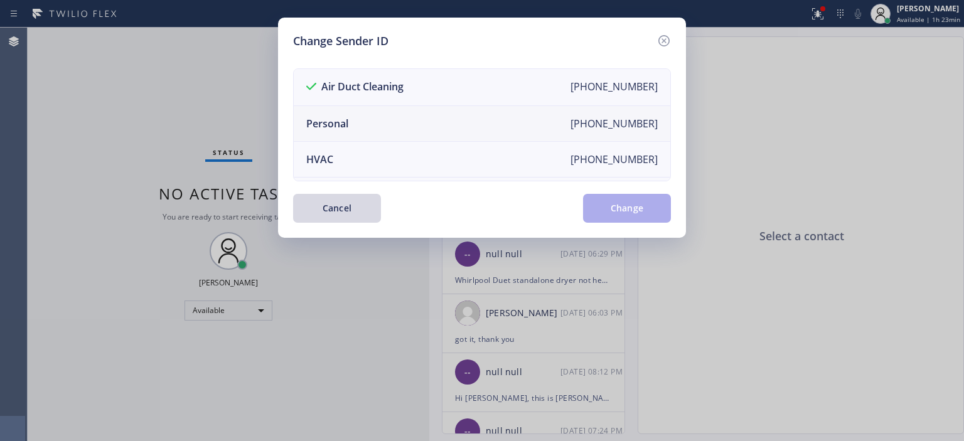
click at [409, 125] on li "Personal [PHONE_NUMBER]" at bounding box center [482, 124] width 377 height 36
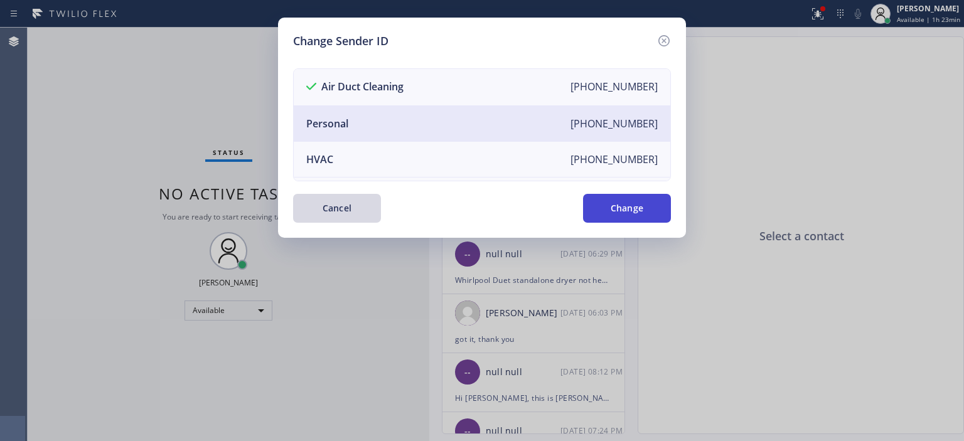
click at [627, 201] on button "Change" at bounding box center [627, 208] width 88 height 29
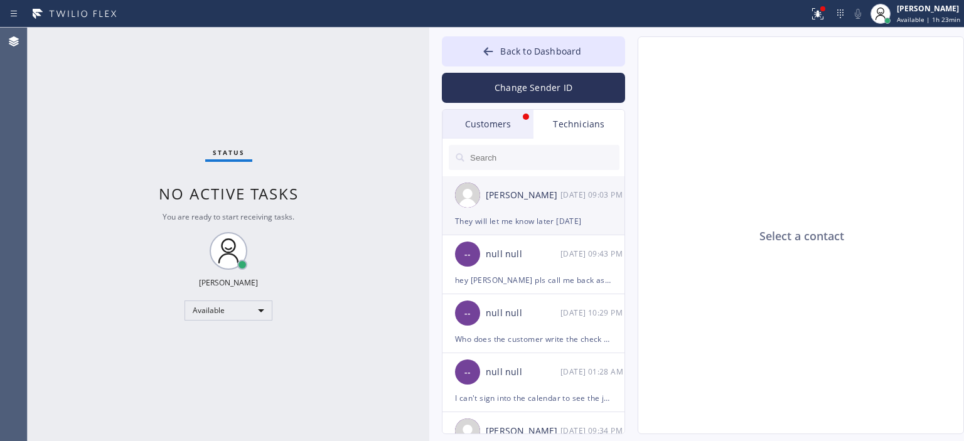
click at [572, 205] on div "[PERSON_NAME] [DATE] 09:03 PM" at bounding box center [534, 195] width 183 height 38
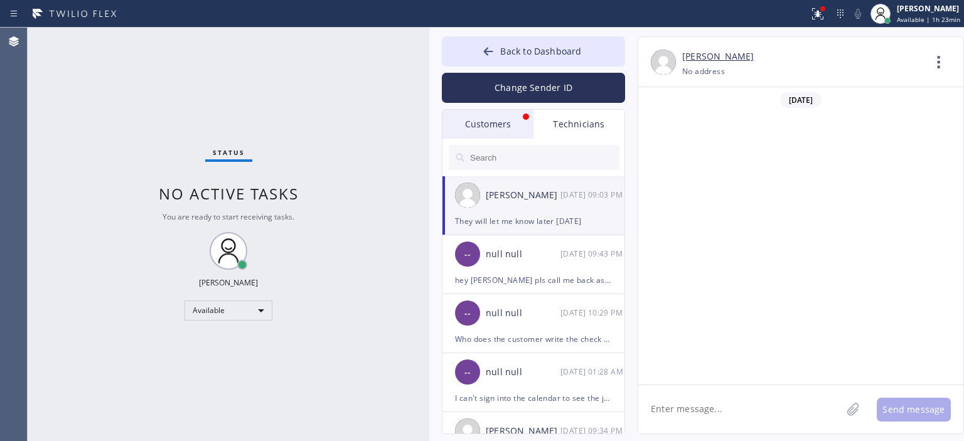
scroll to position [85030, 0]
click at [690, 405] on textarea at bounding box center [739, 409] width 203 height 48
type textarea "hey Ed, do you have"
click at [512, 122] on div "Customers" at bounding box center [488, 124] width 91 height 29
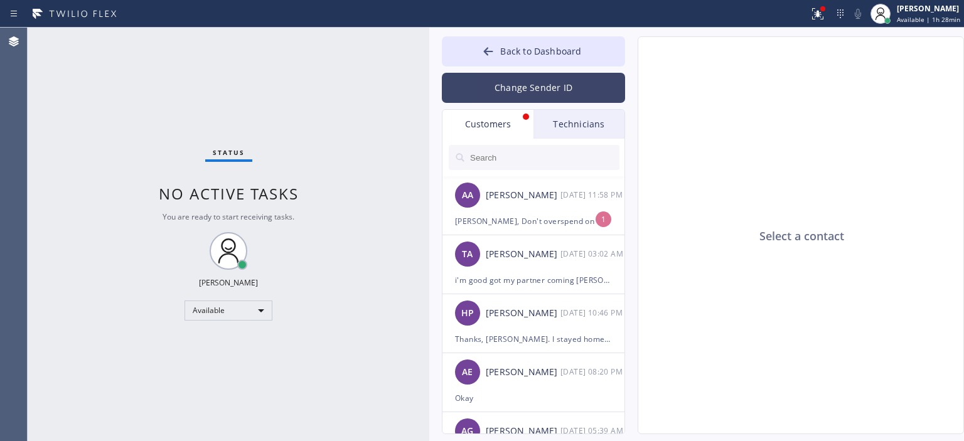
click at [531, 80] on button "Change Sender ID" at bounding box center [533, 88] width 183 height 30
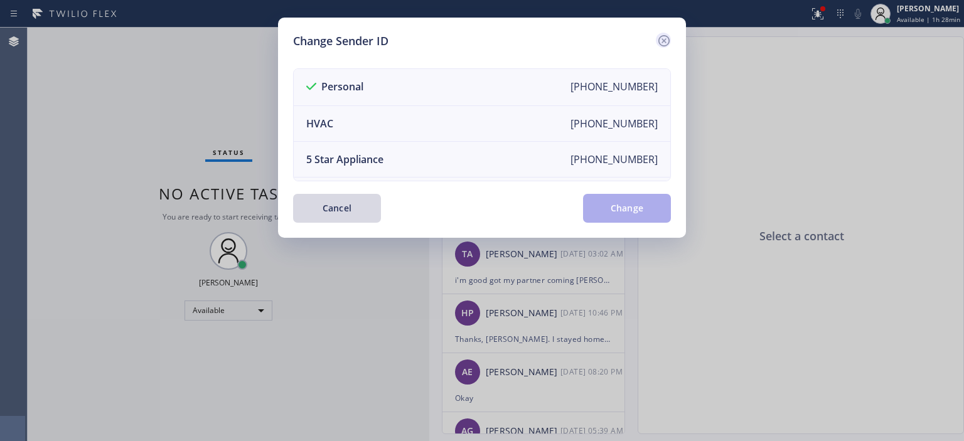
click at [662, 41] on icon at bounding box center [664, 40] width 15 height 15
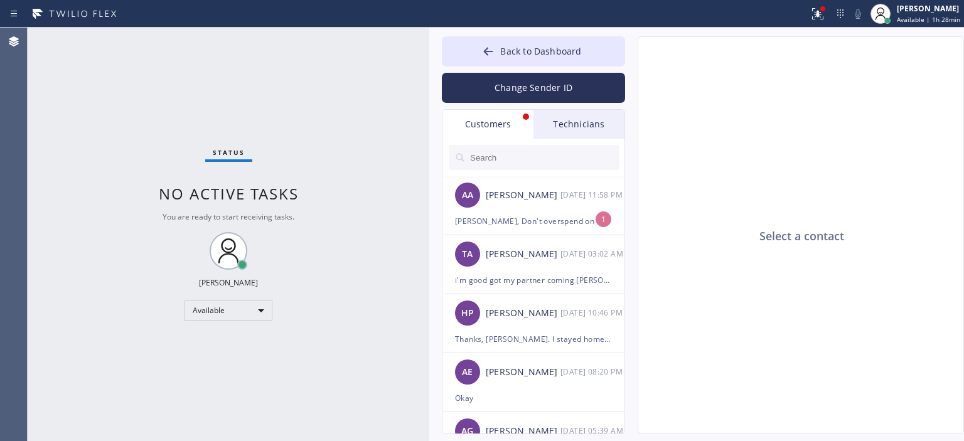
click at [588, 126] on div "Technicians" at bounding box center [579, 124] width 91 height 29
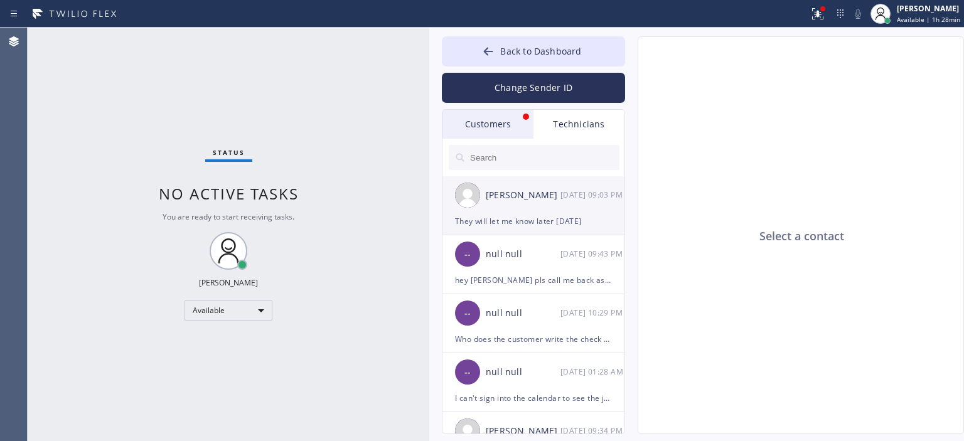
click at [542, 216] on div "They will let me know later [DATE]" at bounding box center [533, 221] width 157 height 14
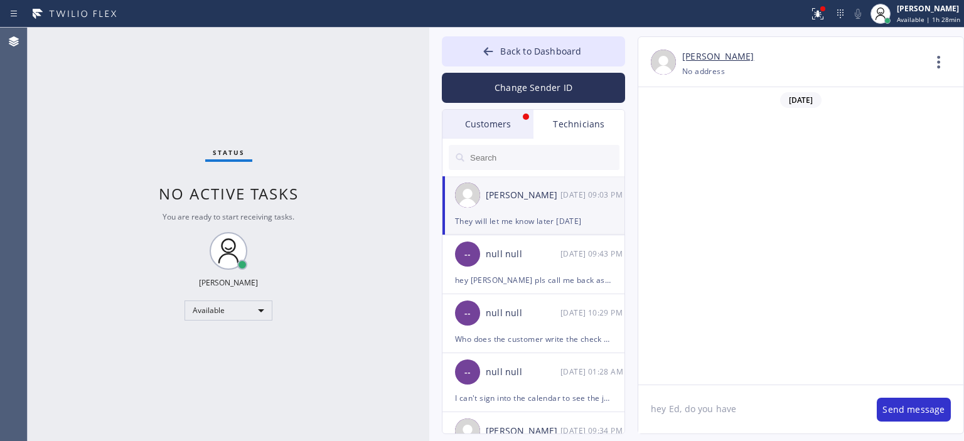
click at [760, 411] on textarea "hey Ed, do you have" at bounding box center [751, 409] width 226 height 48
type textarea "hey [PERSON_NAME], do you have any update from customer by any chance?"
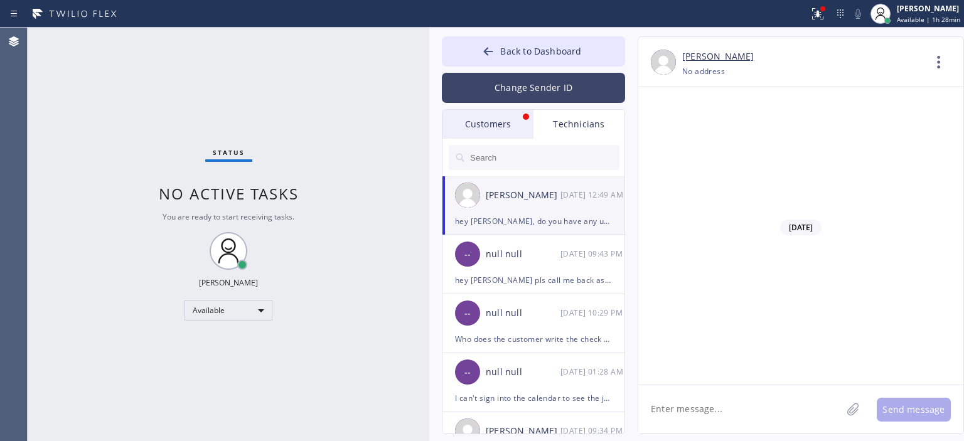
click at [537, 90] on button "Change Sender ID" at bounding box center [533, 88] width 183 height 30
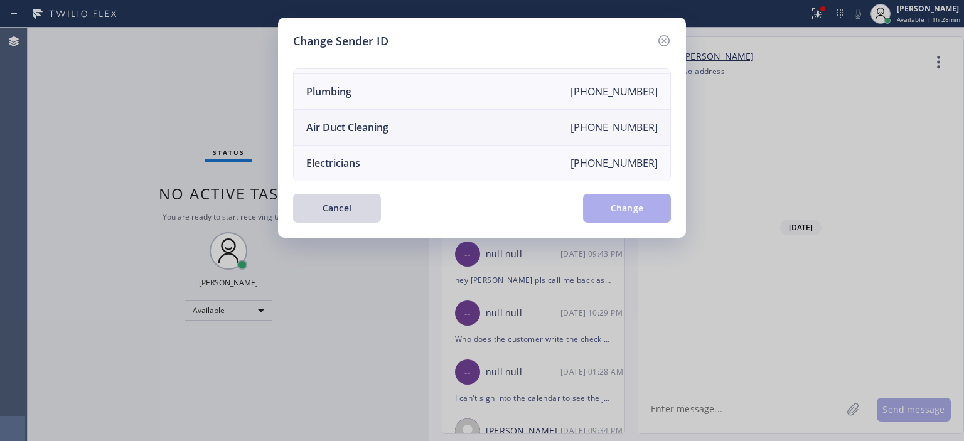
scroll to position [146, 0]
click at [480, 120] on li "Air Duct Cleaning [PHONE_NUMBER]" at bounding box center [482, 128] width 377 height 36
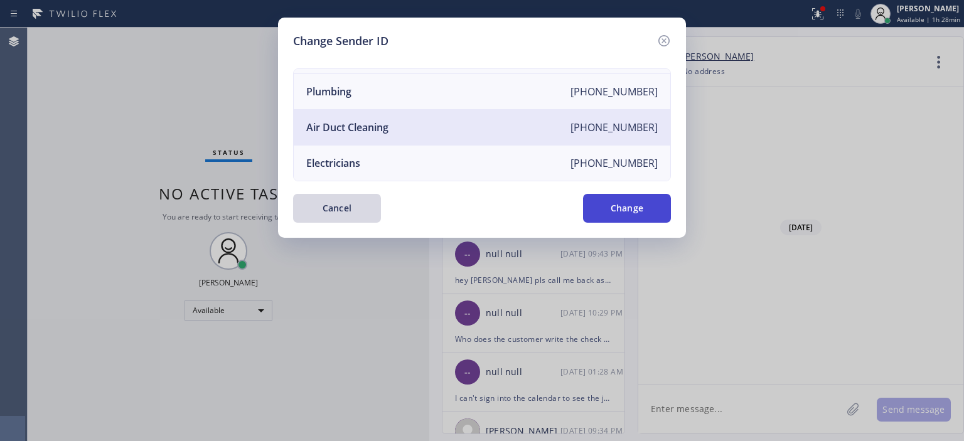
click at [635, 205] on button "Change" at bounding box center [627, 208] width 88 height 29
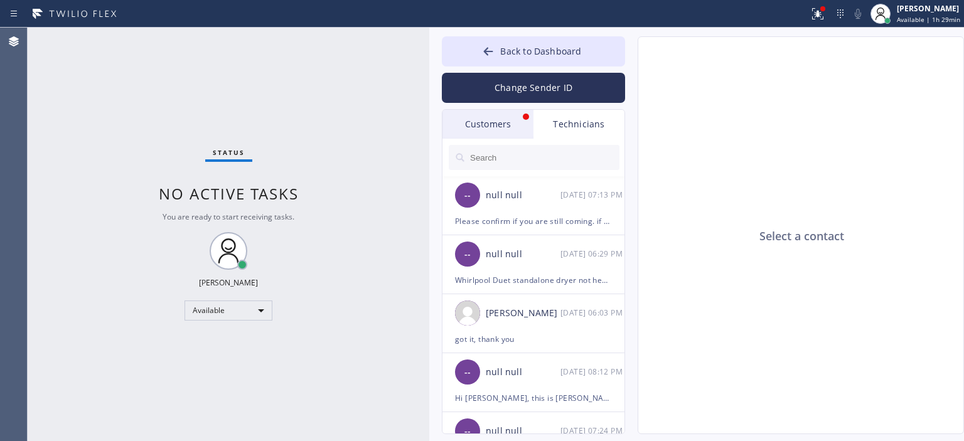
click at [481, 119] on div "Customers" at bounding box center [488, 124] width 91 height 29
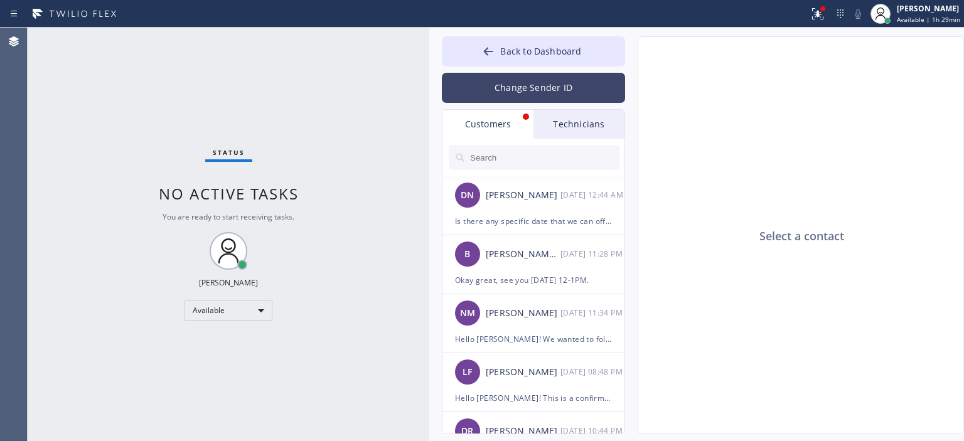
click at [512, 79] on button "Change Sender ID" at bounding box center [533, 88] width 183 height 30
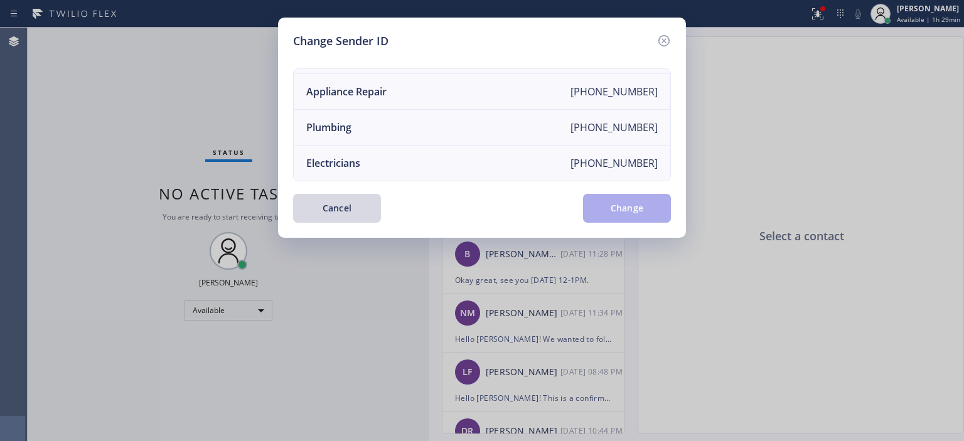
scroll to position [0, 0]
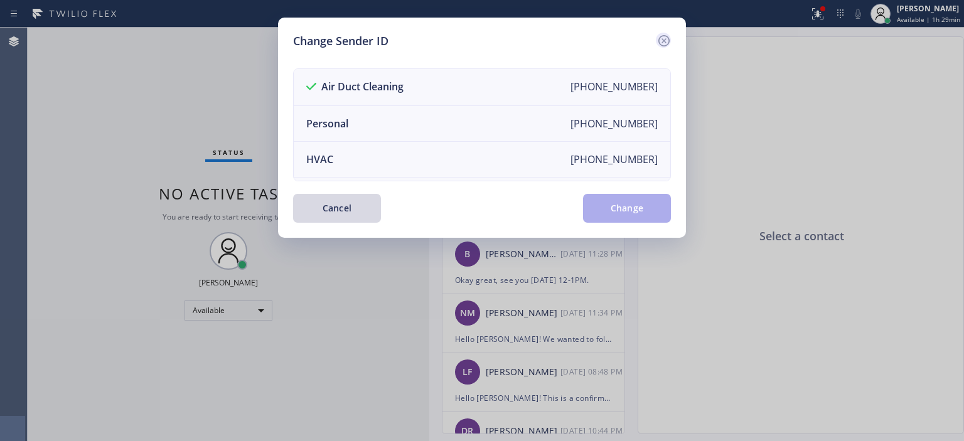
click at [660, 38] on icon at bounding box center [664, 40] width 15 height 15
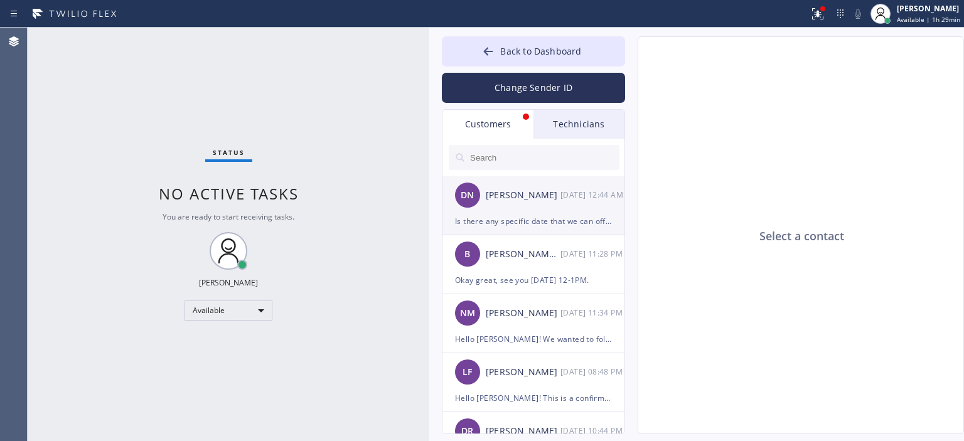
click at [528, 205] on div "DN [PERSON_NAME] [DATE] 12:44 AM" at bounding box center [534, 195] width 183 height 38
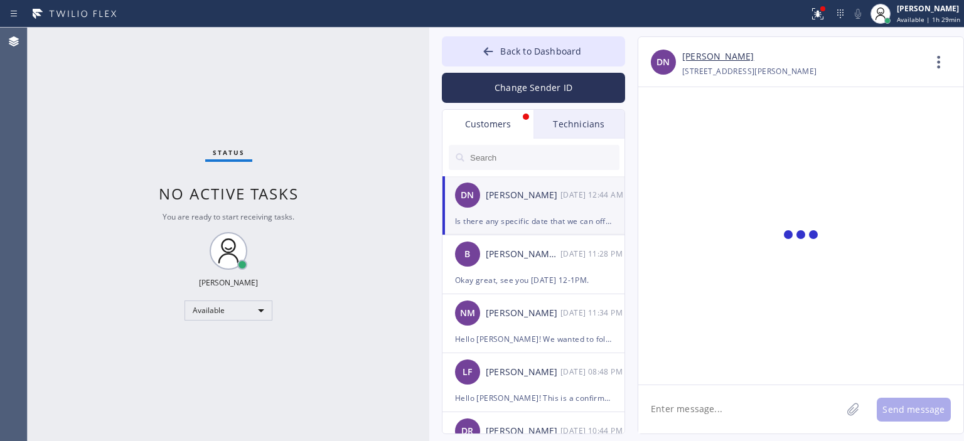
scroll to position [18, 0]
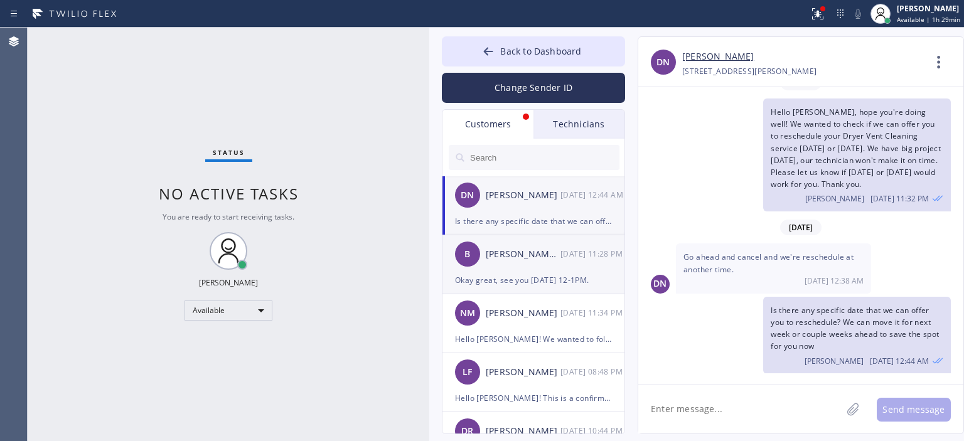
click at [507, 262] on div "B [PERSON_NAME] [PERSON_NAME] [DATE] 11:28 PM" at bounding box center [534, 254] width 183 height 38
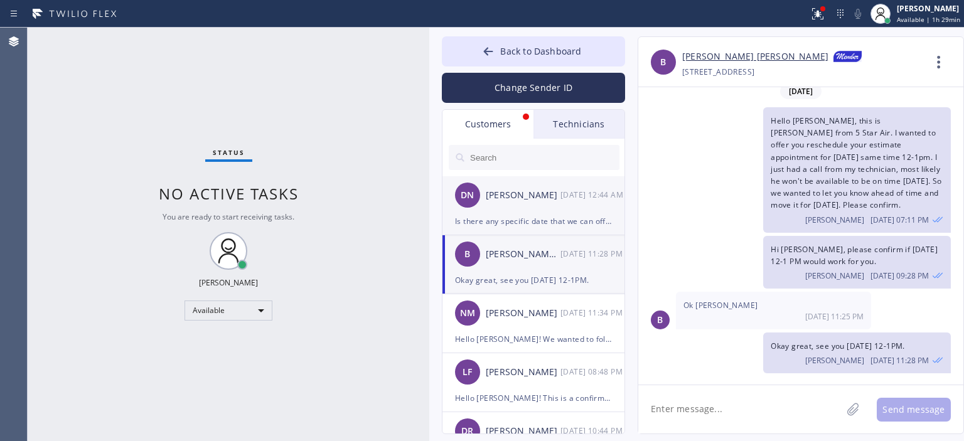
click at [539, 182] on div "DN [PERSON_NAME] [DATE] 12:44 AM" at bounding box center [534, 195] width 183 height 38
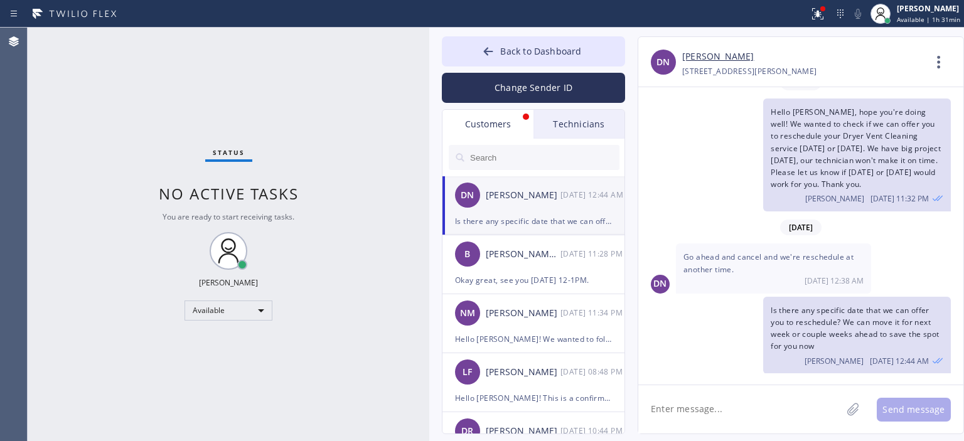
click at [187, 45] on div "Status No active tasks You are ready to start receiving tasks. [PERSON_NAME] Av…" at bounding box center [229, 235] width 402 height 414
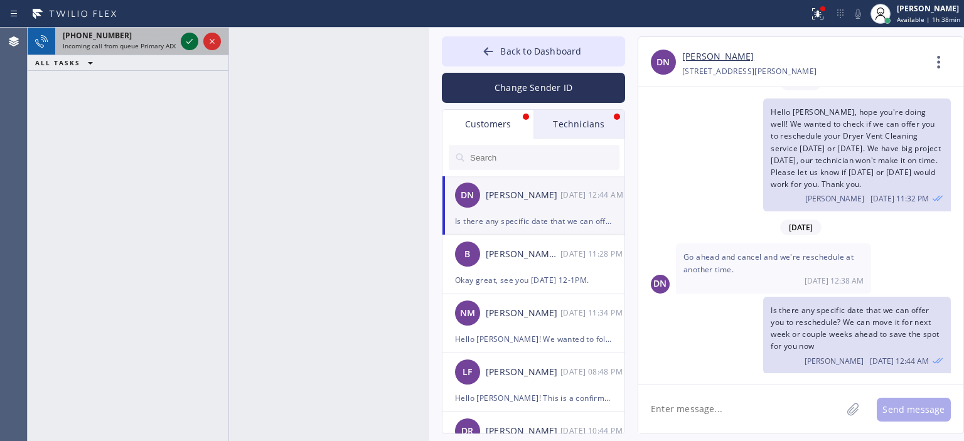
click at [187, 45] on icon at bounding box center [189, 41] width 15 height 15
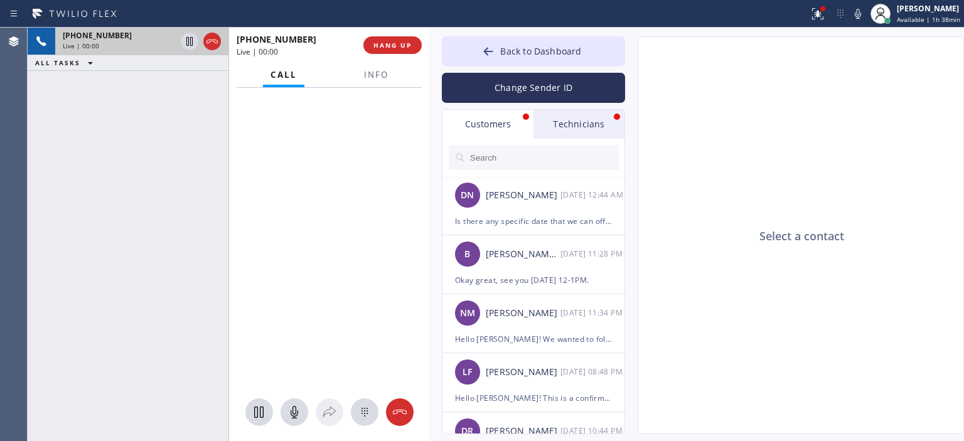
type input "[PHONE_NUMBER]"
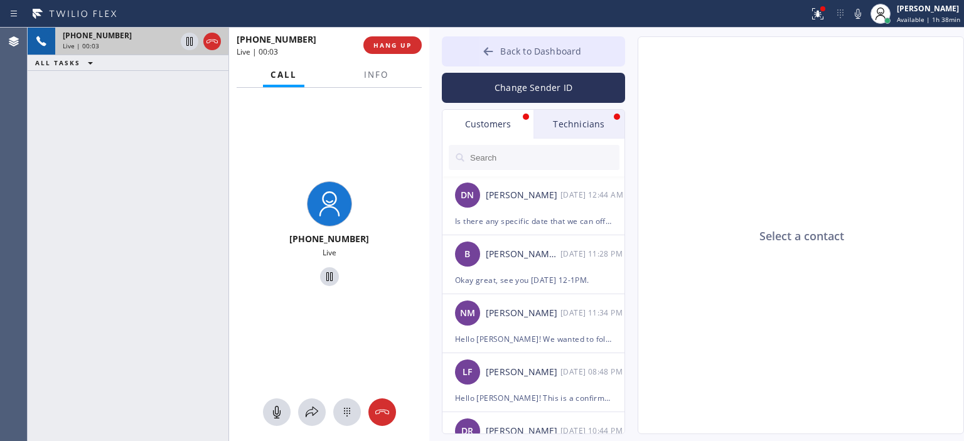
click at [487, 51] on icon at bounding box center [488, 51] width 9 height 8
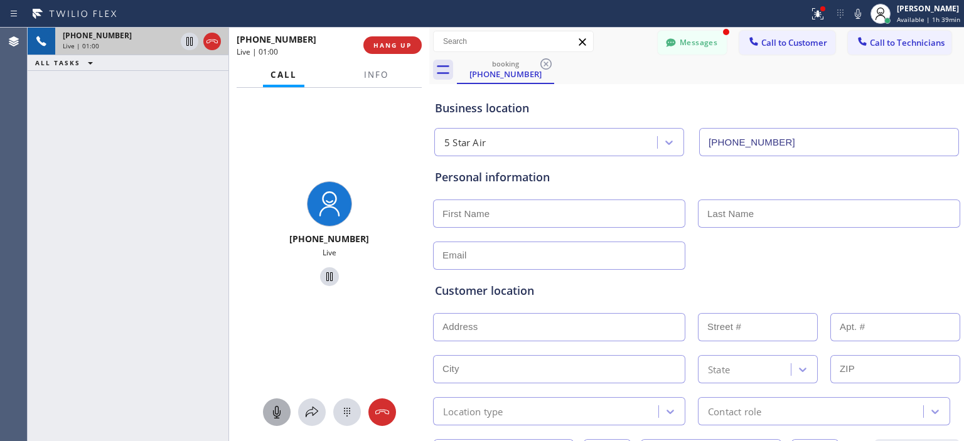
click at [279, 409] on icon at bounding box center [276, 412] width 15 height 15
click at [271, 414] on icon at bounding box center [276, 412] width 15 height 15
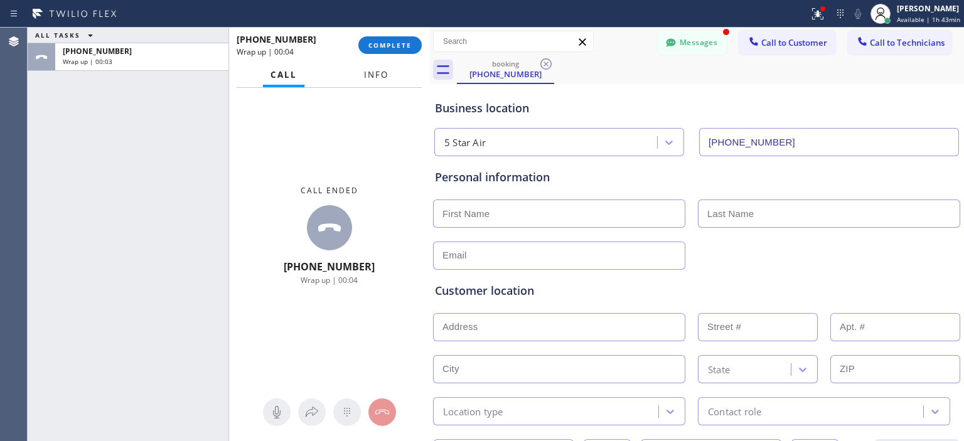
click at [369, 76] on span "Info" at bounding box center [376, 74] width 24 height 11
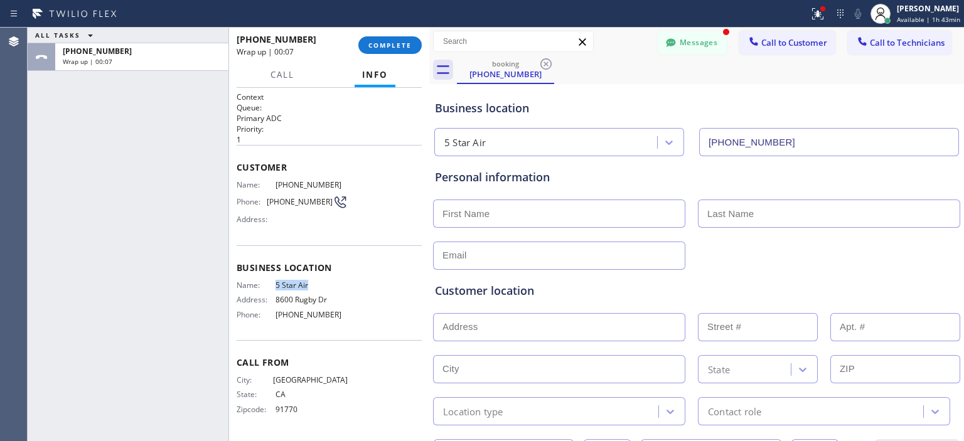
drag, startPoint x: 316, startPoint y: 279, endPoint x: 273, endPoint y: 280, distance: 43.3
click at [273, 281] on div "Name: 5 Star Air" at bounding box center [292, 285] width 111 height 9
copy div "5 Star Air"
drag, startPoint x: 347, startPoint y: 178, endPoint x: 266, endPoint y: 181, distance: 81.0
click at [266, 181] on div "Name: [PHONE_NUMBER]" at bounding box center [292, 184] width 111 height 9
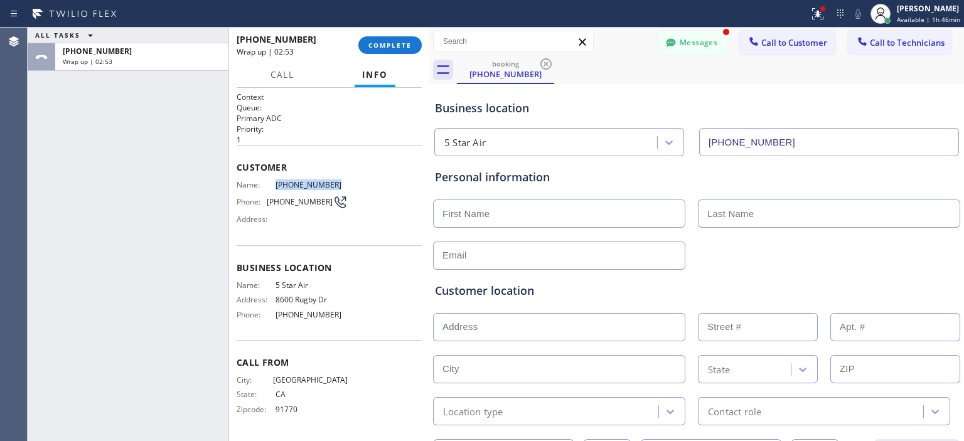
copy div "[PHONE_NUMBER]"
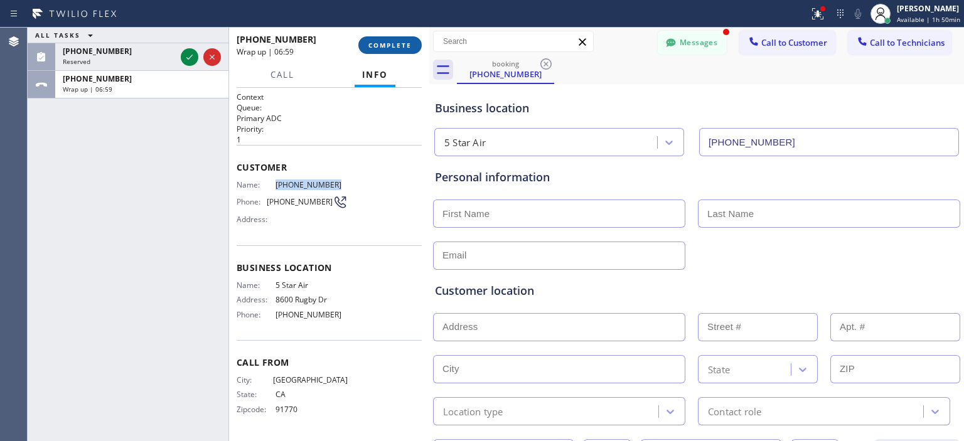
click at [409, 52] on button "COMPLETE" at bounding box center [389, 45] width 63 height 18
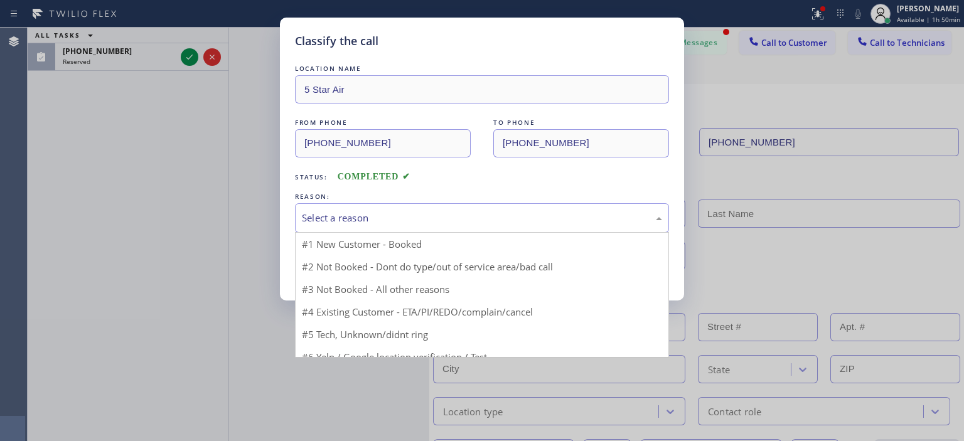
click at [429, 214] on div "Select a reason" at bounding box center [482, 218] width 360 height 14
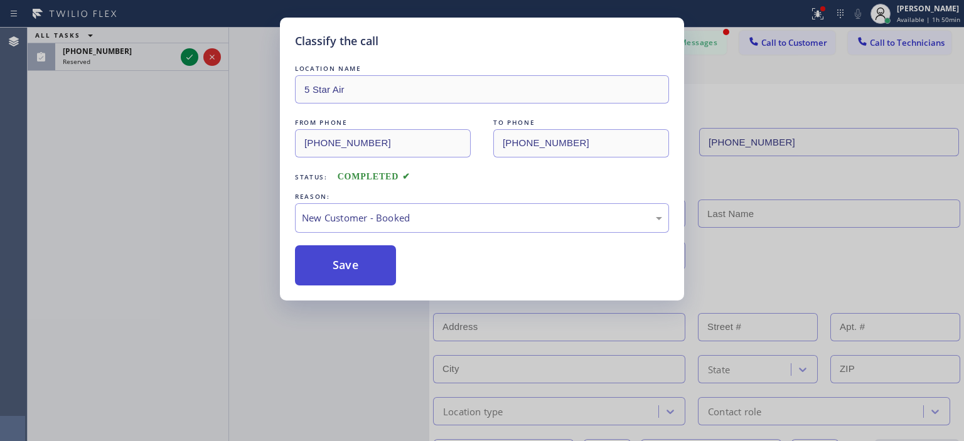
click at [365, 266] on button "Save" at bounding box center [345, 265] width 101 height 40
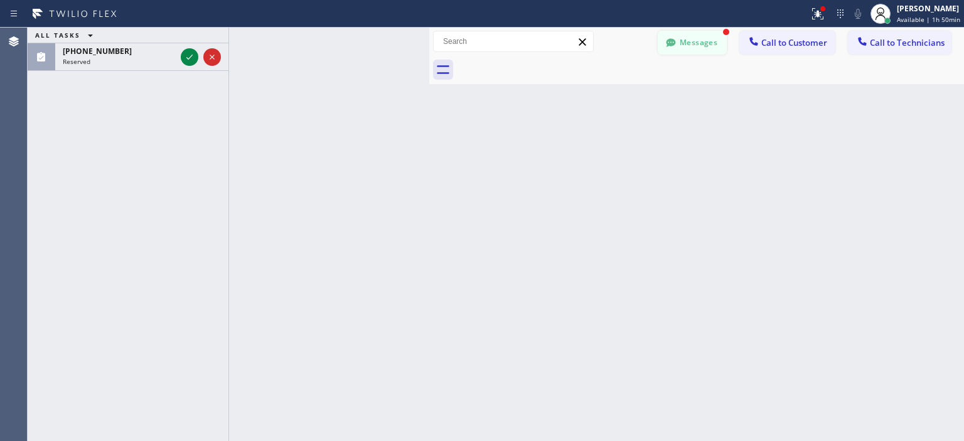
click at [697, 42] on button "Messages" at bounding box center [692, 43] width 69 height 24
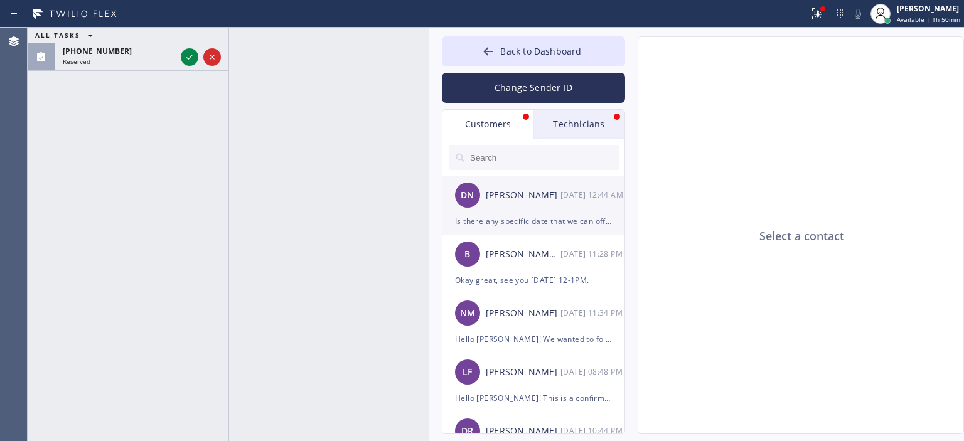
click at [532, 210] on div "DN [PERSON_NAME] [DATE] 12:44 AM" at bounding box center [534, 195] width 183 height 38
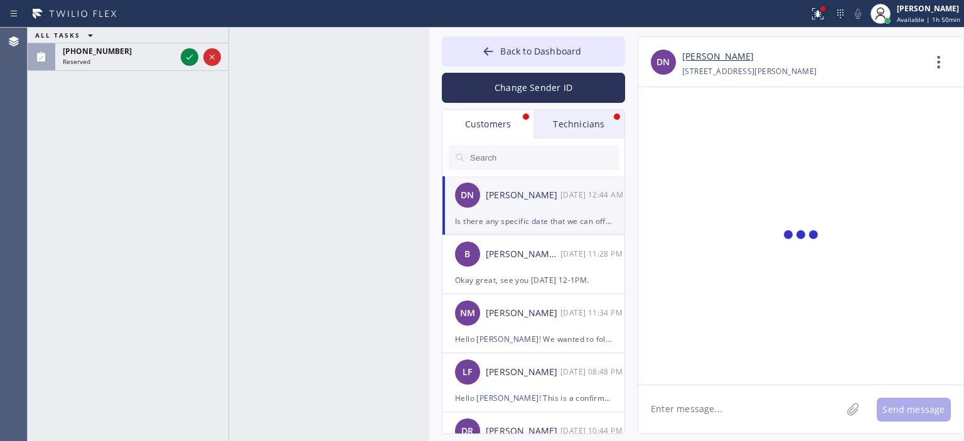
scroll to position [58, 0]
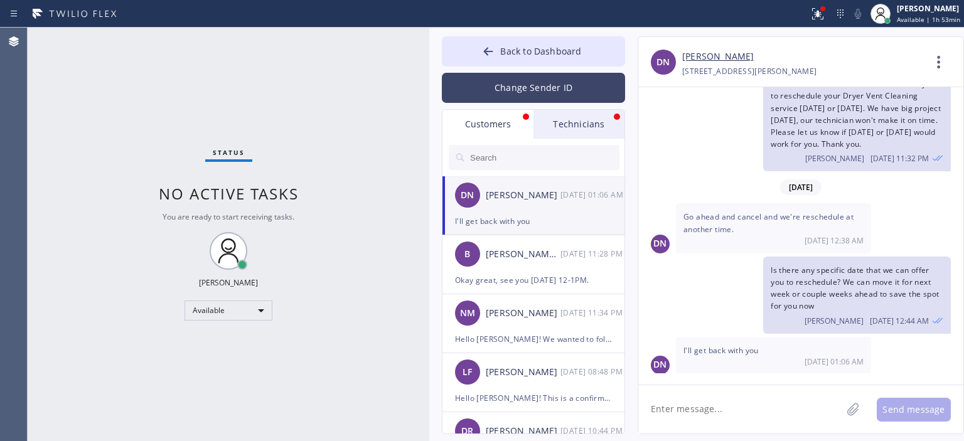
click at [535, 92] on button "Change Sender ID" at bounding box center [533, 88] width 183 height 30
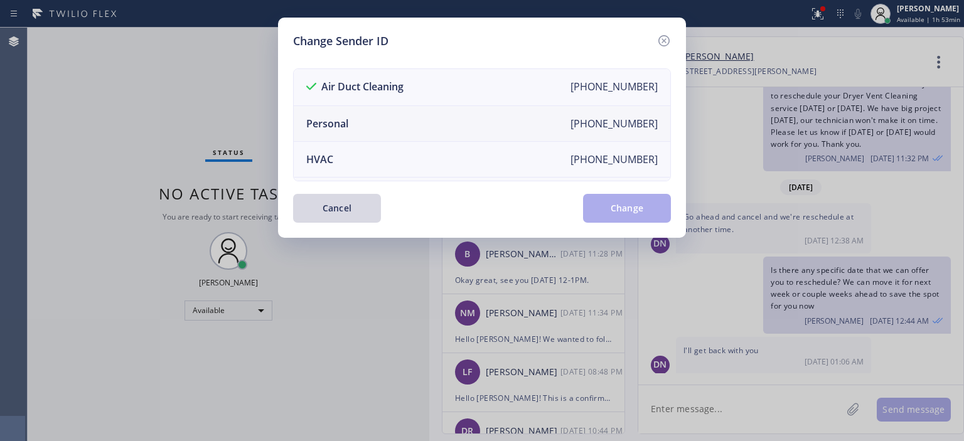
click at [429, 117] on li "Personal [PHONE_NUMBER]" at bounding box center [482, 124] width 377 height 36
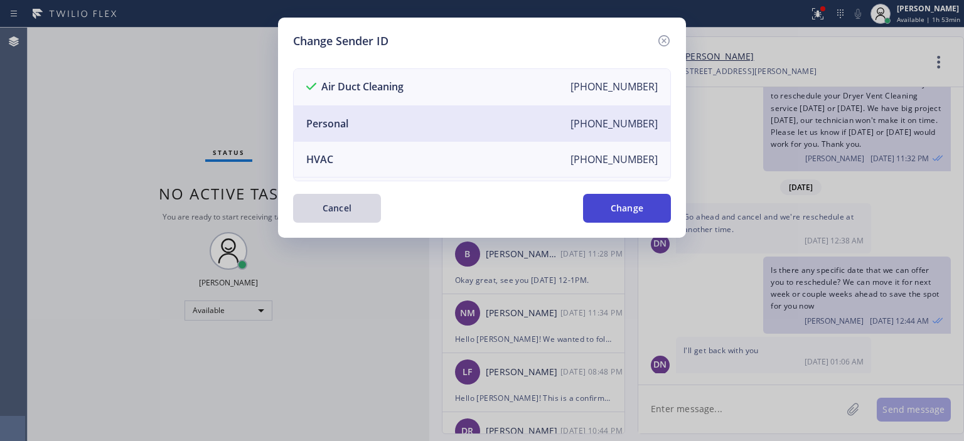
click at [620, 205] on button "Change" at bounding box center [627, 208] width 88 height 29
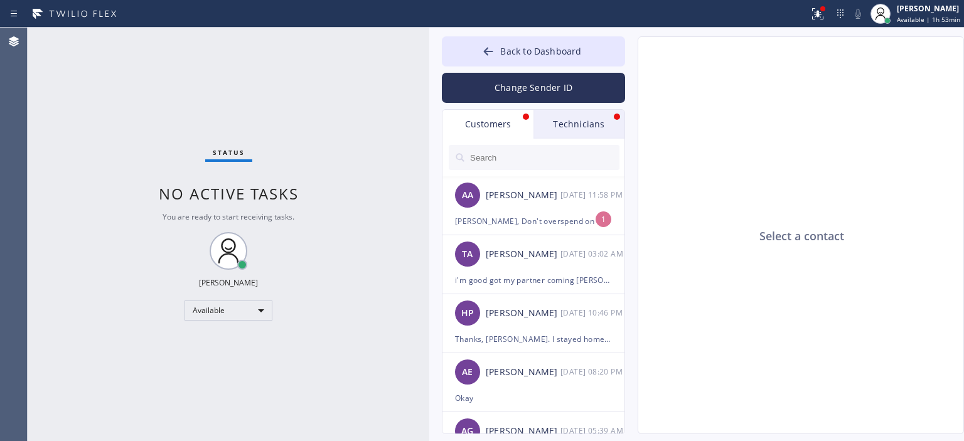
click at [570, 119] on div "Technicians" at bounding box center [579, 124] width 91 height 29
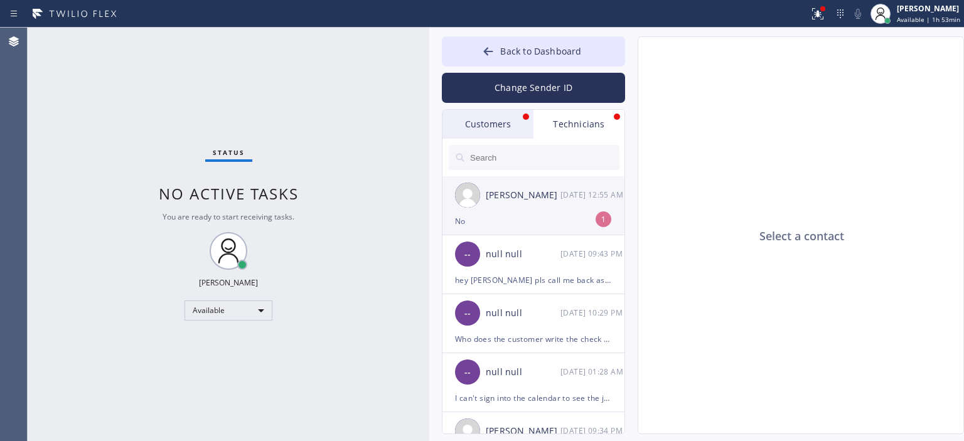
click at [565, 215] on div "No" at bounding box center [533, 221] width 157 height 14
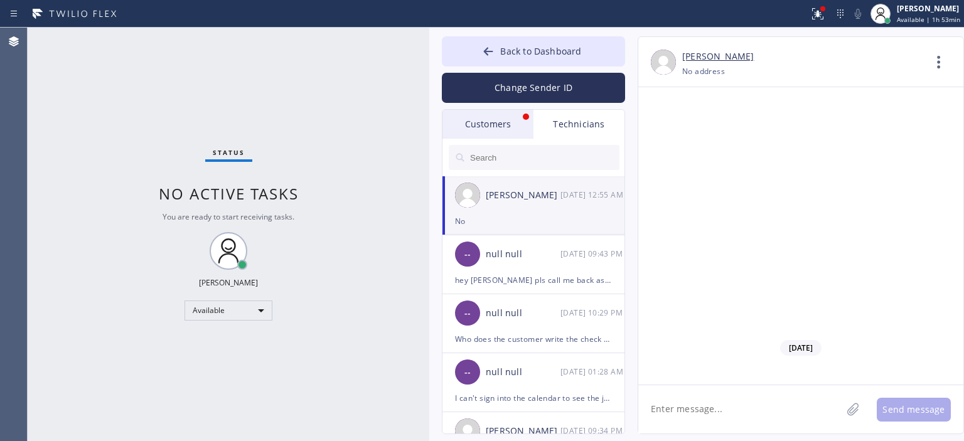
scroll to position [85155, 0]
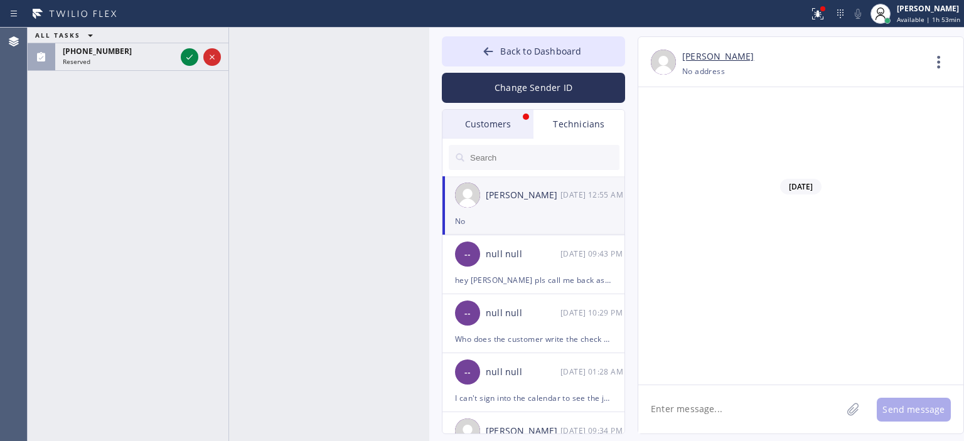
click at [719, 414] on textarea at bounding box center [739, 409] width 203 height 48
type textarea "щ"
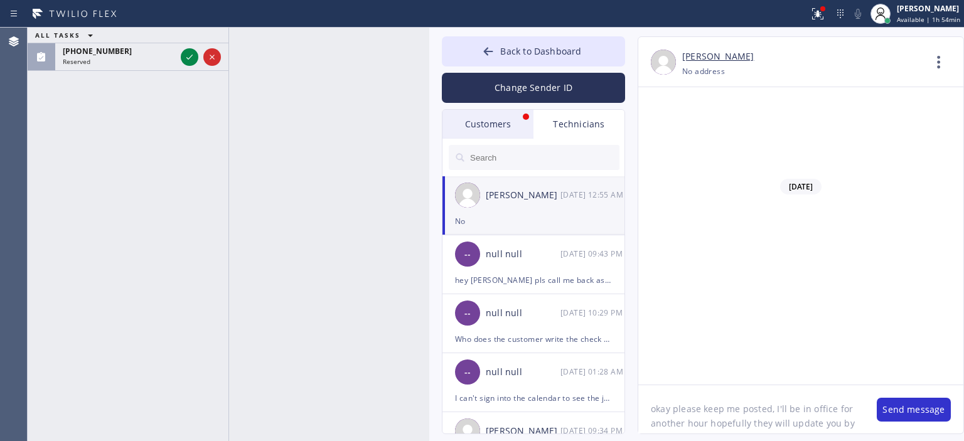
scroll to position [10, 0]
click at [719, 413] on textarea "okay please keep me posted, I'll be in office for another hour hopefully they w…" at bounding box center [751, 409] width 226 height 48
type textarea "okay please keep me posted, I'll be in office for another hour hopefully they w…"
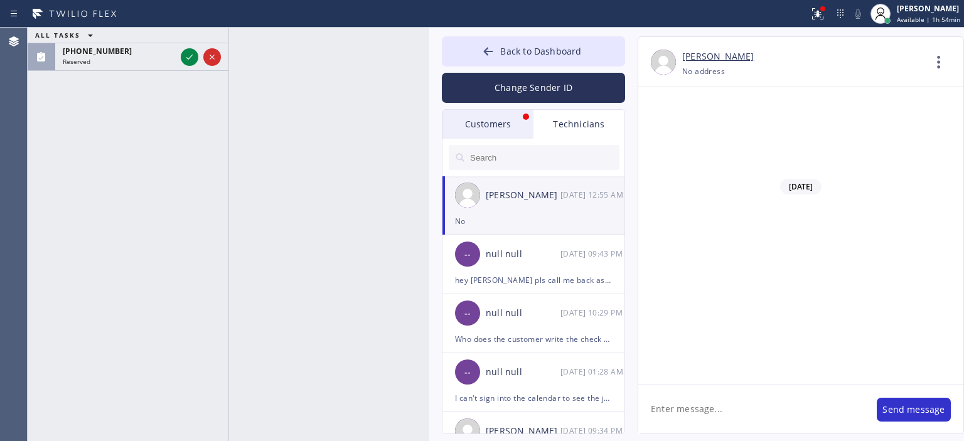
scroll to position [0, 0]
paste textarea "okay please keep me posted, I'll be in office for another hour hopefully they w…"
type textarea "okay please keep me posted, I'll be in office for another hour hopefully they w…"
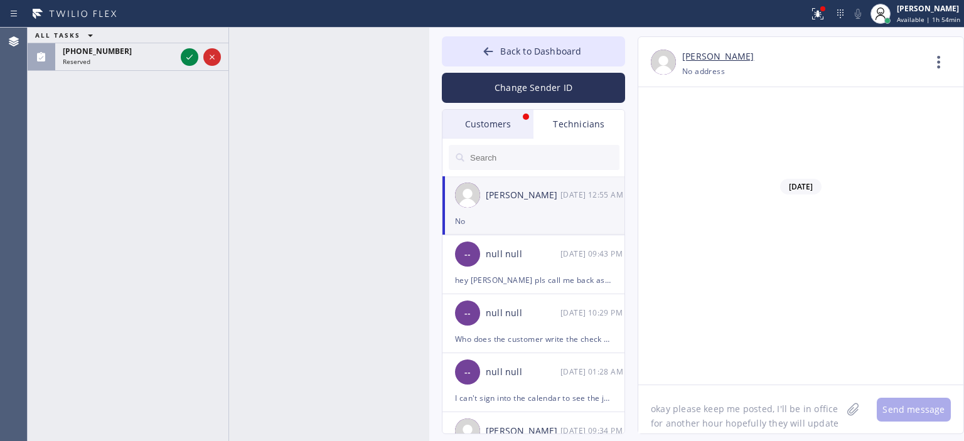
scroll to position [10, 0]
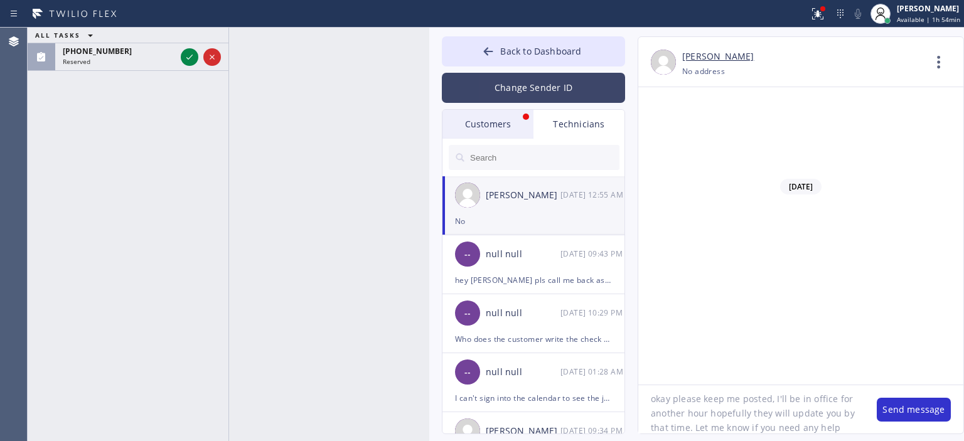
click at [529, 80] on button "Change Sender ID" at bounding box center [533, 88] width 183 height 30
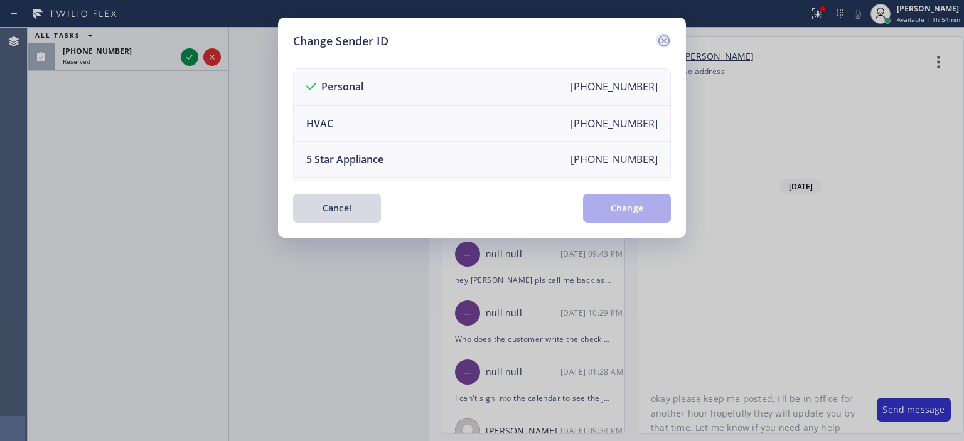
click at [659, 38] on icon at bounding box center [663, 40] width 11 height 11
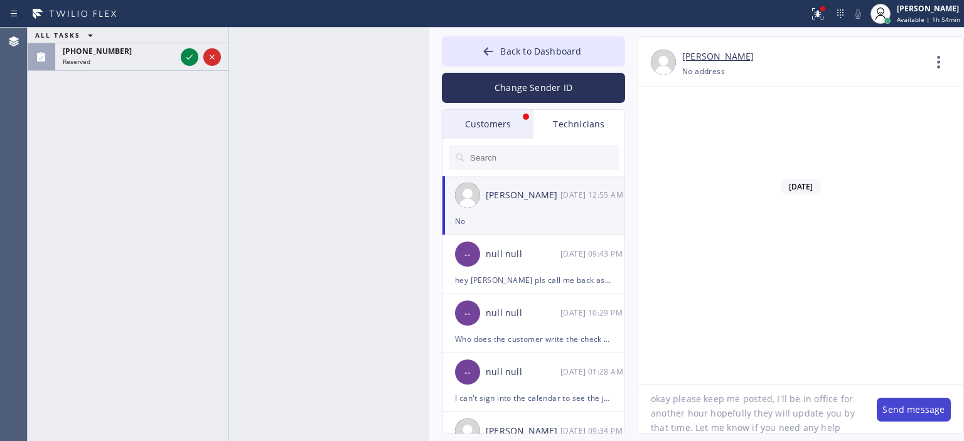
click at [902, 412] on button "Send message" at bounding box center [914, 410] width 74 height 24
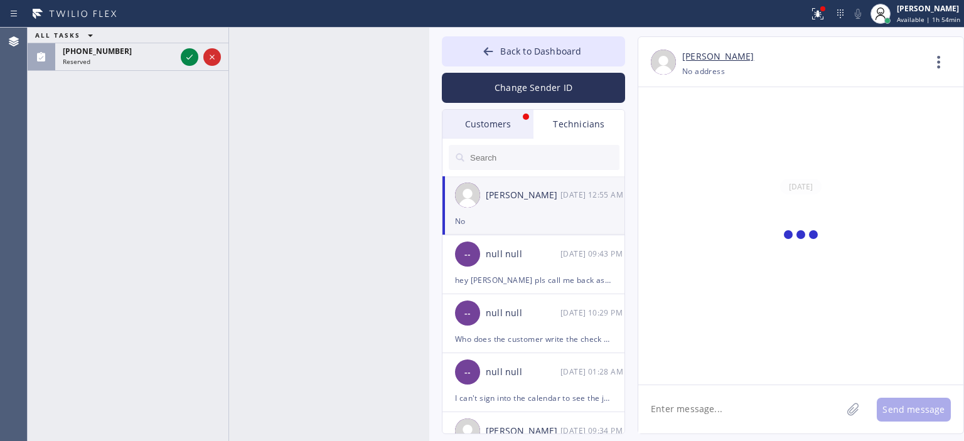
scroll to position [0, 0]
click at [505, 124] on div "Customers" at bounding box center [488, 124] width 91 height 29
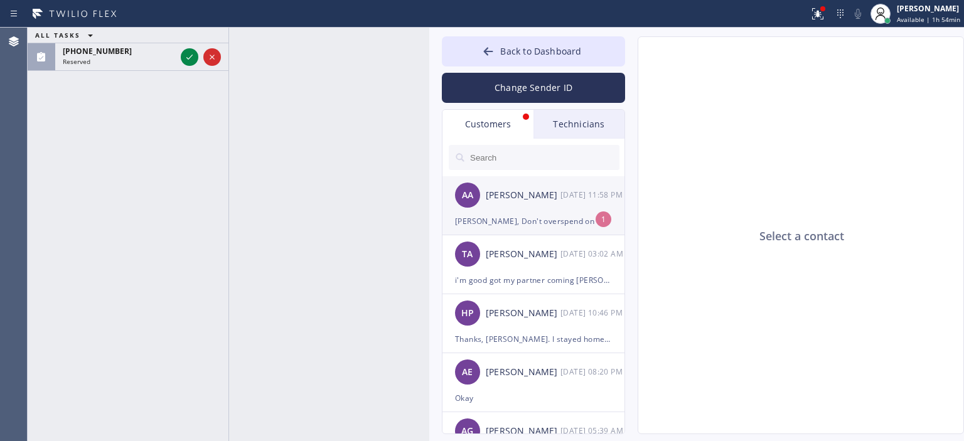
click at [561, 212] on div "AA [PERSON_NAME] [DATE] 11:58 PM" at bounding box center [534, 195] width 183 height 38
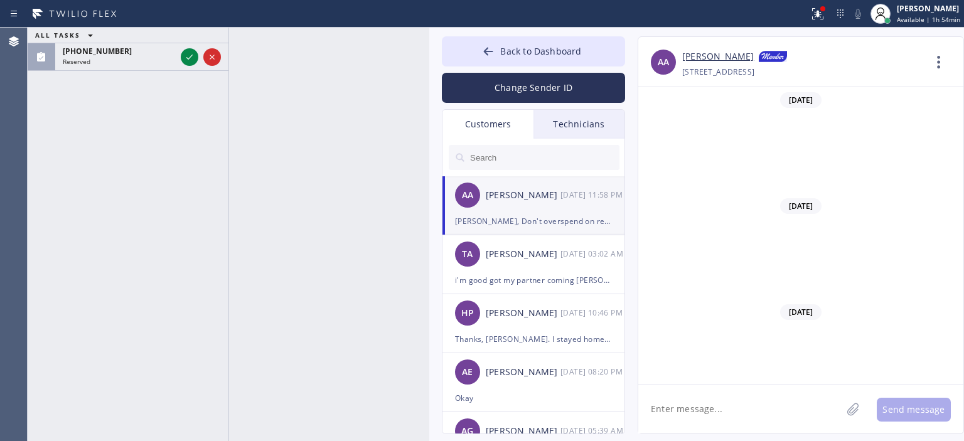
scroll to position [13227, 0]
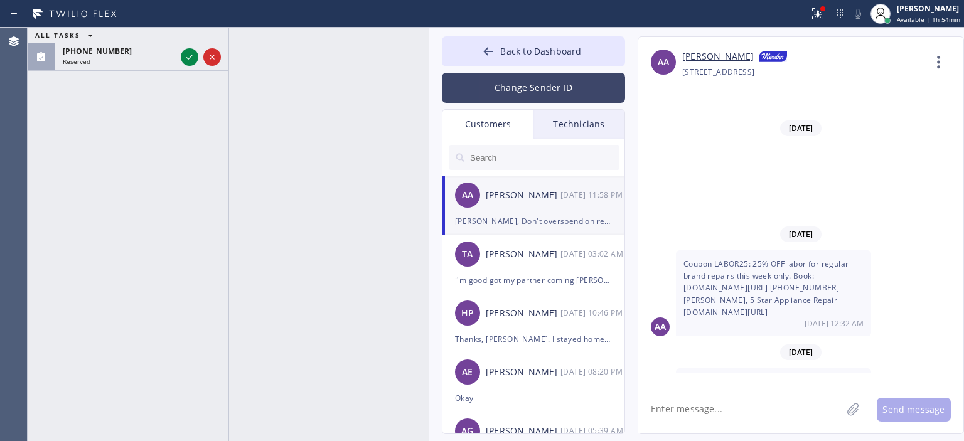
click at [510, 87] on button "Change Sender ID" at bounding box center [533, 88] width 183 height 30
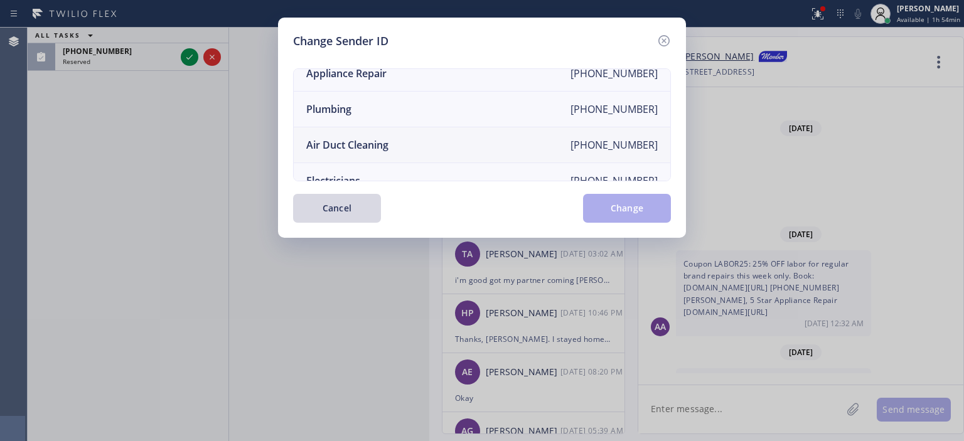
scroll to position [121, 0]
click at [417, 135] on li "Air Duct Cleaning [PHONE_NUMBER]" at bounding box center [482, 147] width 377 height 36
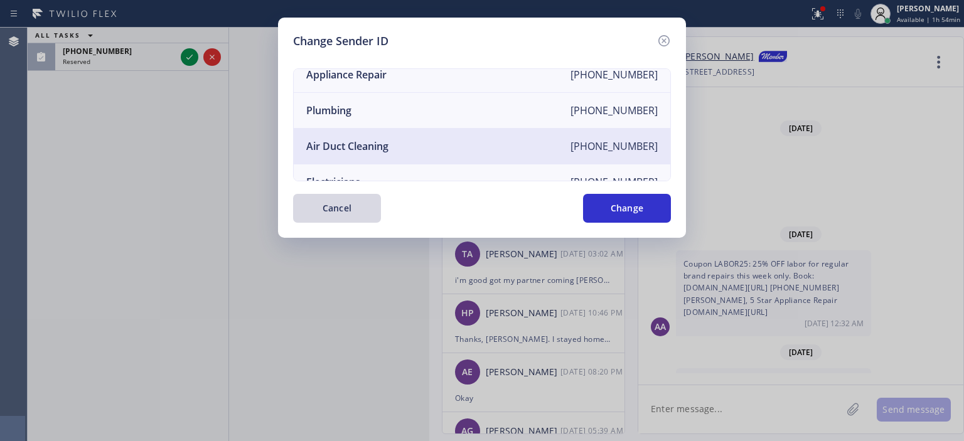
click at [660, 225] on div "Change Sender ID Personal [PHONE_NUMBER] HVAC [PHONE_NUMBER] 5 Star Appliance […" at bounding box center [482, 128] width 408 height 220
click at [647, 213] on button "Change" at bounding box center [627, 208] width 88 height 29
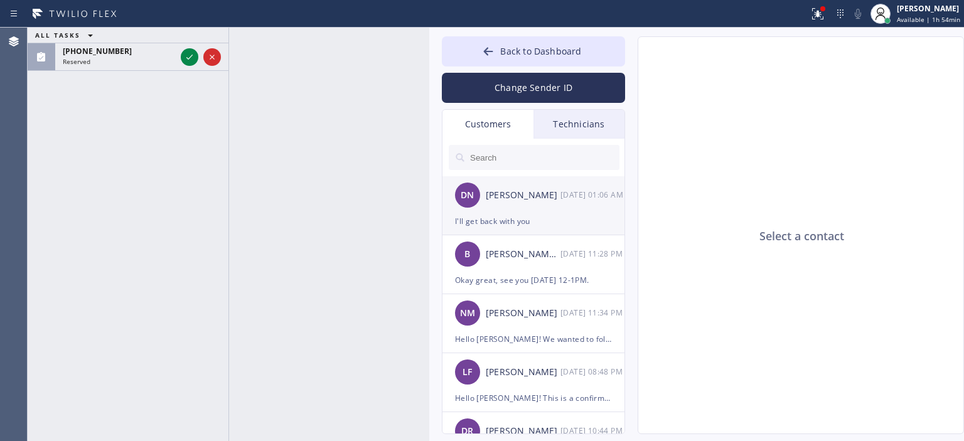
click at [552, 203] on div "DN [PERSON_NAME] [DATE] 01:06 AM" at bounding box center [534, 195] width 183 height 38
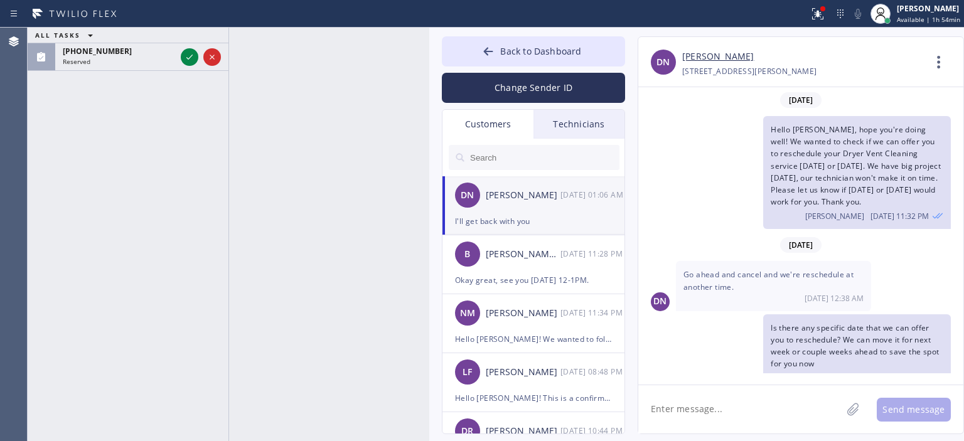
scroll to position [58, 0]
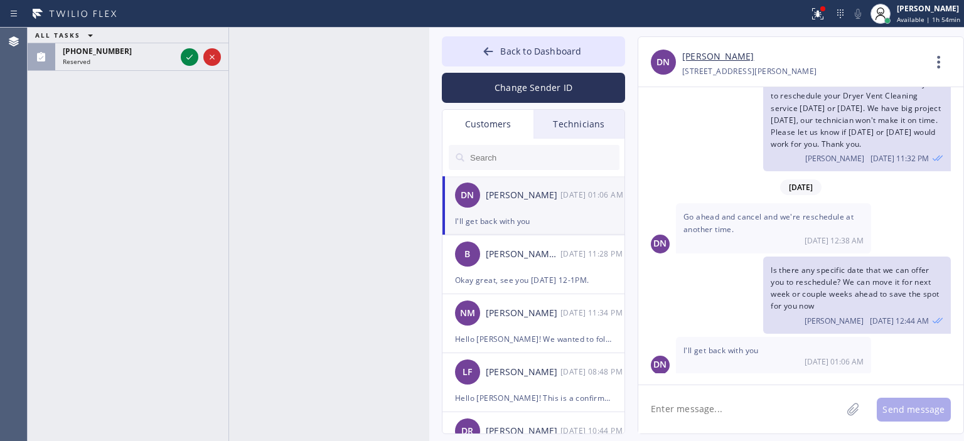
click at [716, 419] on textarea at bounding box center [739, 409] width 203 height 48
type textarea "Okay got it, thank you!"
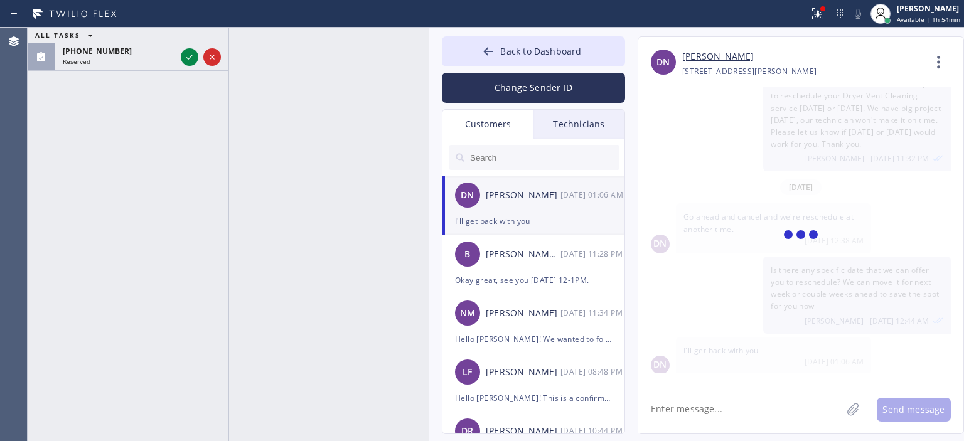
scroll to position [101, 0]
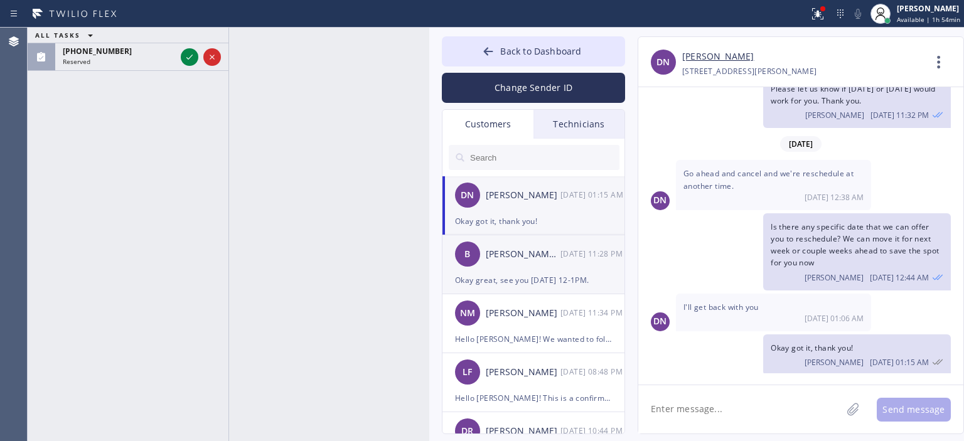
click at [532, 282] on div "Okay great, see you [DATE] 12-1PM." at bounding box center [533, 280] width 157 height 14
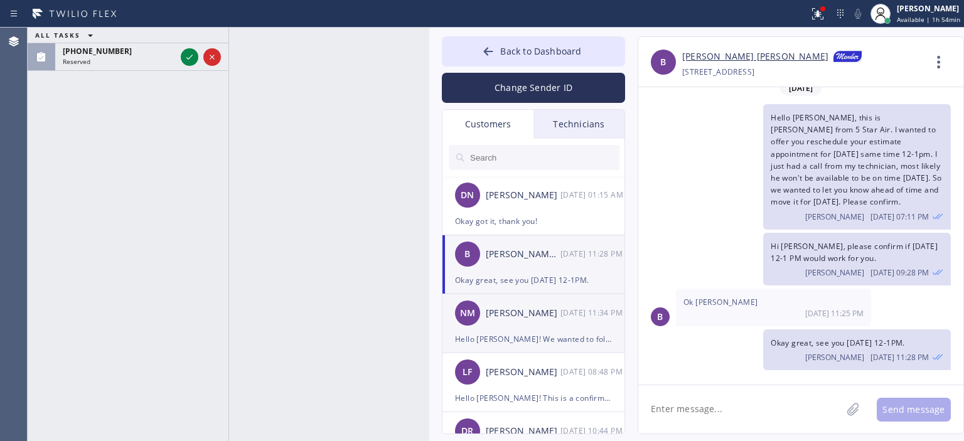
scroll to position [9, 0]
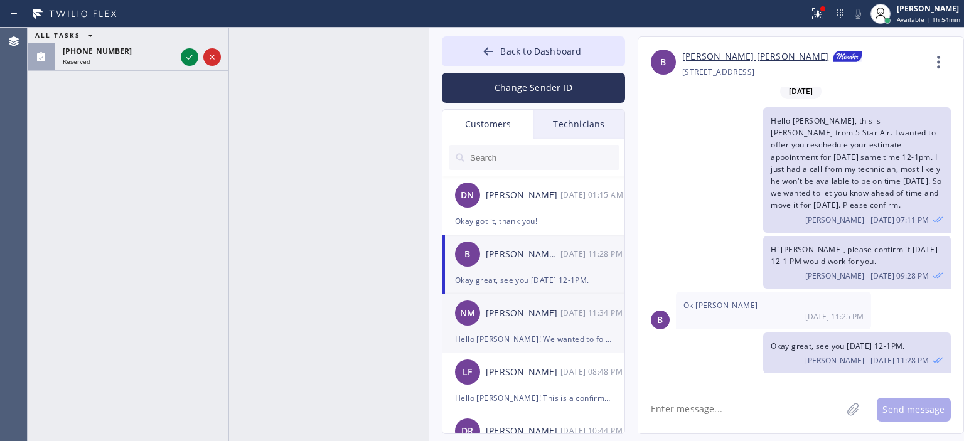
click at [542, 331] on div "NM [PERSON_NAME] [DATE] 11:34 PM" at bounding box center [534, 313] width 183 height 38
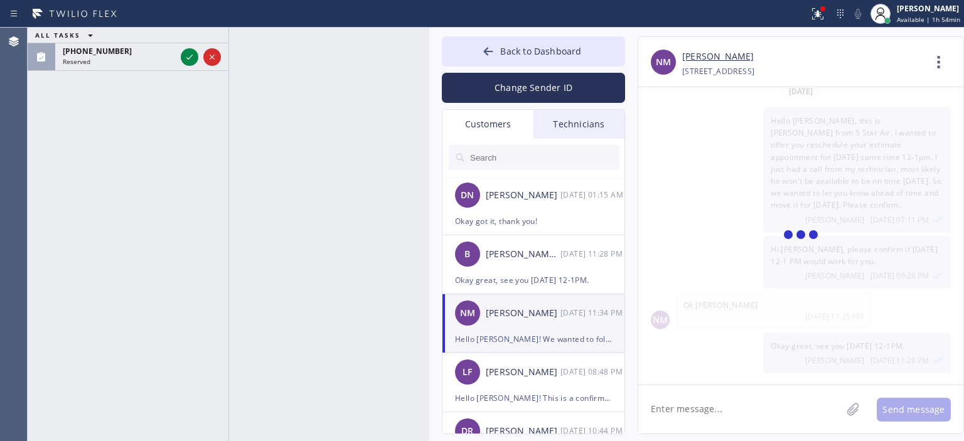
scroll to position [0, 0]
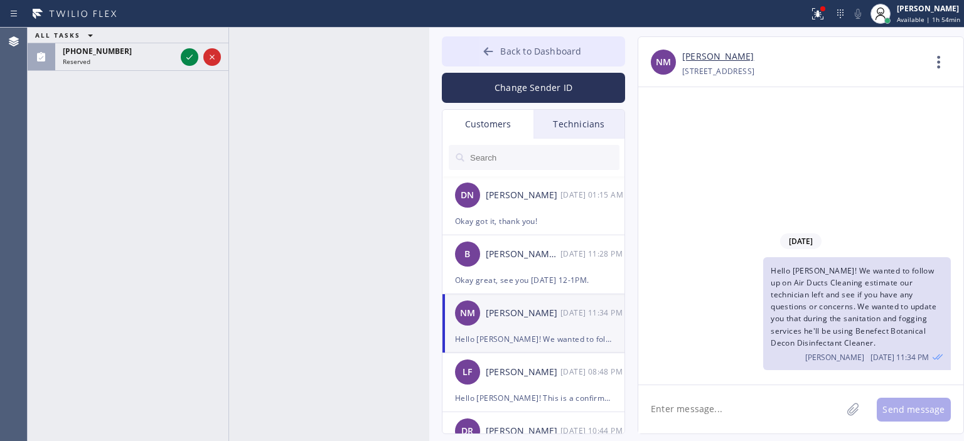
click at [500, 46] on button "Back to Dashboard" at bounding box center [533, 51] width 183 height 30
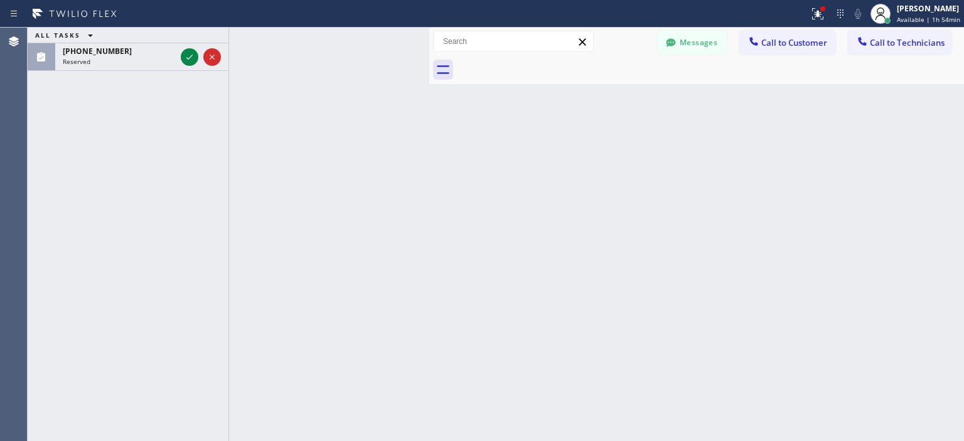
click at [500, 46] on button "Back to Dashboard" at bounding box center [533, 51] width 183 height 30
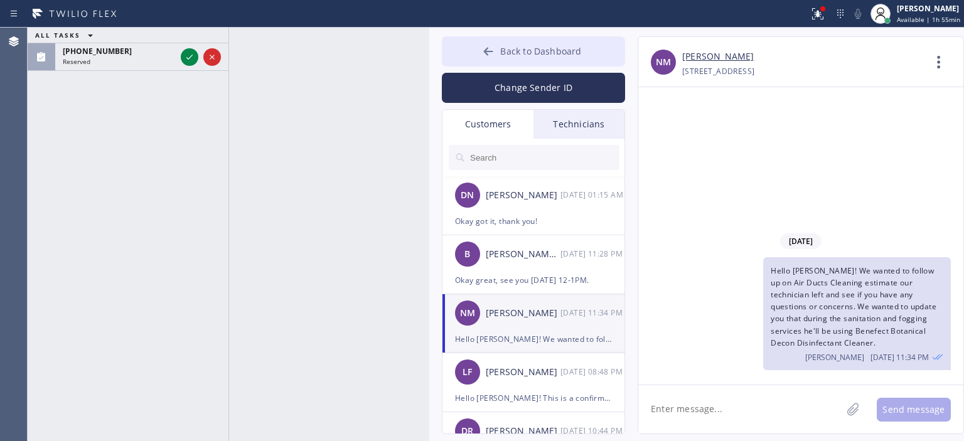
click at [476, 47] on button "Back to Dashboard" at bounding box center [533, 51] width 183 height 30
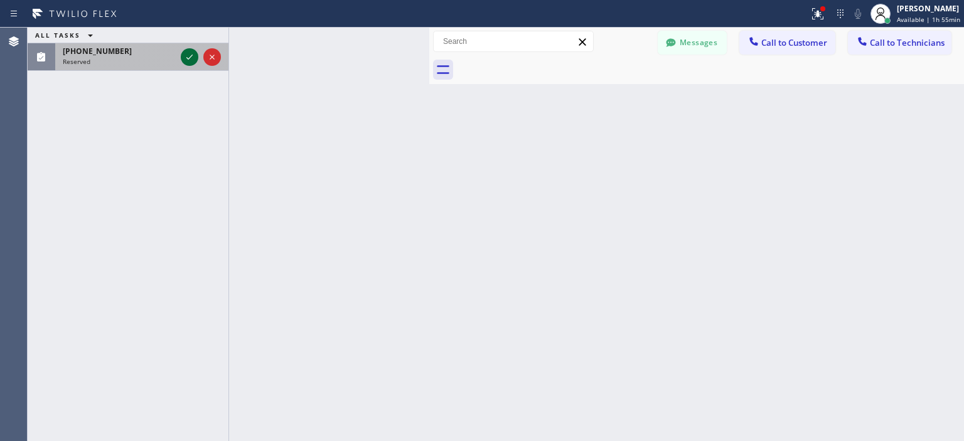
click at [183, 55] on icon at bounding box center [189, 57] width 15 height 15
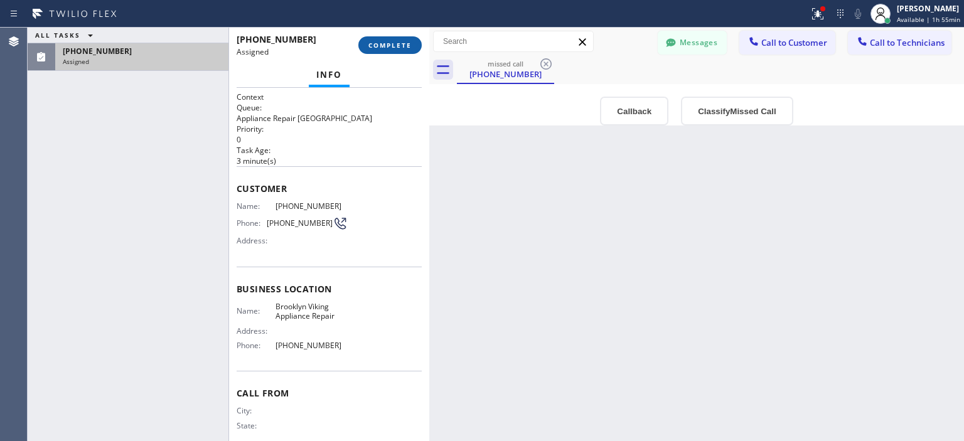
click at [409, 46] on span "COMPLETE" at bounding box center [389, 45] width 43 height 9
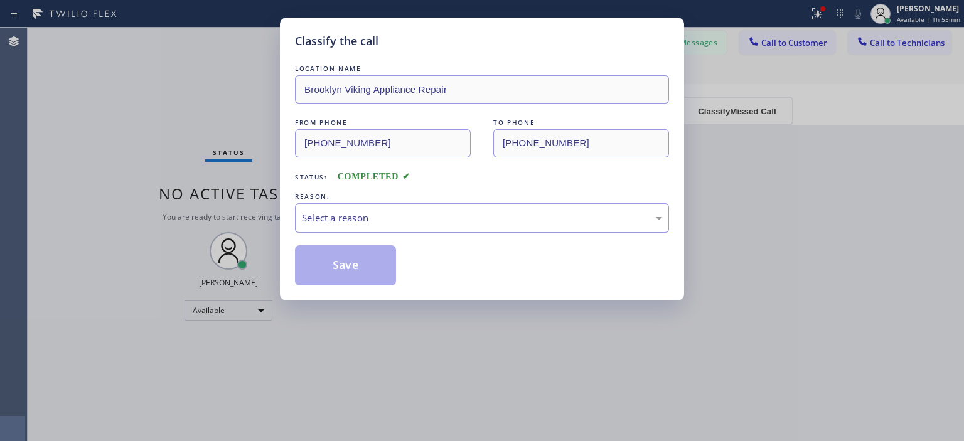
click at [447, 220] on div "Select a reason" at bounding box center [482, 218] width 360 height 14
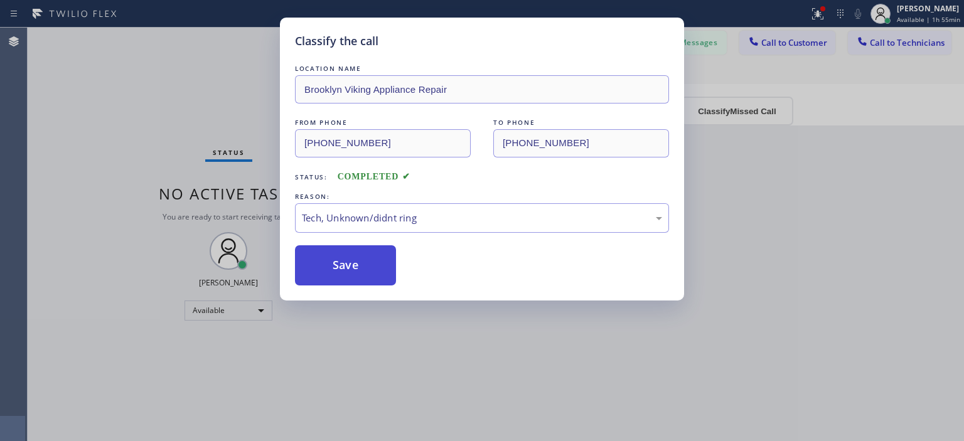
click at [341, 258] on button "Save" at bounding box center [345, 265] width 101 height 40
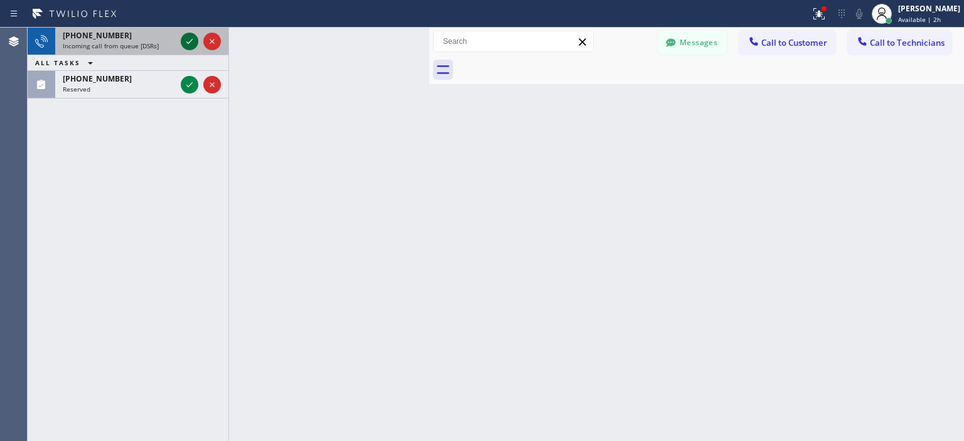
click at [189, 40] on icon at bounding box center [189, 41] width 15 height 15
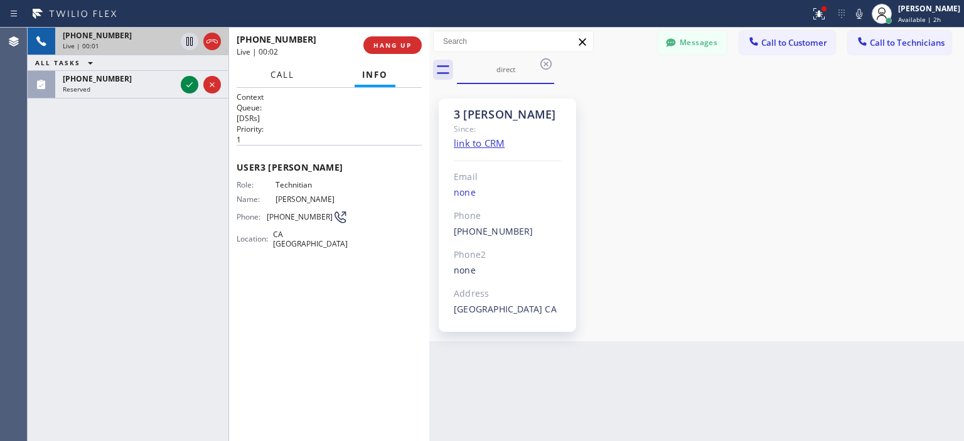
click at [288, 74] on span "Call" at bounding box center [283, 74] width 24 height 11
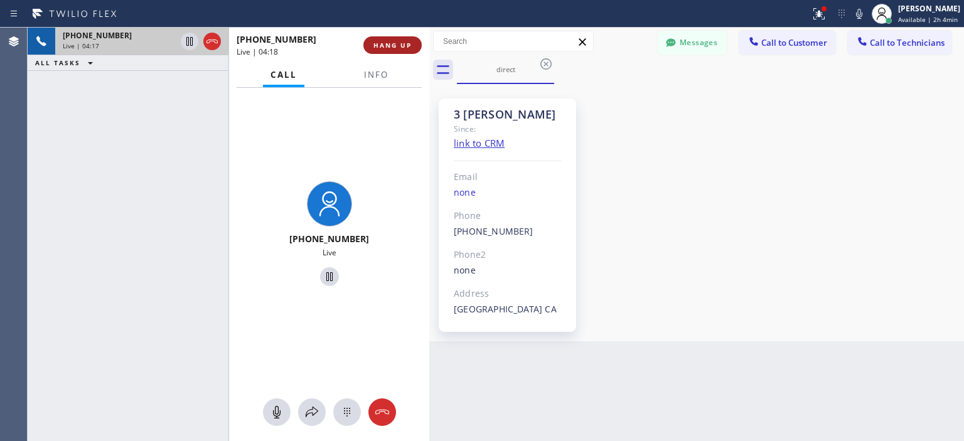
click at [394, 45] on span "HANG UP" at bounding box center [392, 45] width 38 height 9
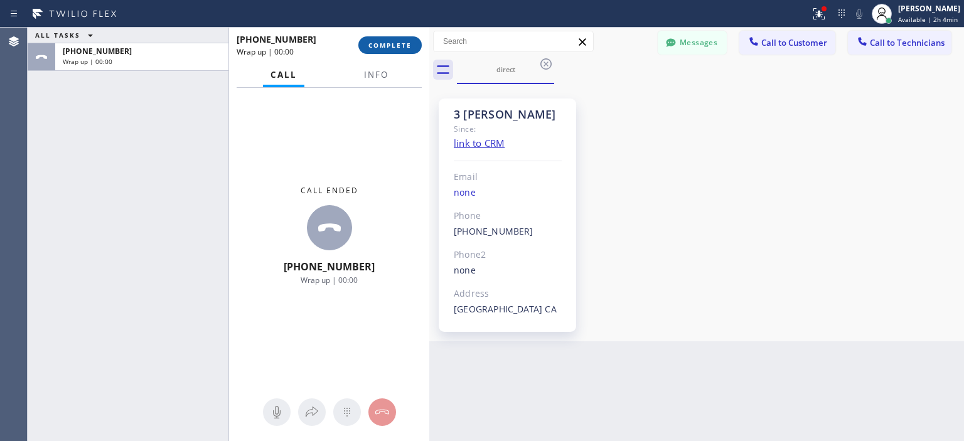
click at [397, 51] on button "COMPLETE" at bounding box center [389, 45] width 63 height 18
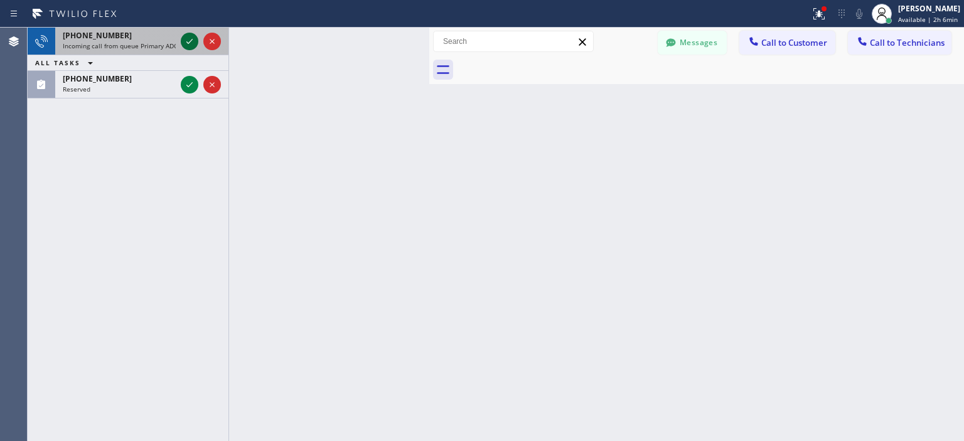
click at [189, 42] on icon at bounding box center [189, 41] width 6 height 5
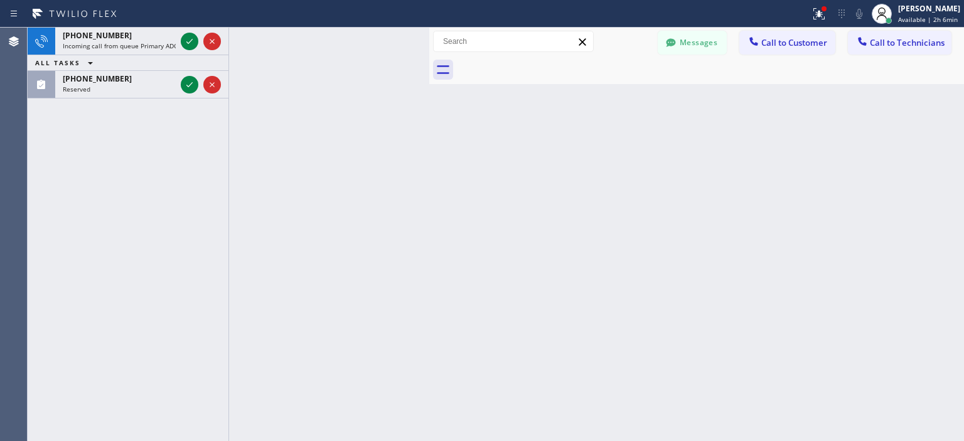
click at [189, 42] on icon at bounding box center [189, 41] width 6 height 5
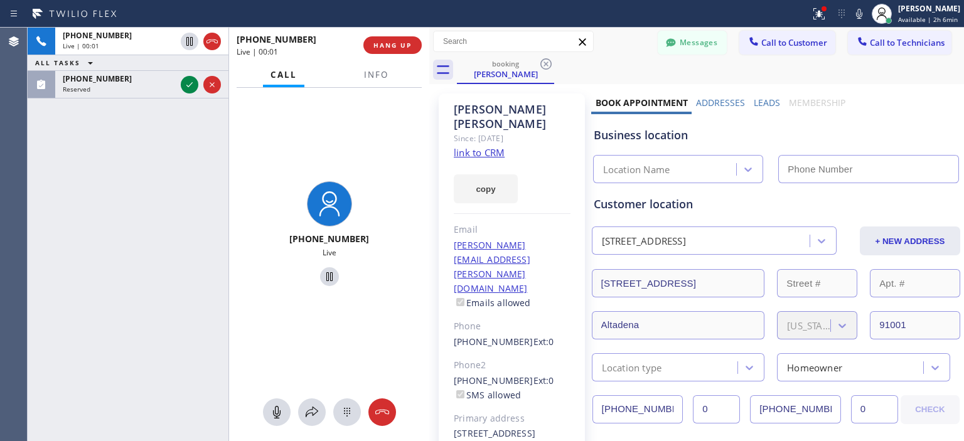
type input "[PHONE_NUMBER]"
click at [387, 414] on icon at bounding box center [382, 412] width 14 height 5
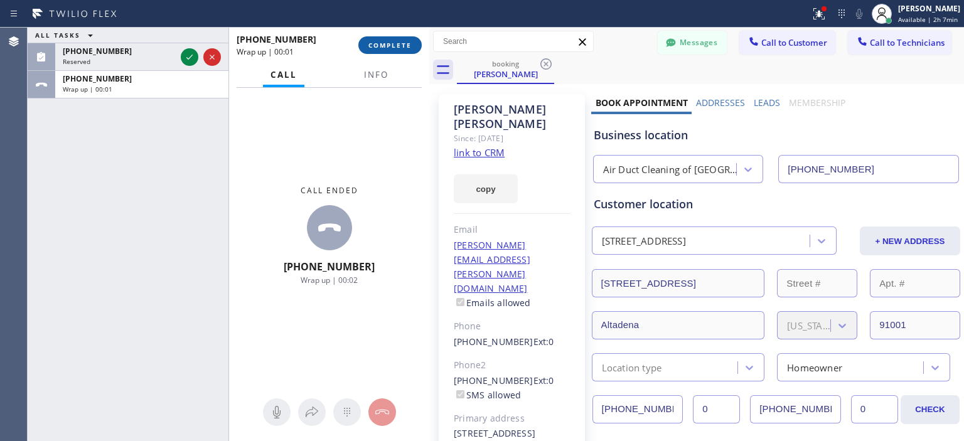
click at [383, 48] on span "COMPLETE" at bounding box center [389, 45] width 43 height 9
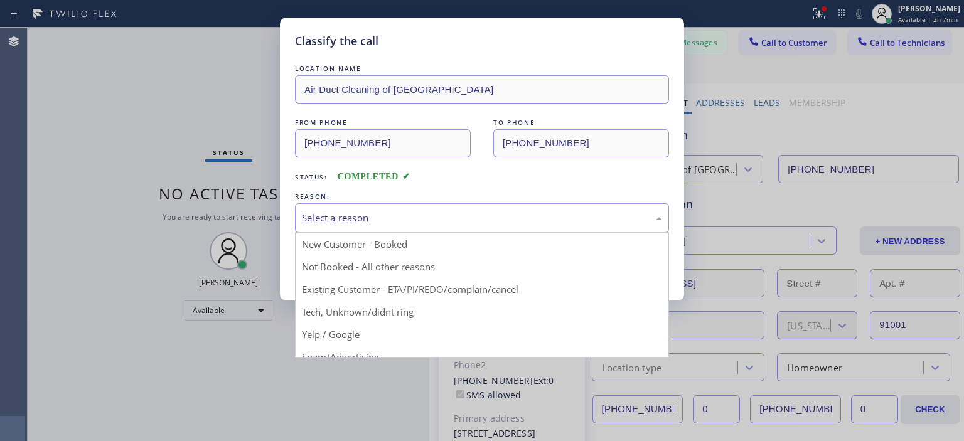
click at [516, 218] on div "Select a reason" at bounding box center [482, 218] width 360 height 14
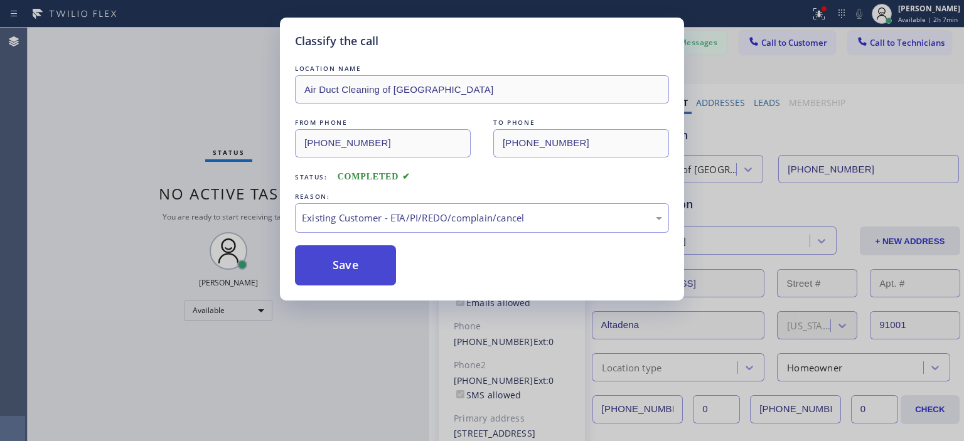
click at [353, 271] on button "Save" at bounding box center [345, 265] width 101 height 40
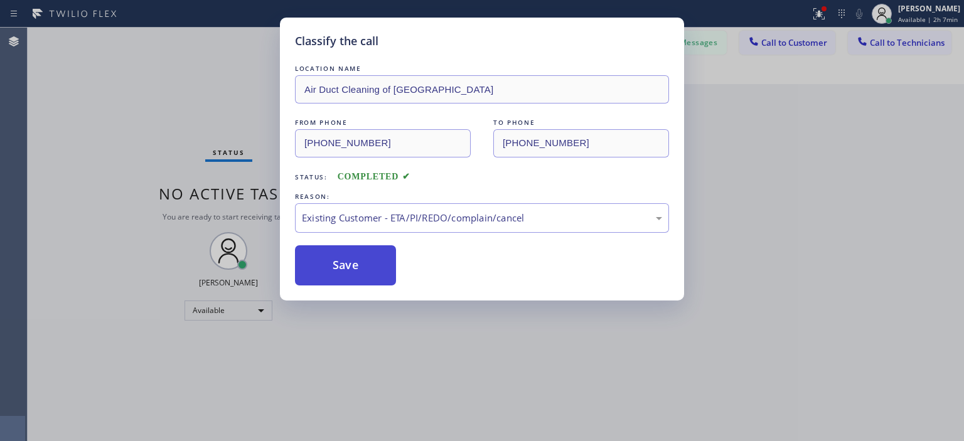
click at [353, 271] on button "Save" at bounding box center [345, 265] width 101 height 40
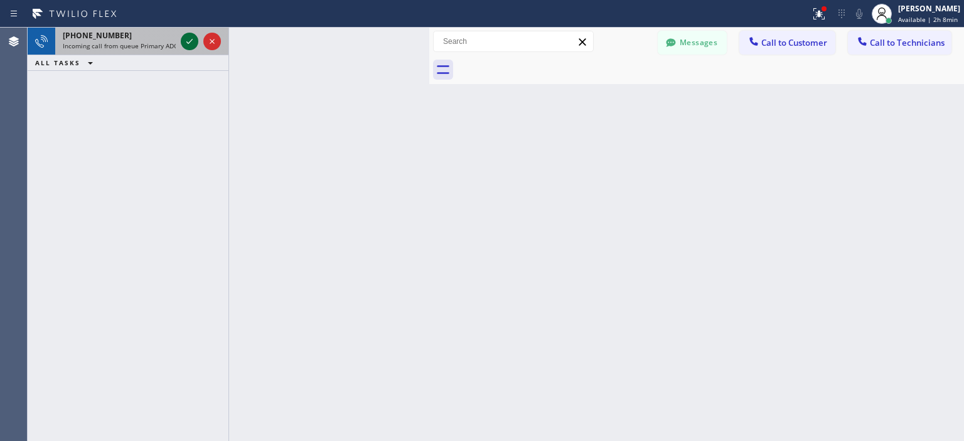
click at [187, 41] on icon at bounding box center [189, 41] width 15 height 15
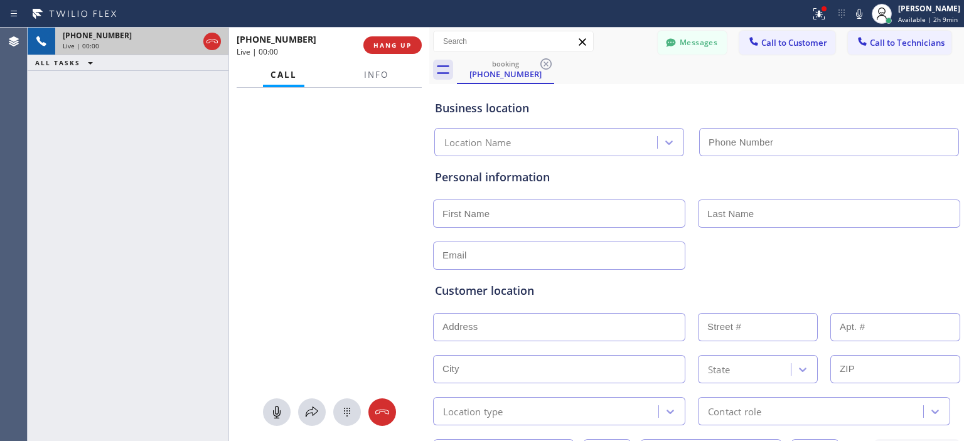
type input "[PHONE_NUMBER]"
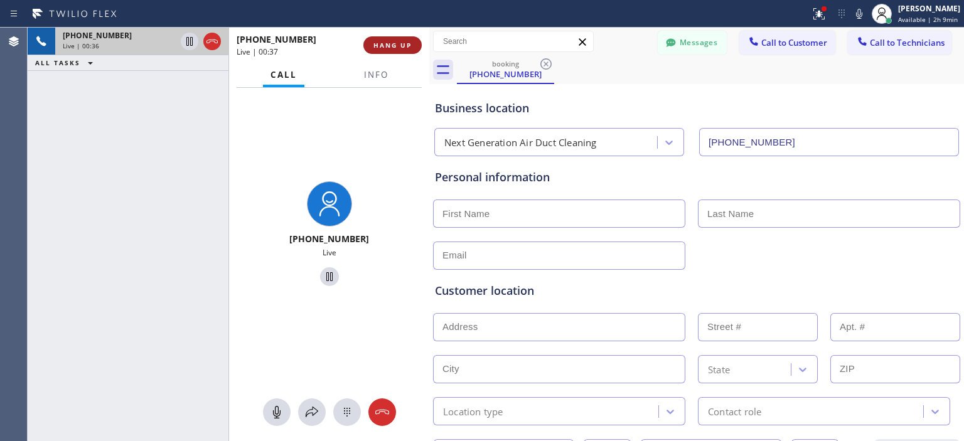
click at [404, 44] on span "HANG UP" at bounding box center [392, 45] width 38 height 9
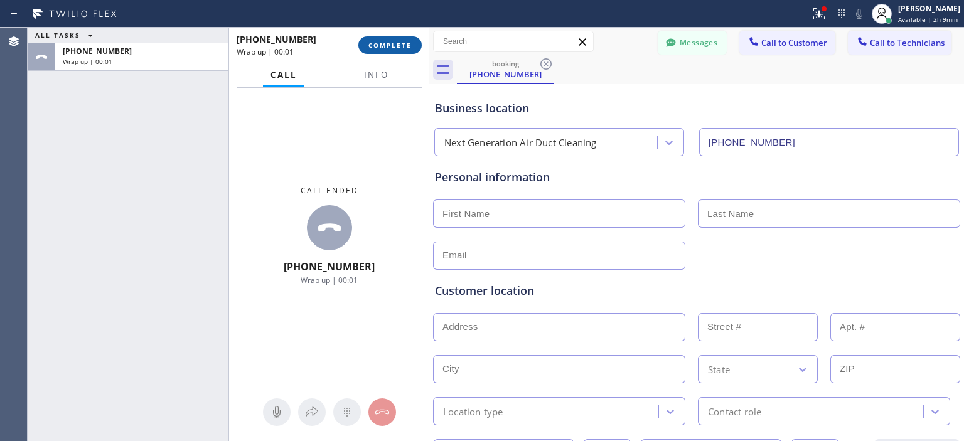
click at [385, 45] on span "COMPLETE" at bounding box center [389, 45] width 43 height 9
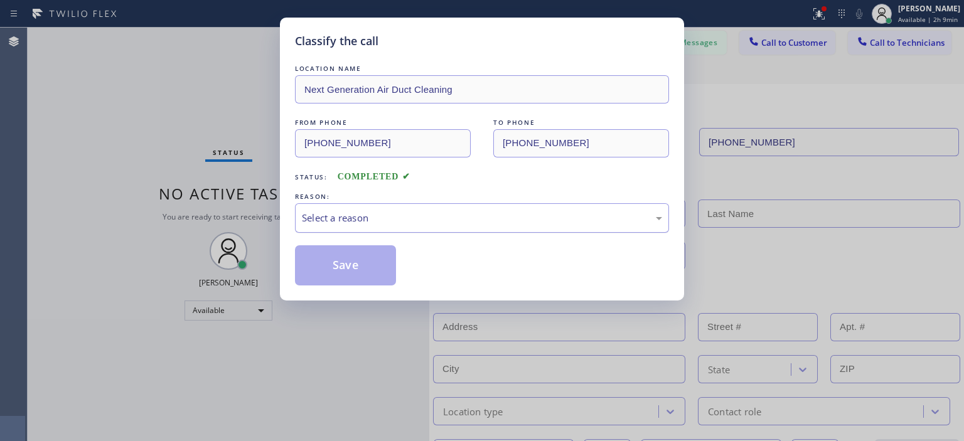
click at [410, 223] on div "Select a reason" at bounding box center [482, 218] width 360 height 14
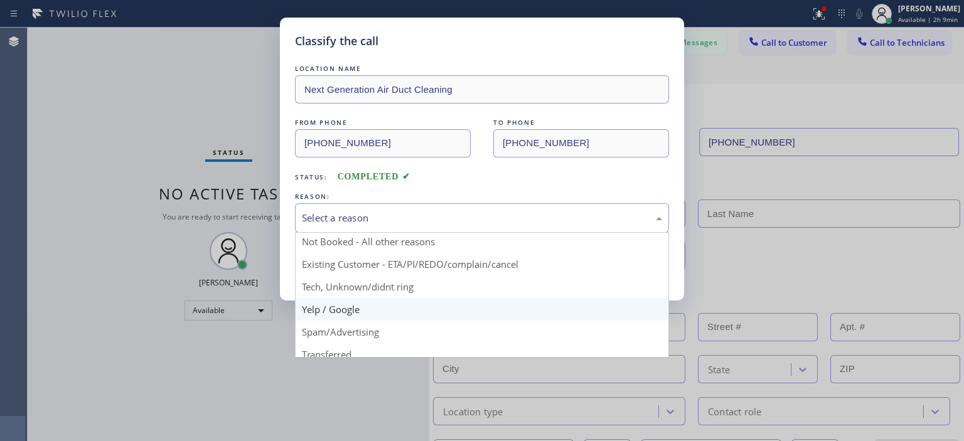
scroll to position [46, 0]
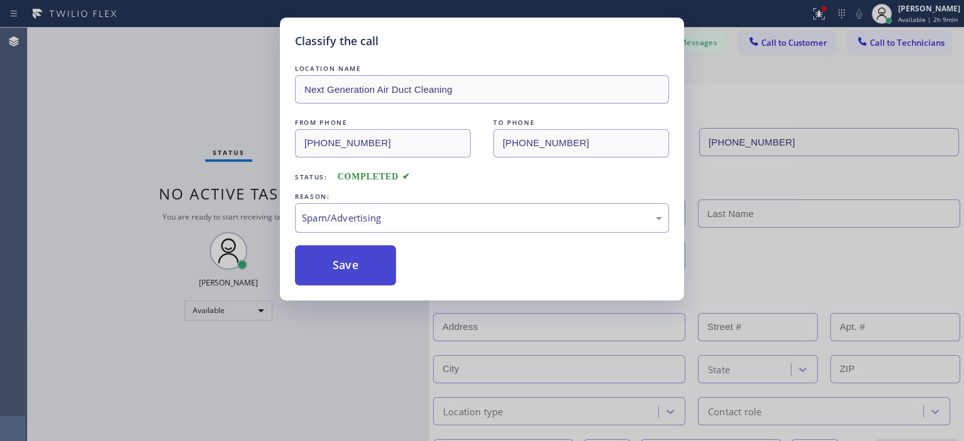
click at [338, 263] on button "Save" at bounding box center [345, 265] width 101 height 40
